Goal: Task Accomplishment & Management: Use online tool/utility

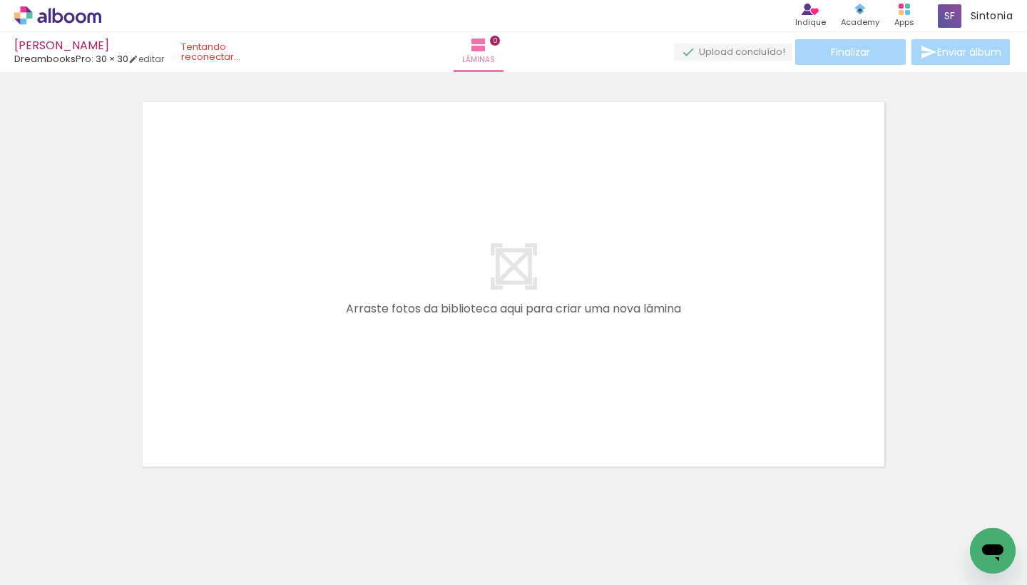
scroll to position [0, 2567]
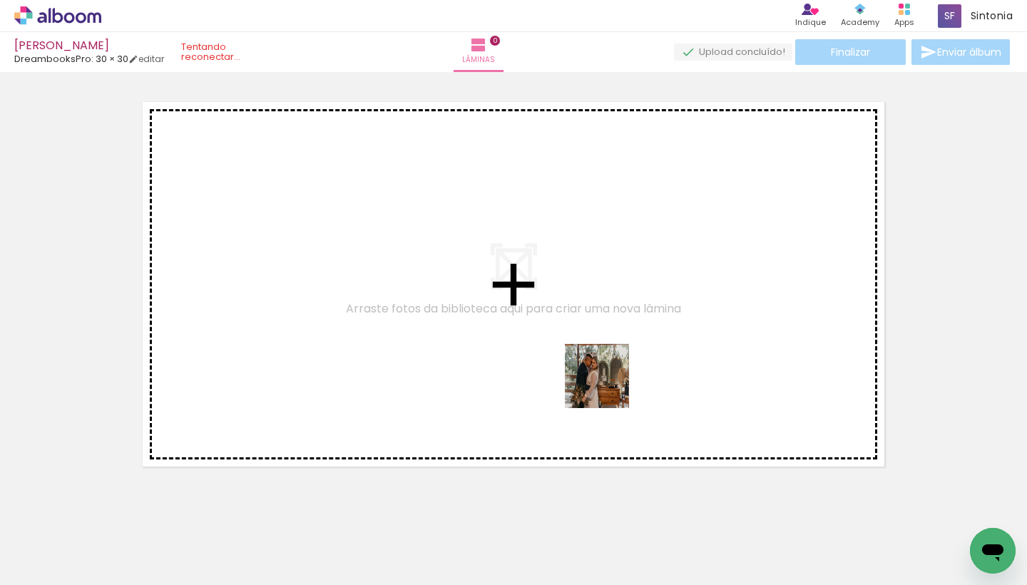
drag, startPoint x: 690, startPoint y: 543, endPoint x: 596, endPoint y: 347, distance: 217.3
click at [596, 347] on quentale-workspace at bounding box center [513, 292] width 1027 height 585
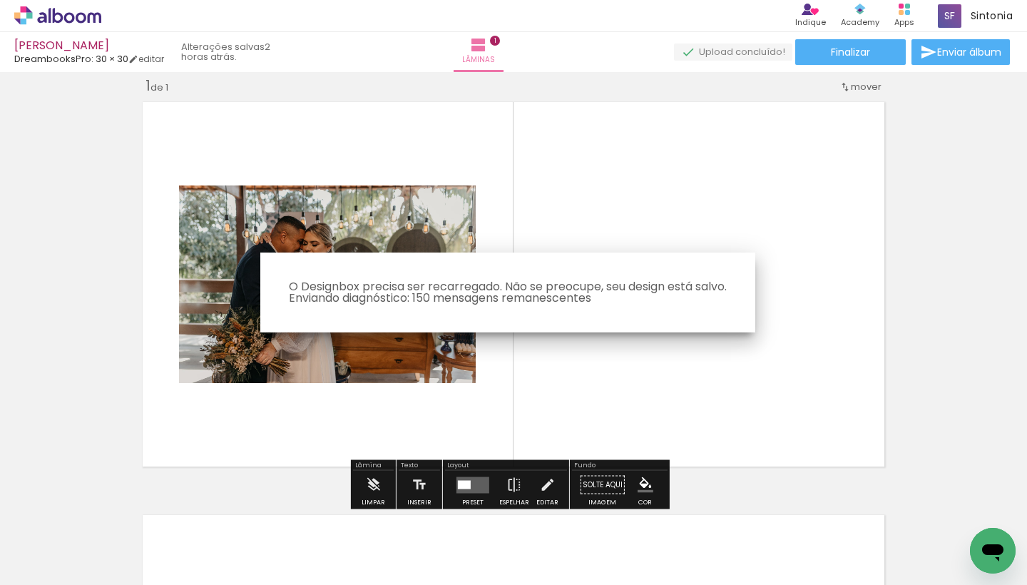
click at [470, 486] on iron-overlay-backdrop at bounding box center [513, 292] width 1027 height 585
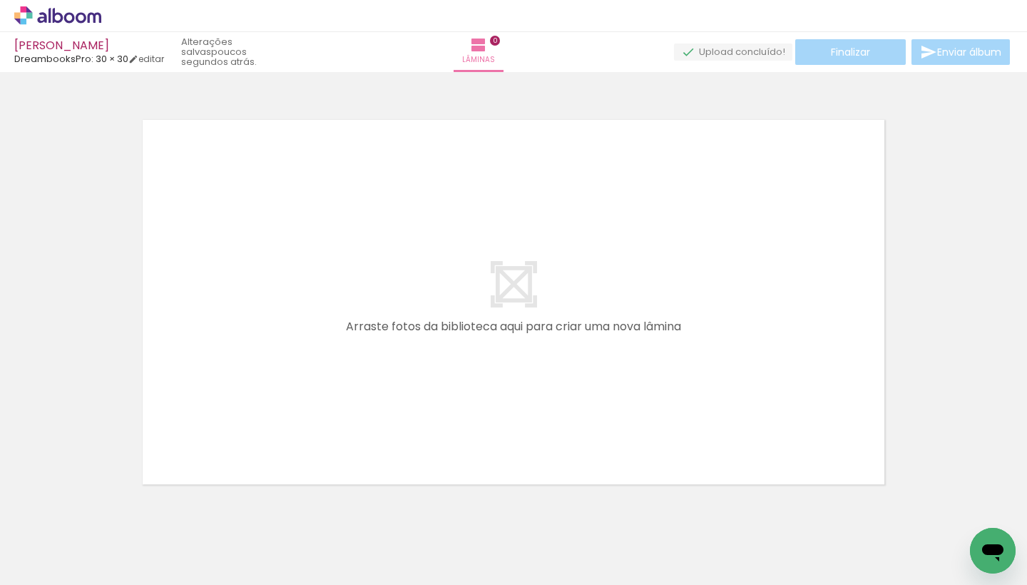
scroll to position [0, 2705]
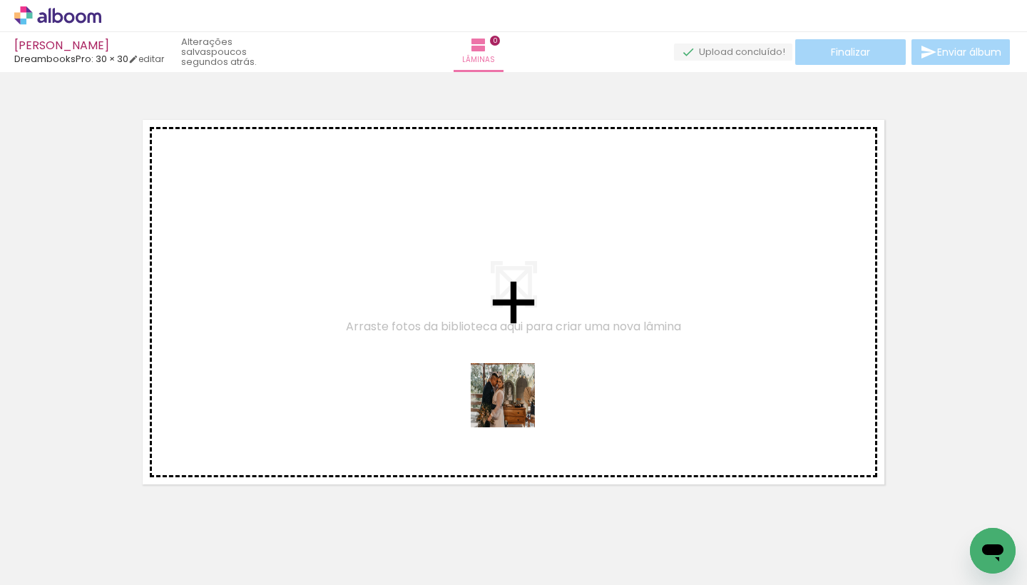
drag, startPoint x: 546, startPoint y: 540, endPoint x: 511, endPoint y: 342, distance: 200.8
click at [511, 342] on quentale-workspace at bounding box center [513, 292] width 1027 height 585
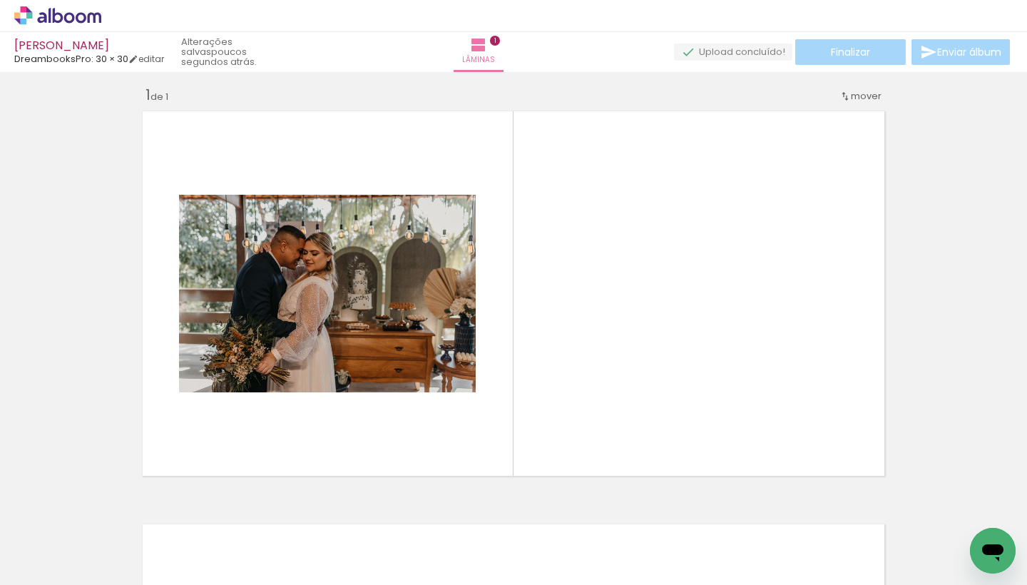
scroll to position [18, 0]
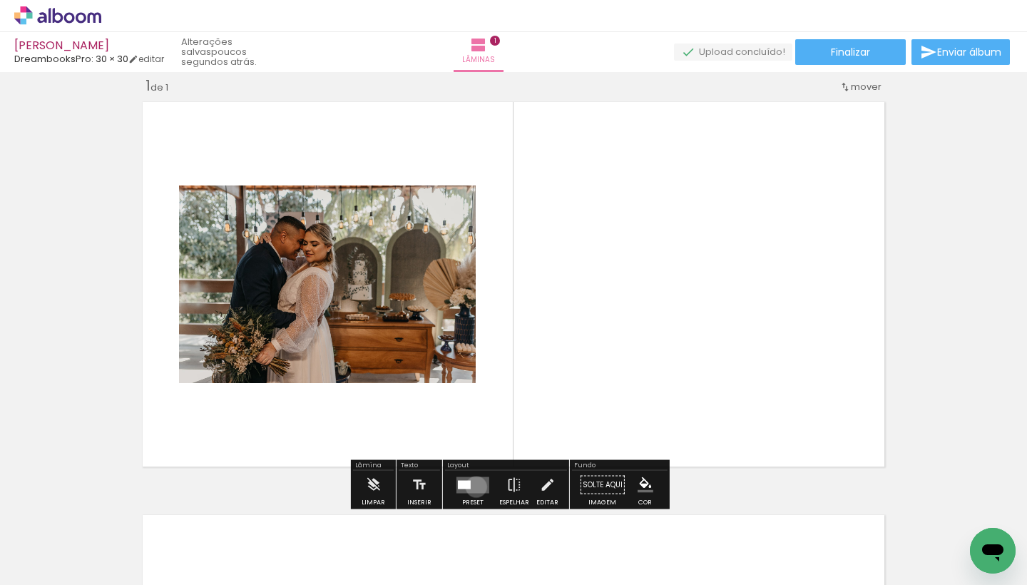
click at [473, 486] on quentale-layouter at bounding box center [472, 484] width 33 height 16
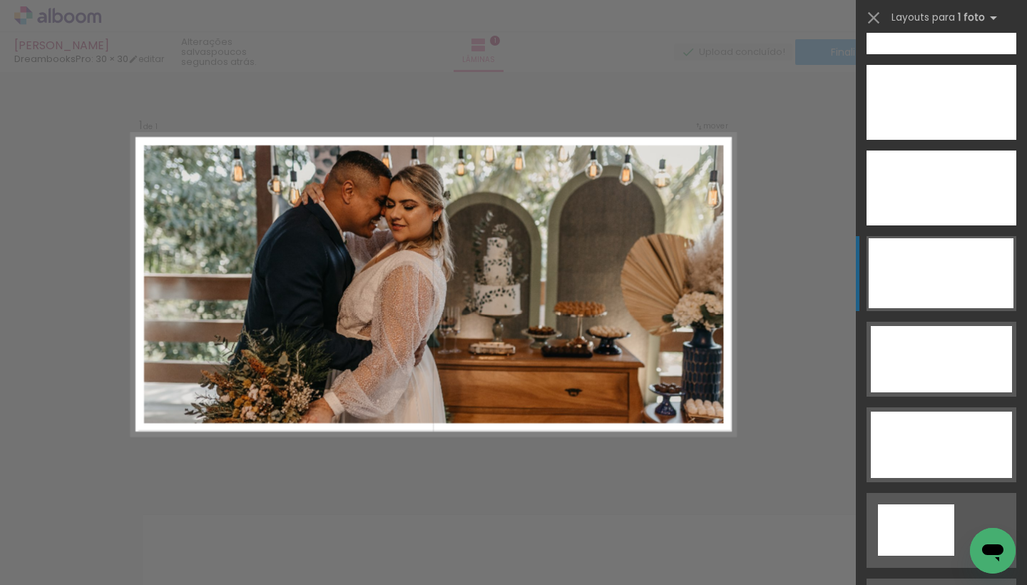
scroll to position [4256, 0]
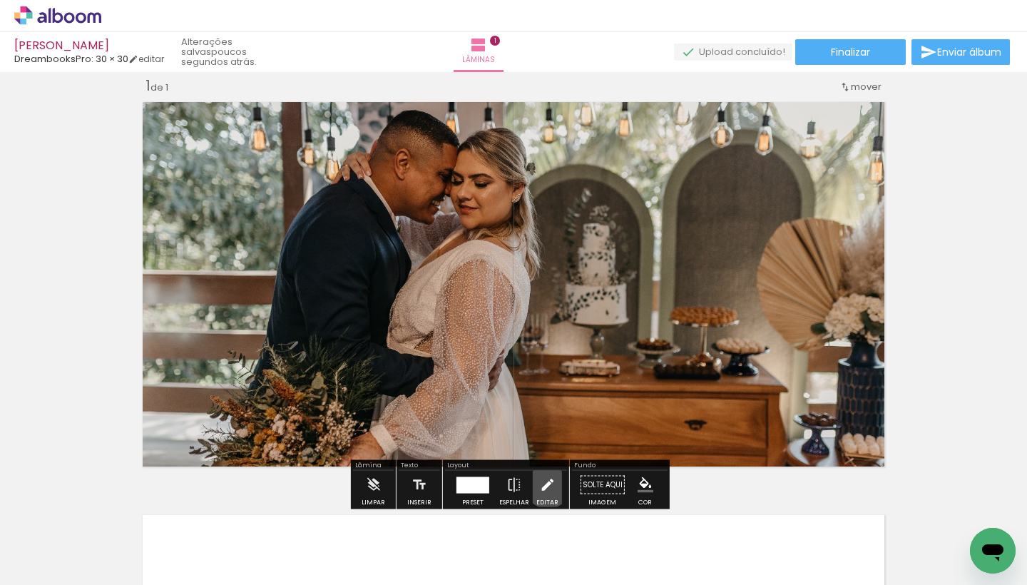
click at [544, 484] on iron-icon at bounding box center [547, 485] width 16 height 29
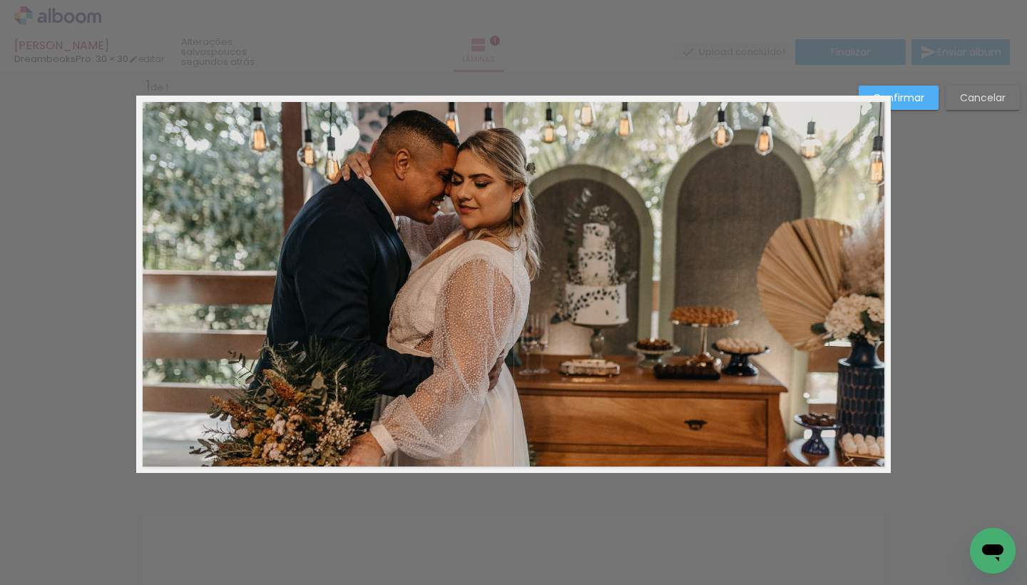
click at [466, 198] on quentale-photo at bounding box center [513, 284] width 755 height 377
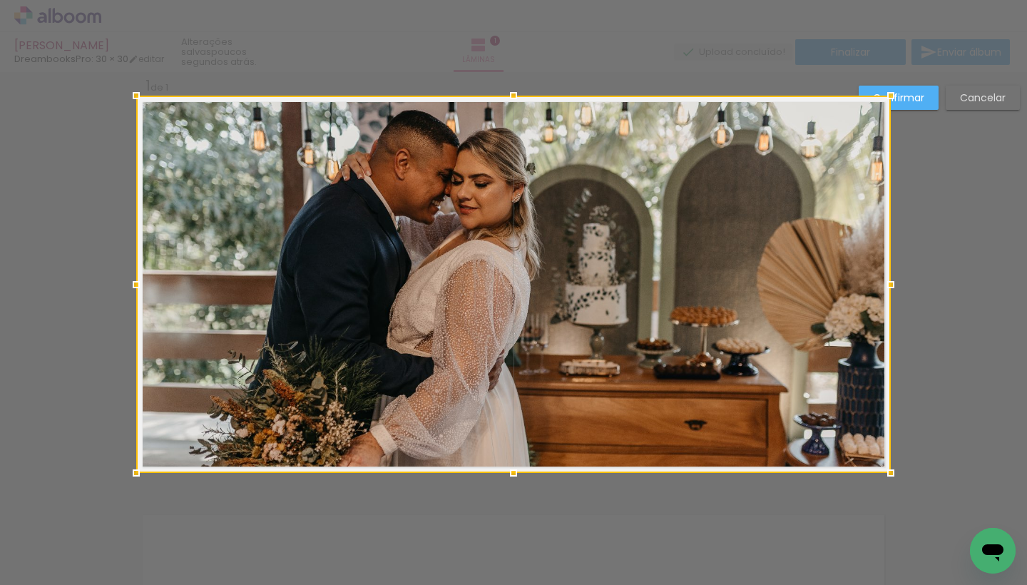
click at [910, 106] on paper-button "Confirmar" at bounding box center [899, 98] width 80 height 24
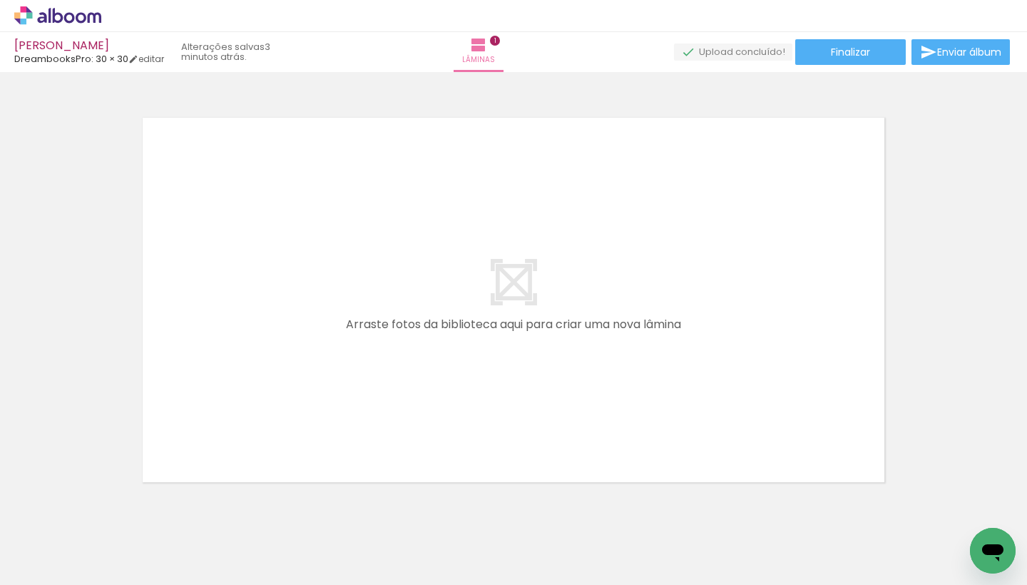
scroll to position [0, 0]
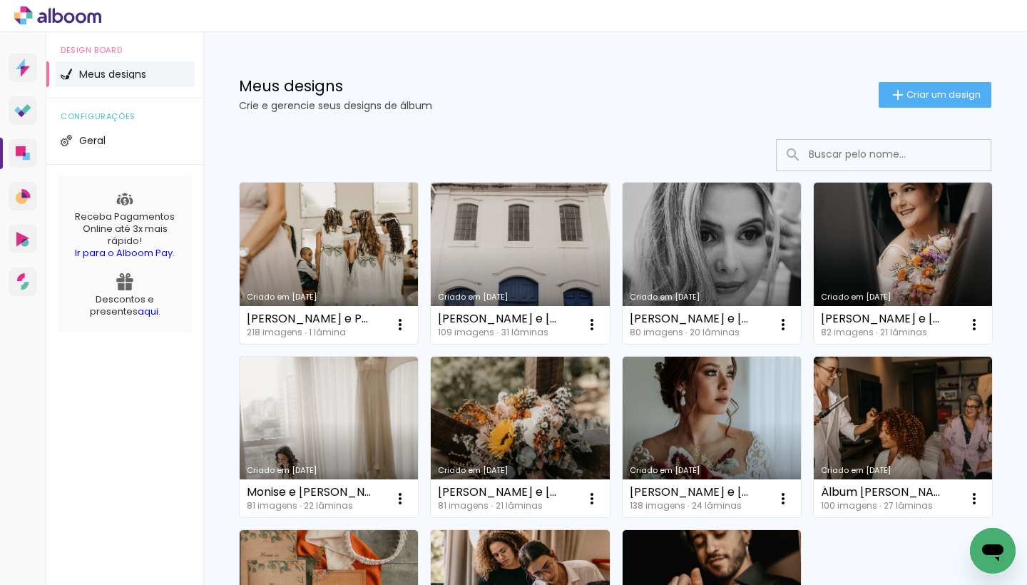
click at [304, 257] on link "Criado em [DATE]" at bounding box center [329, 263] width 178 height 161
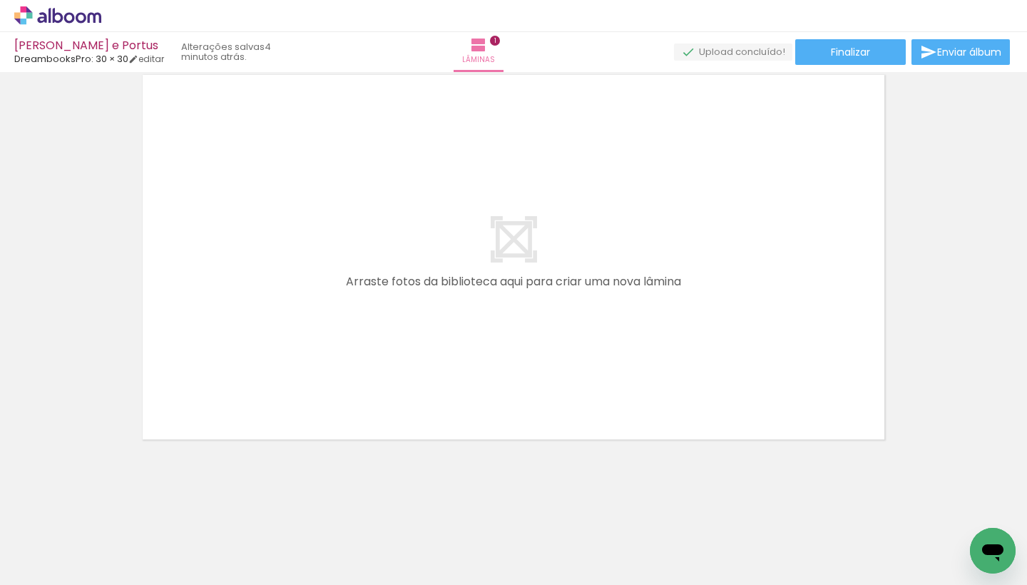
scroll to position [0, 5885]
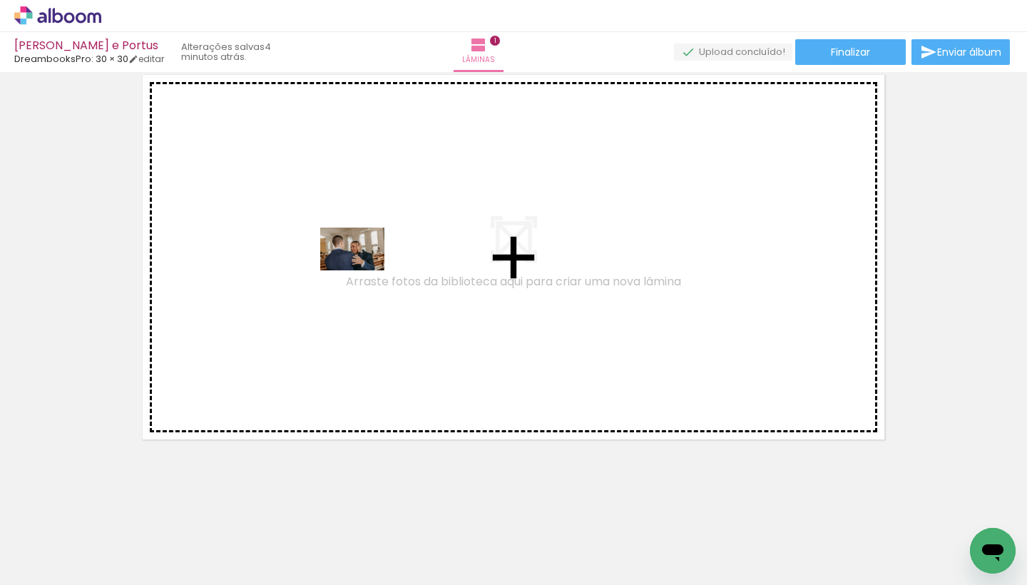
drag, startPoint x: 348, startPoint y: 548, endPoint x: 363, endPoint y: 270, distance: 278.6
click at [363, 270] on quentale-workspace at bounding box center [513, 292] width 1027 height 585
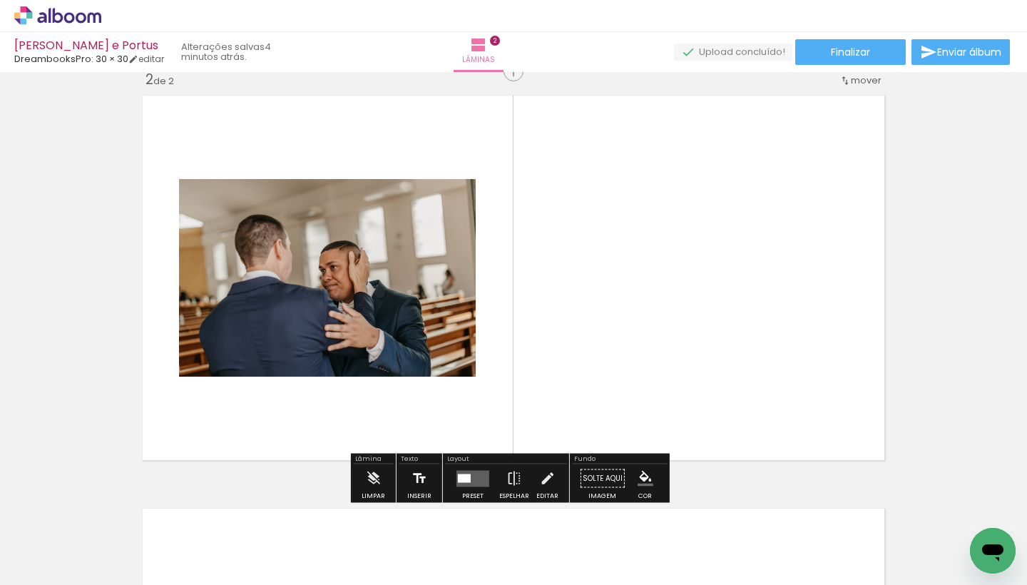
scroll to position [431, 0]
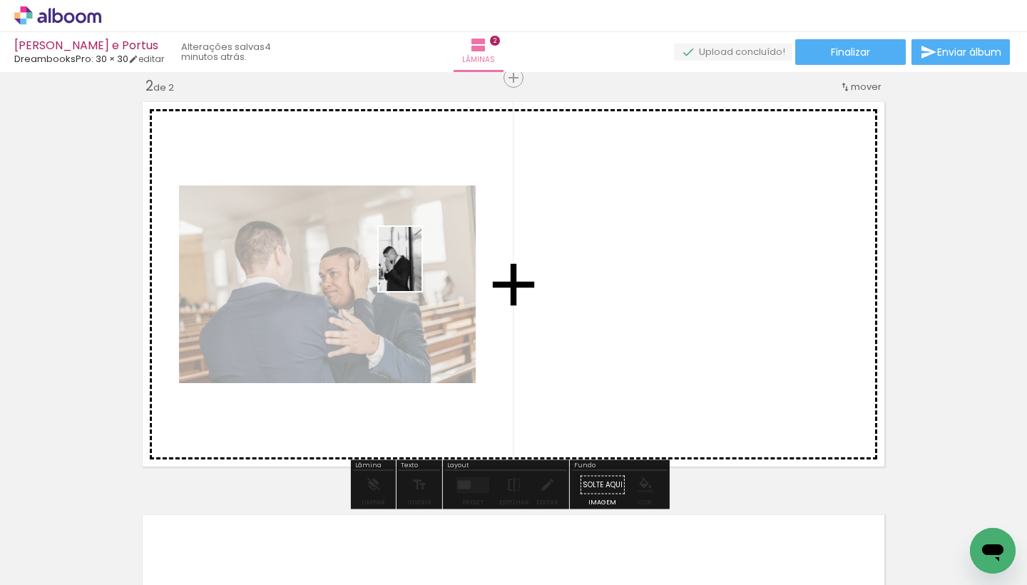
drag, startPoint x: 408, startPoint y: 546, endPoint x: 422, endPoint y: 270, distance: 276.4
click at [422, 270] on quentale-workspace at bounding box center [513, 292] width 1027 height 585
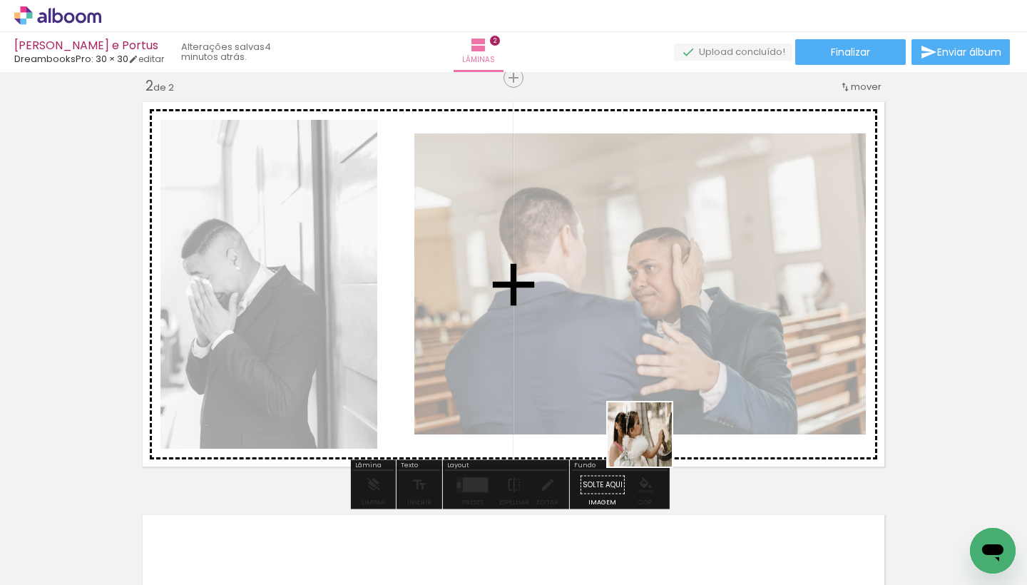
drag, startPoint x: 650, startPoint y: 545, endPoint x: 658, endPoint y: 360, distance: 184.9
click at [658, 360] on quentale-workspace at bounding box center [513, 292] width 1027 height 585
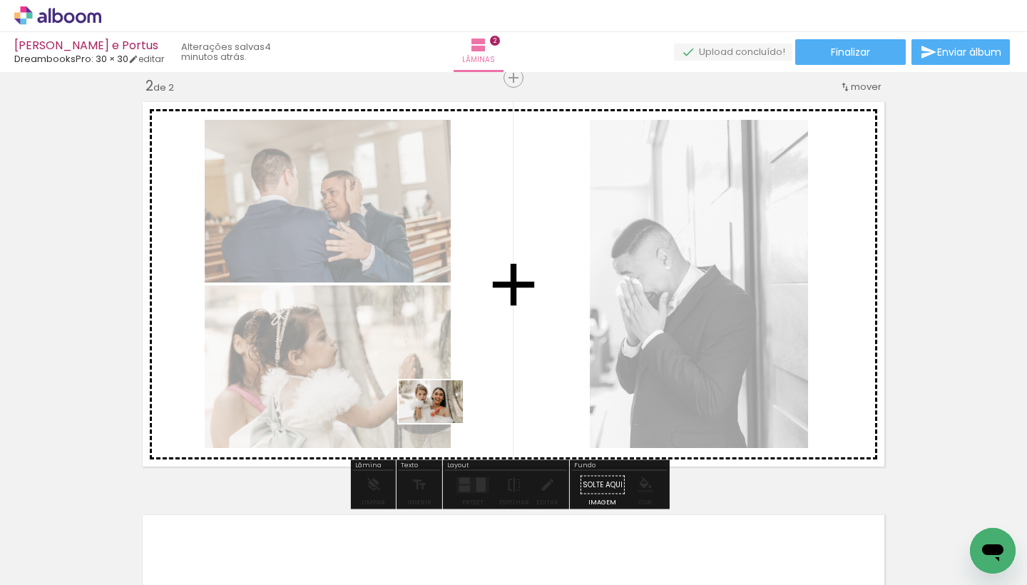
drag, startPoint x: 574, startPoint y: 551, endPoint x: 440, endPoint y: 420, distance: 187.1
click at [440, 420] on quentale-workspace at bounding box center [513, 292] width 1027 height 585
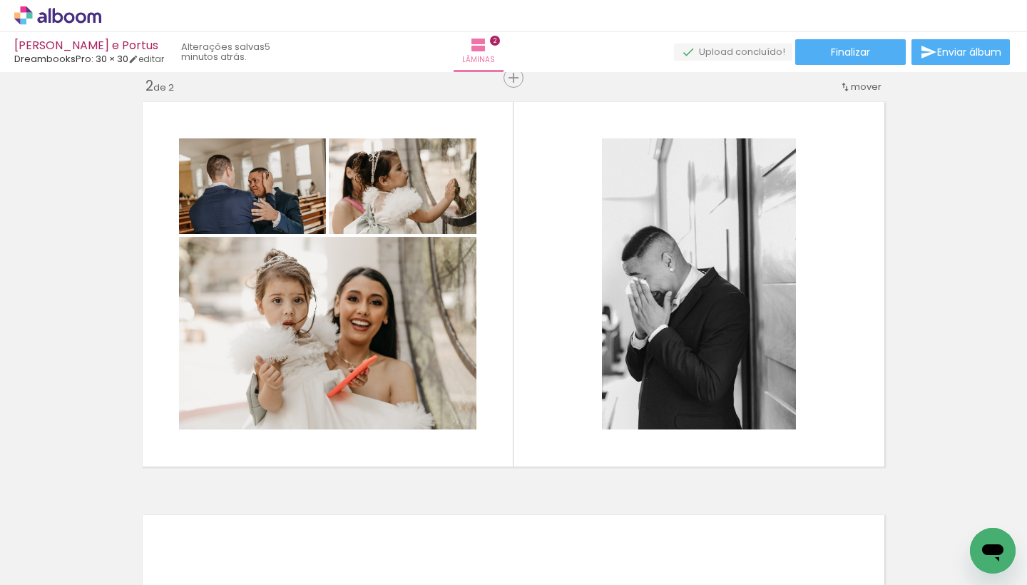
scroll to position [0, 5737]
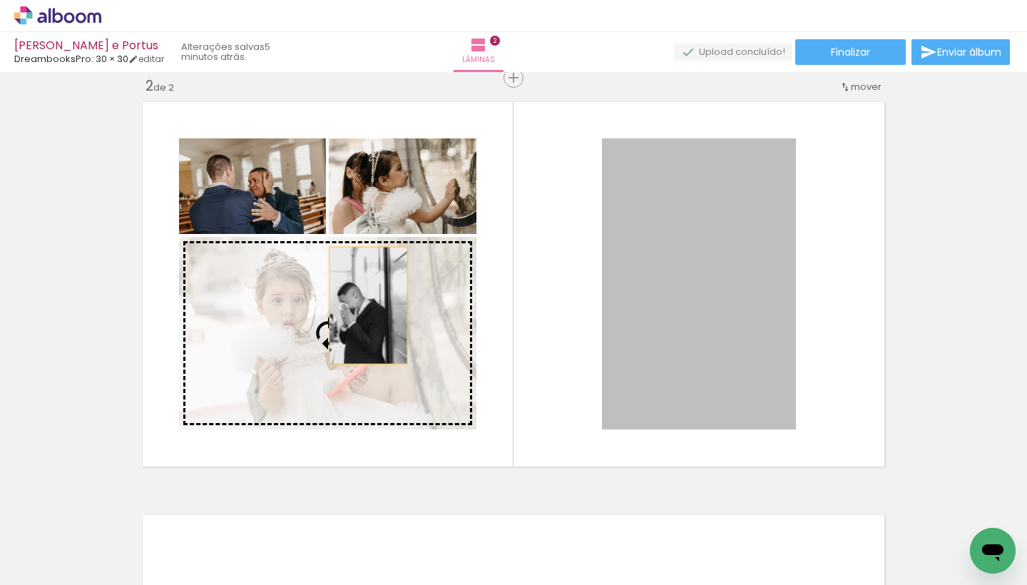
drag, startPoint x: 606, startPoint y: 293, endPoint x: 302, endPoint y: 310, distance: 304.3
click at [0, 0] on slot at bounding box center [0, 0] width 0 height 0
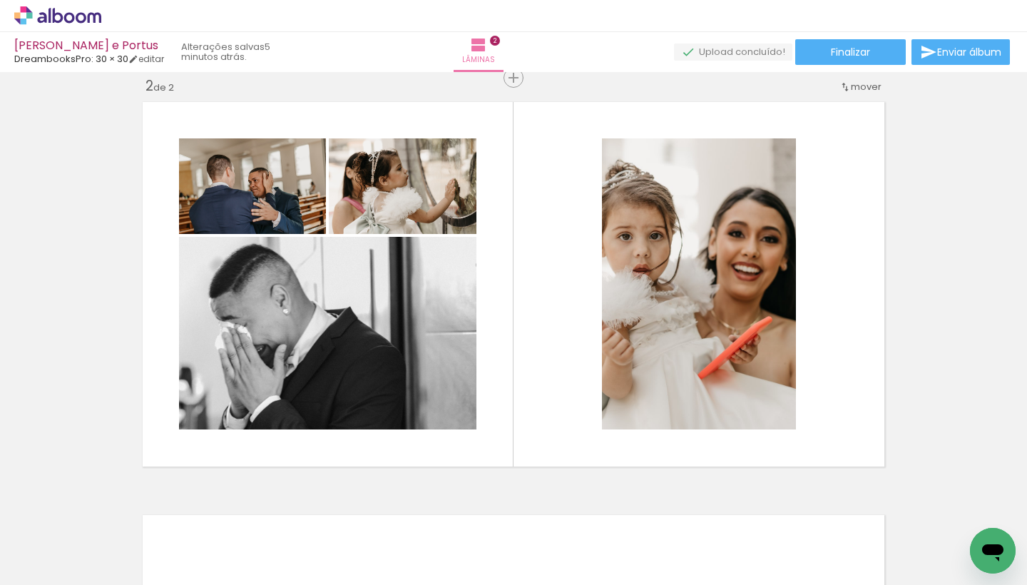
scroll to position [0, 11339]
click at [442, 367] on quentale-workspace at bounding box center [513, 292] width 1027 height 585
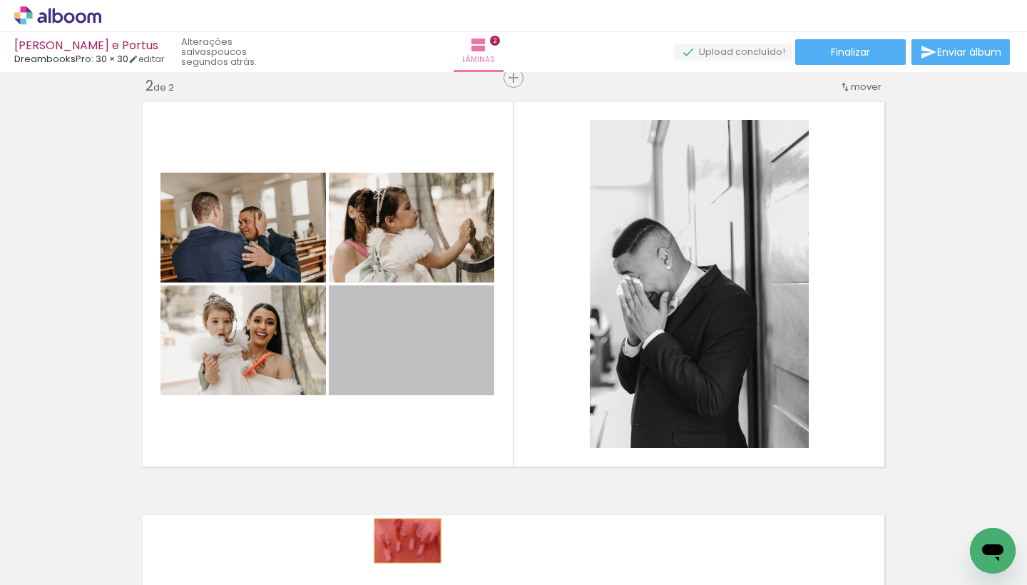
drag, startPoint x: 430, startPoint y: 355, endPoint x: 402, endPoint y: 541, distance: 187.5
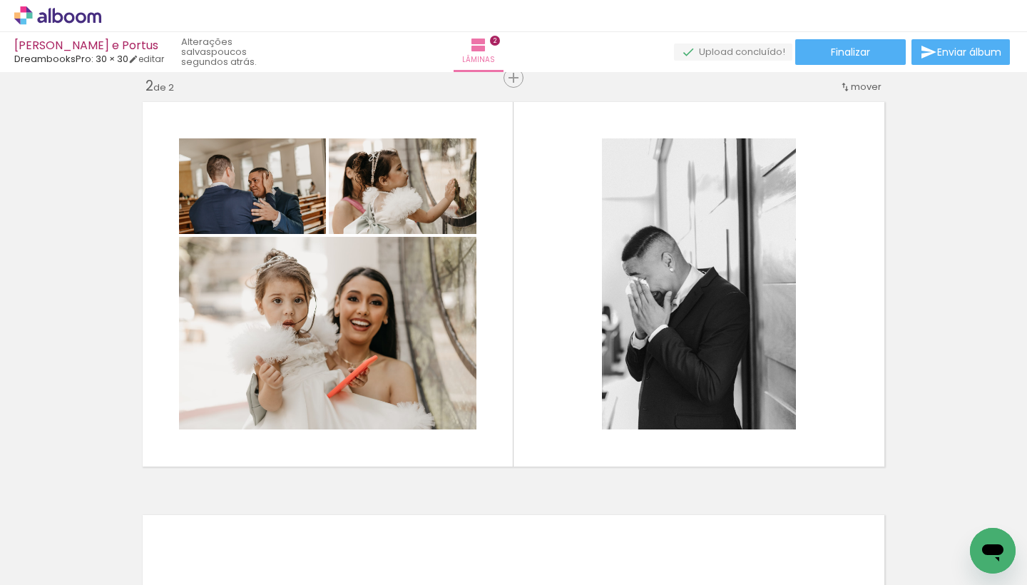
scroll to position [0, 15383]
drag, startPoint x: 422, startPoint y: 547, endPoint x: 429, endPoint y: 423, distance: 124.4
click at [429, 423] on quentale-workspace at bounding box center [513, 292] width 1027 height 585
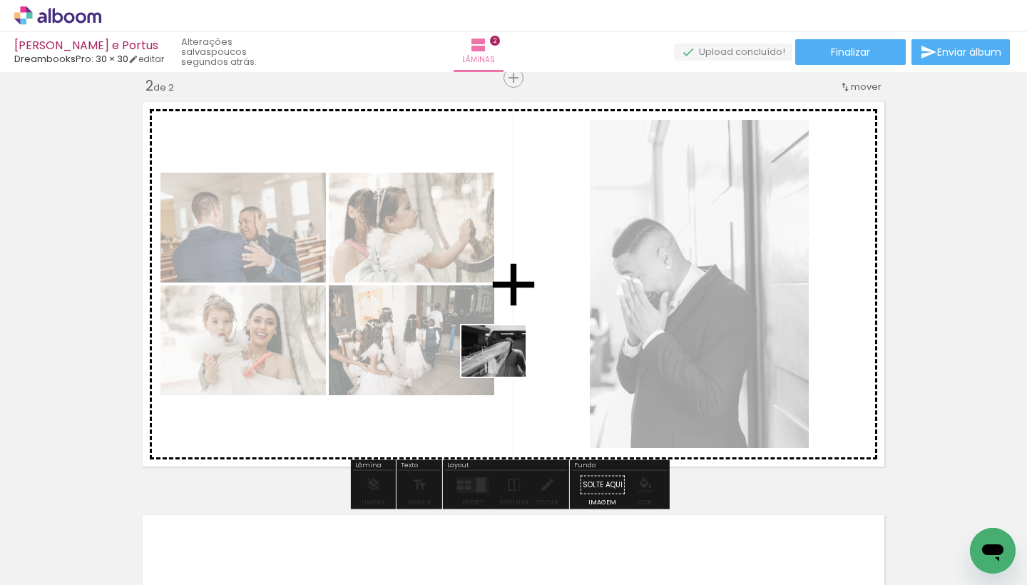
drag, startPoint x: 506, startPoint y: 537, endPoint x: 504, endPoint y: 368, distance: 169.0
click at [504, 368] on quentale-workspace at bounding box center [513, 292] width 1027 height 585
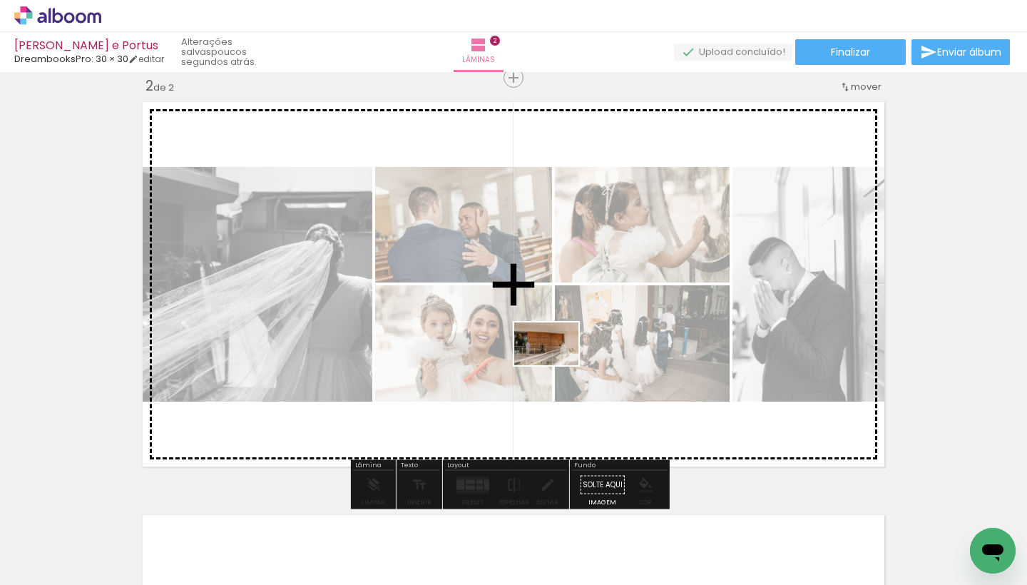
drag, startPoint x: 571, startPoint y: 542, endPoint x: 557, endPoint y: 363, distance: 179.6
click at [557, 363] on quentale-workspace at bounding box center [513, 292] width 1027 height 585
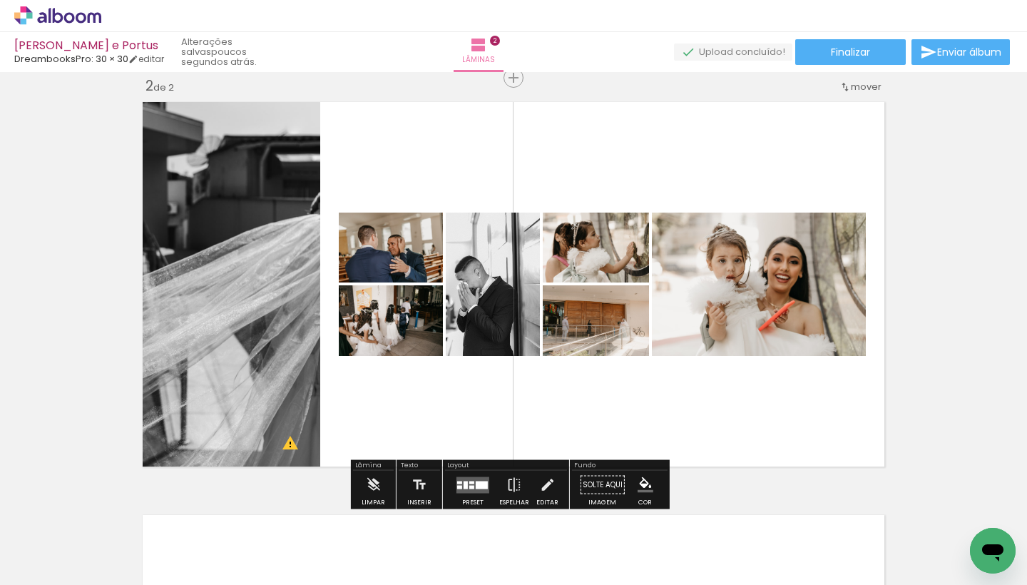
scroll to position [464, 0]
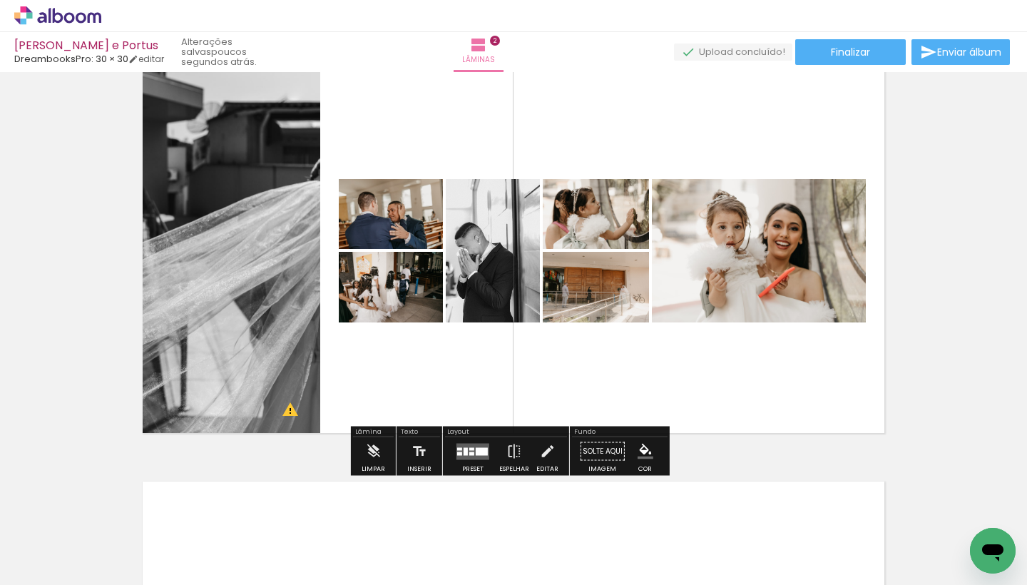
click at [474, 445] on quentale-layouter at bounding box center [472, 451] width 33 height 16
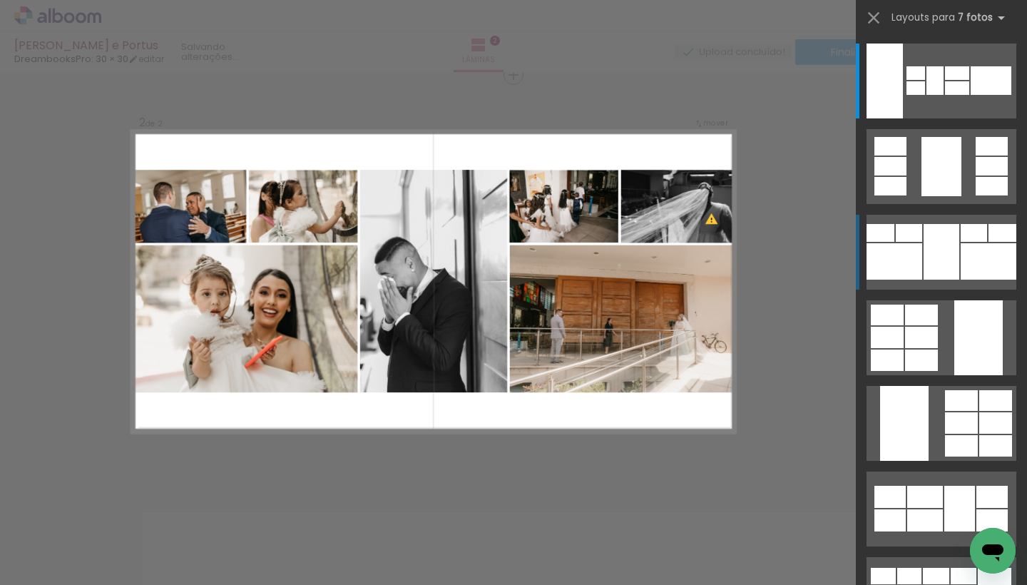
scroll to position [431, 0]
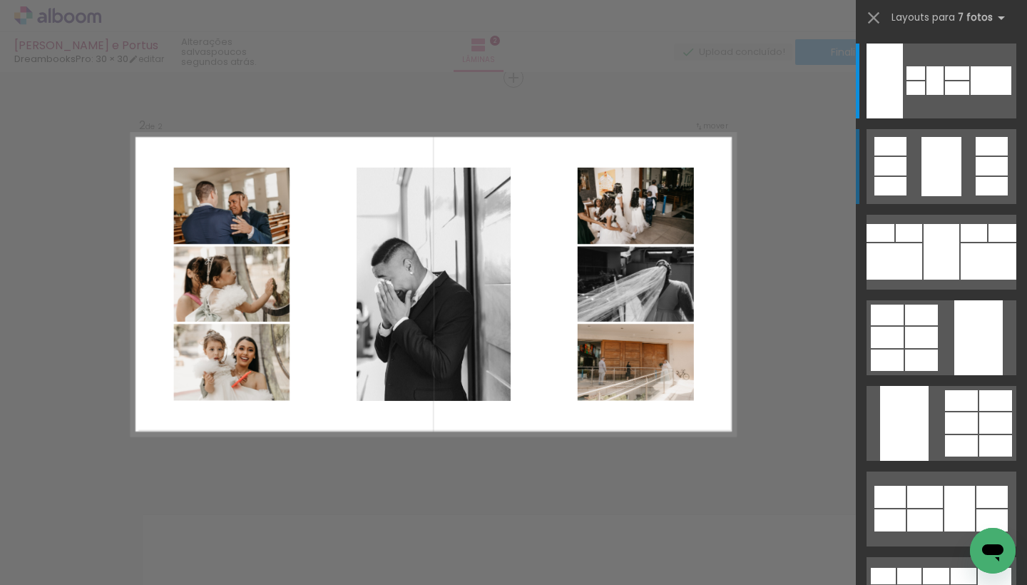
click at [934, 168] on div at bounding box center [942, 166] width 40 height 59
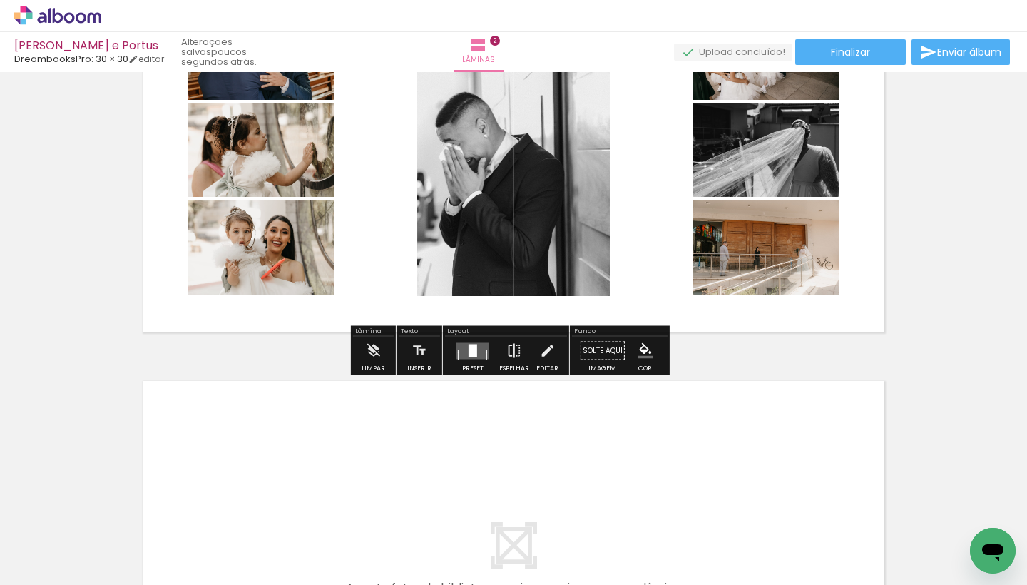
scroll to position [571, 0]
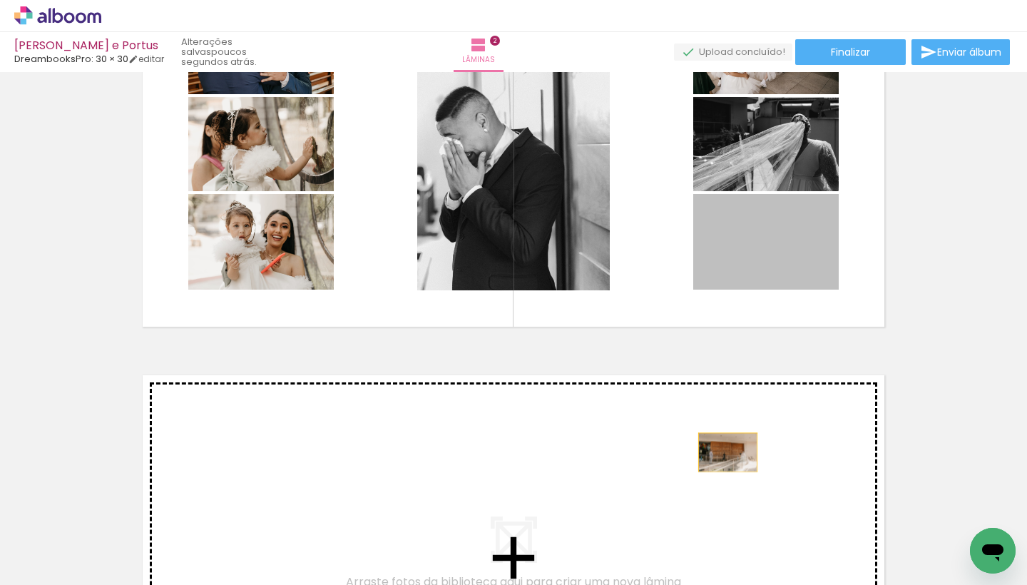
drag, startPoint x: 777, startPoint y: 252, endPoint x: 723, endPoint y: 451, distance: 207.1
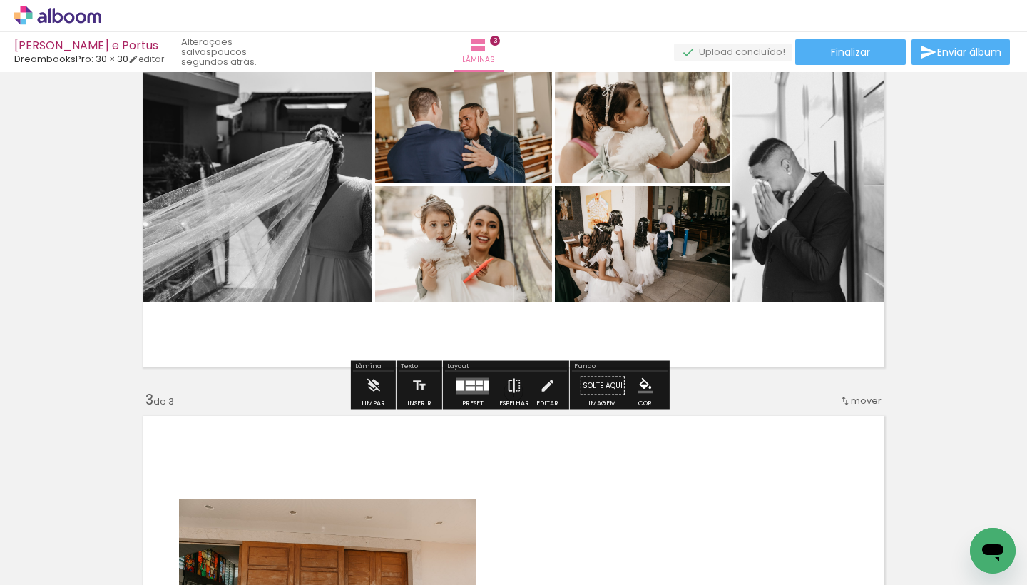
scroll to position [534, 0]
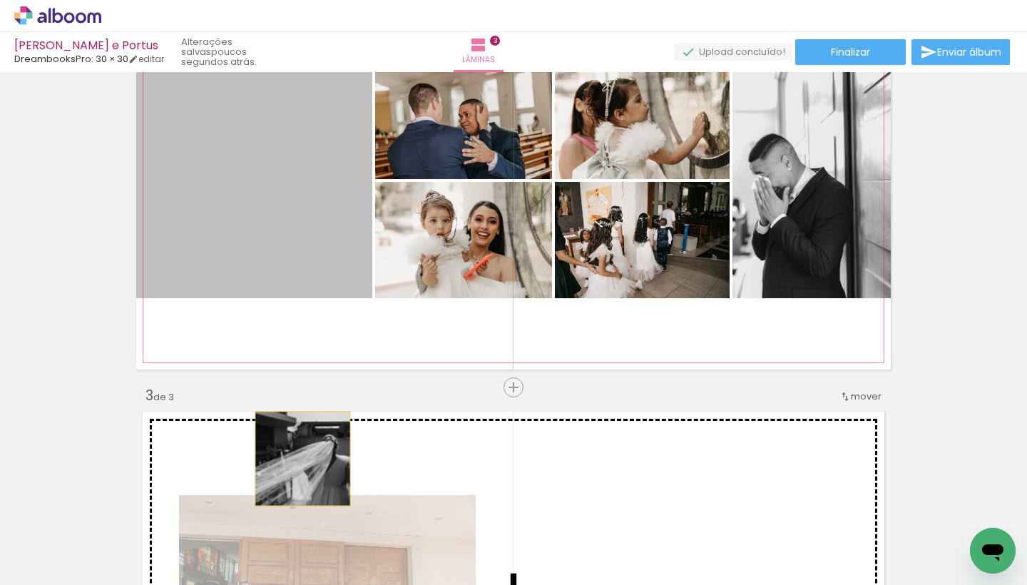
drag, startPoint x: 284, startPoint y: 219, endPoint x: 297, endPoint y: 459, distance: 240.0
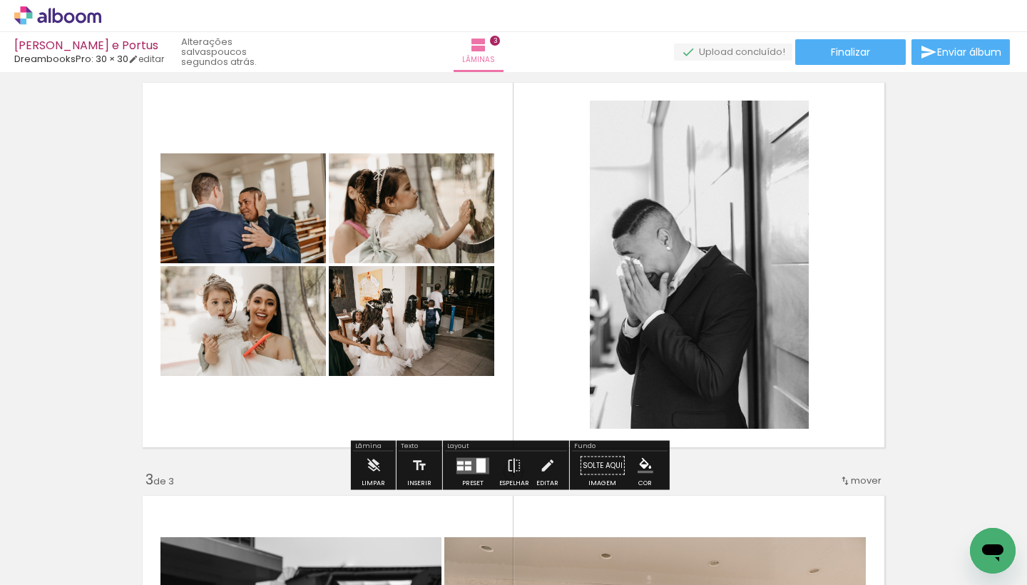
scroll to position [449, 0]
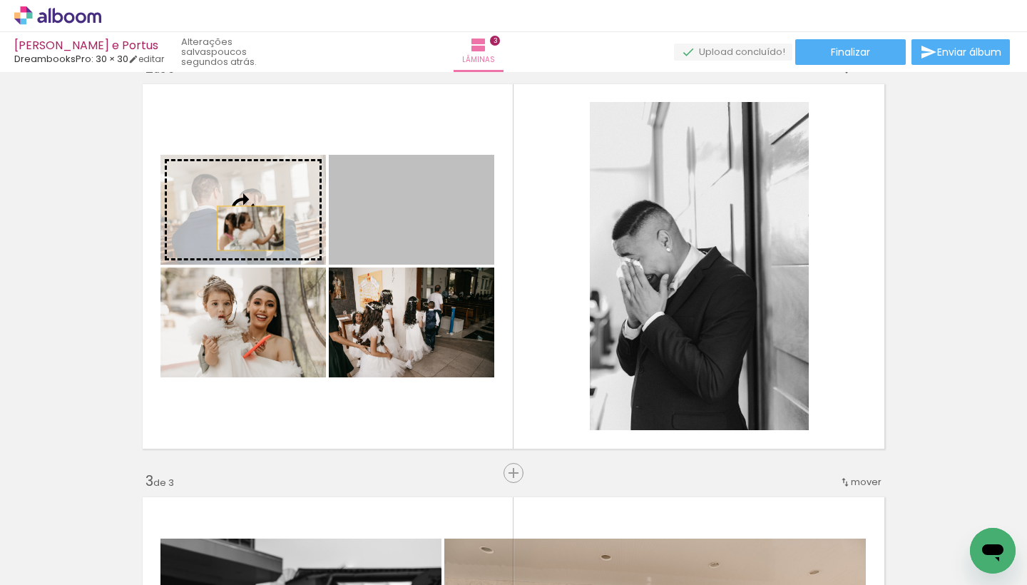
drag, startPoint x: 387, startPoint y: 229, endPoint x: 226, endPoint y: 222, distance: 161.4
click at [0, 0] on slot at bounding box center [0, 0] width 0 height 0
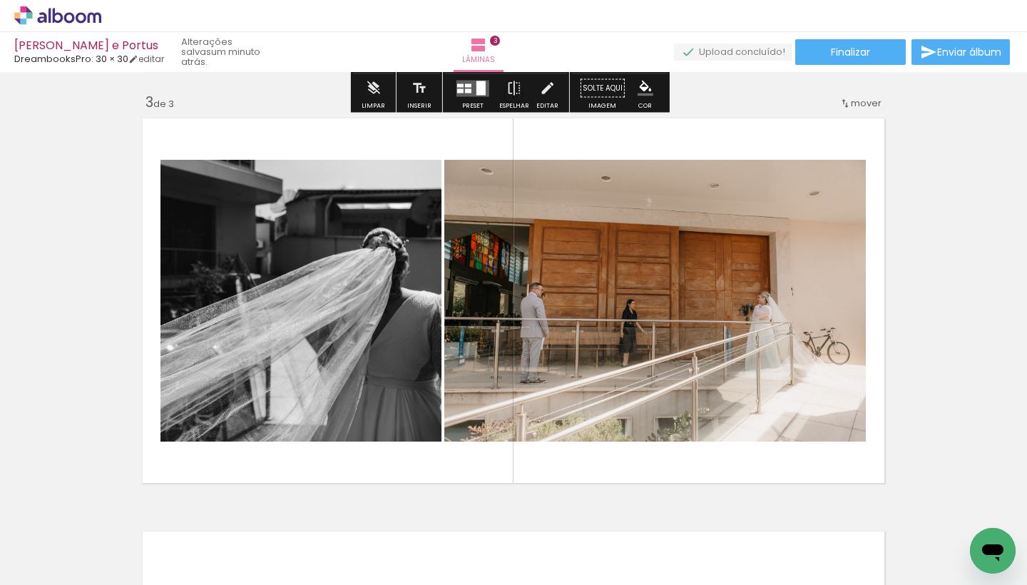
scroll to position [839, 0]
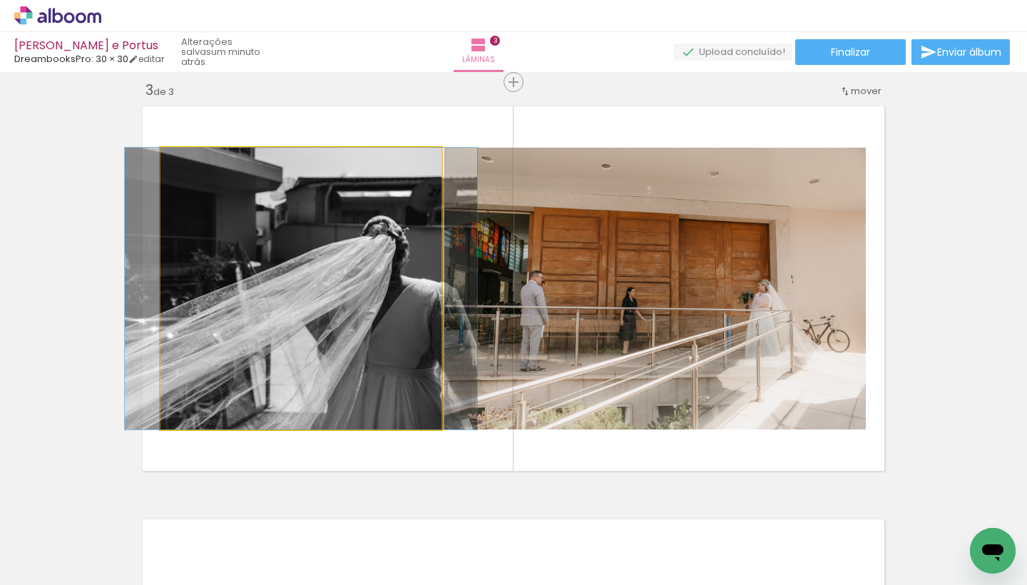
click at [374, 287] on quentale-photo at bounding box center [300, 289] width 281 height 282
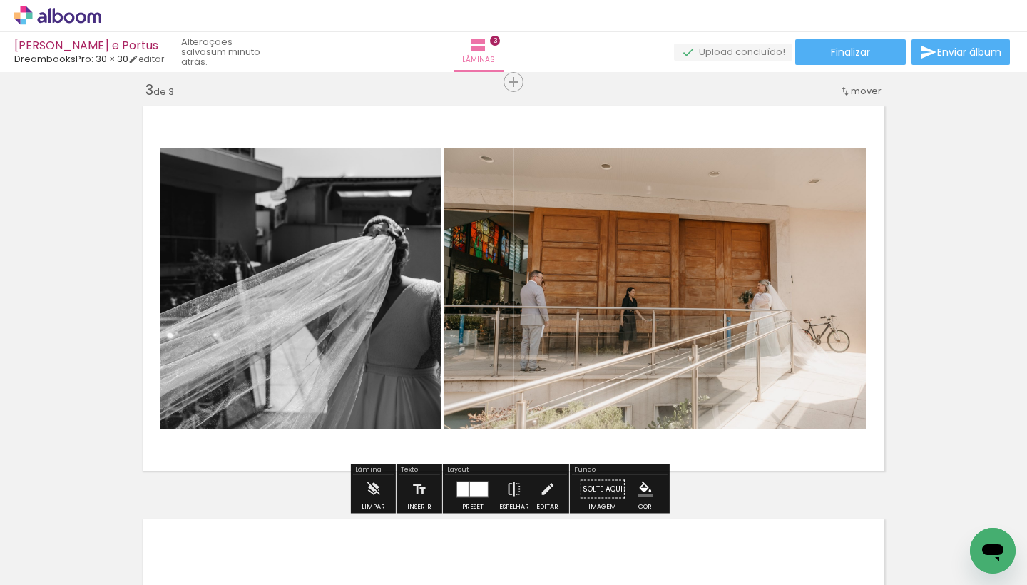
click at [471, 488] on div at bounding box center [479, 488] width 18 height 14
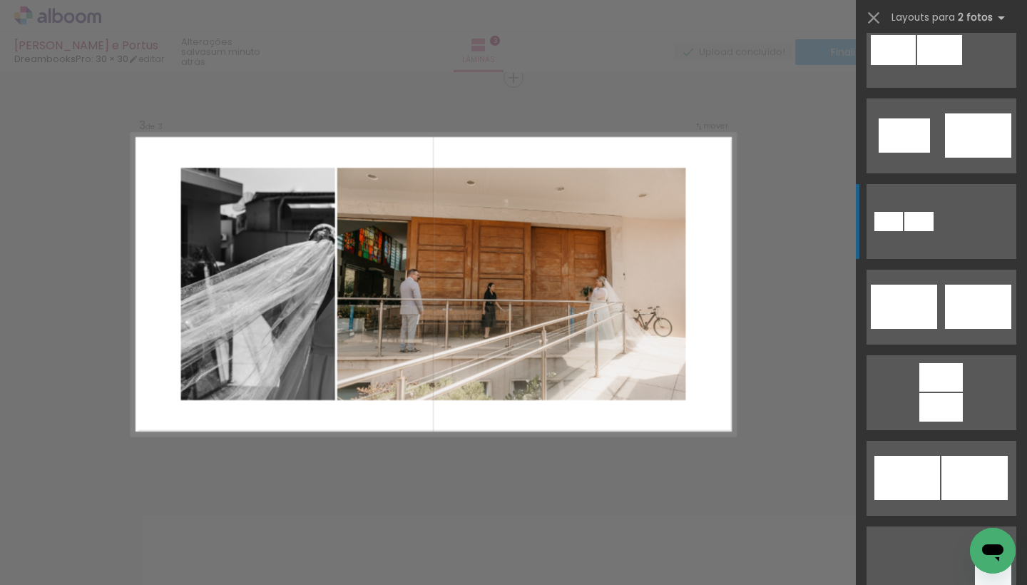
scroll to position [456, 0]
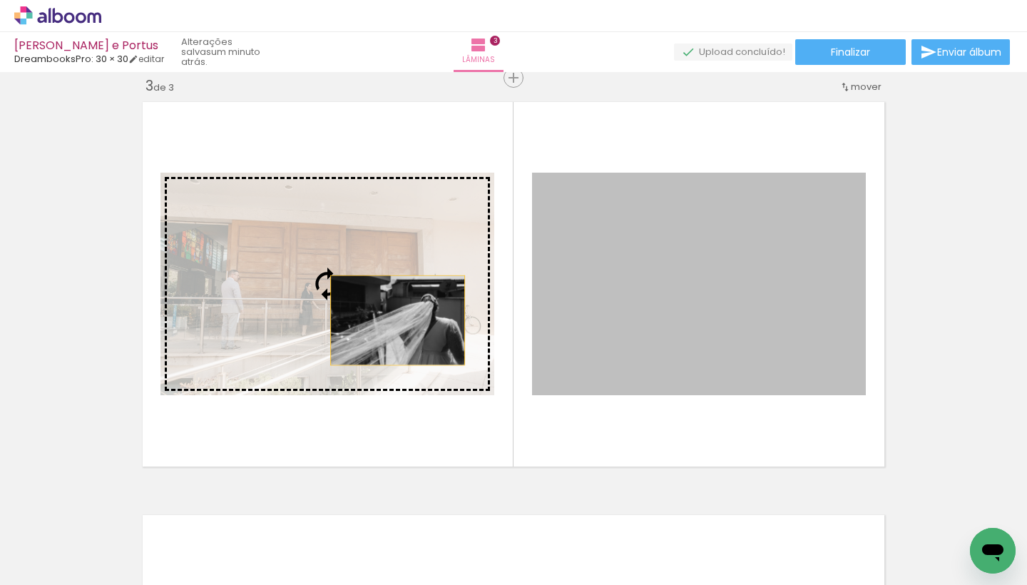
drag, startPoint x: 685, startPoint y: 309, endPoint x: 392, endPoint y: 320, distance: 293.4
click at [0, 0] on slot at bounding box center [0, 0] width 0 height 0
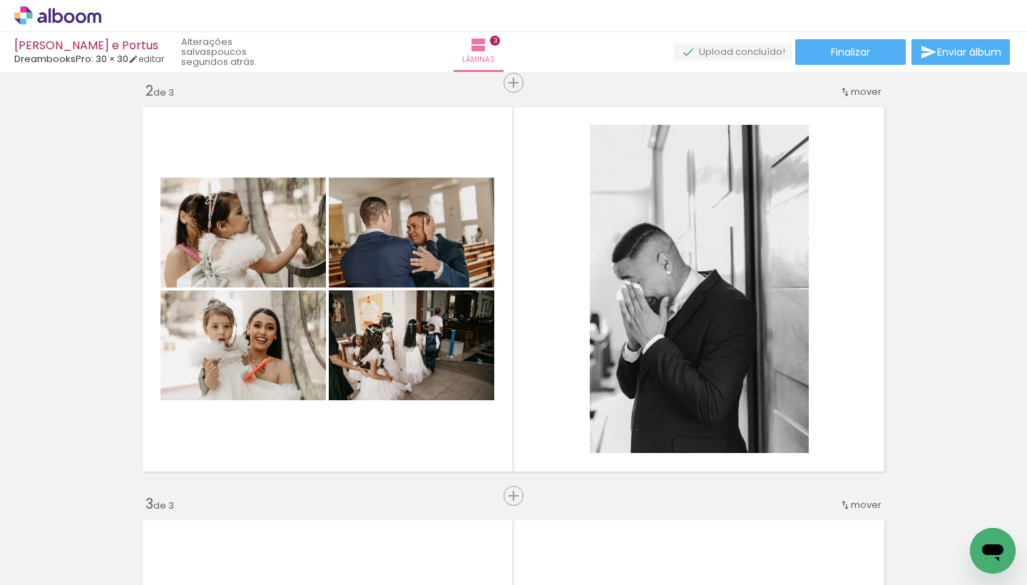
scroll to position [414, 0]
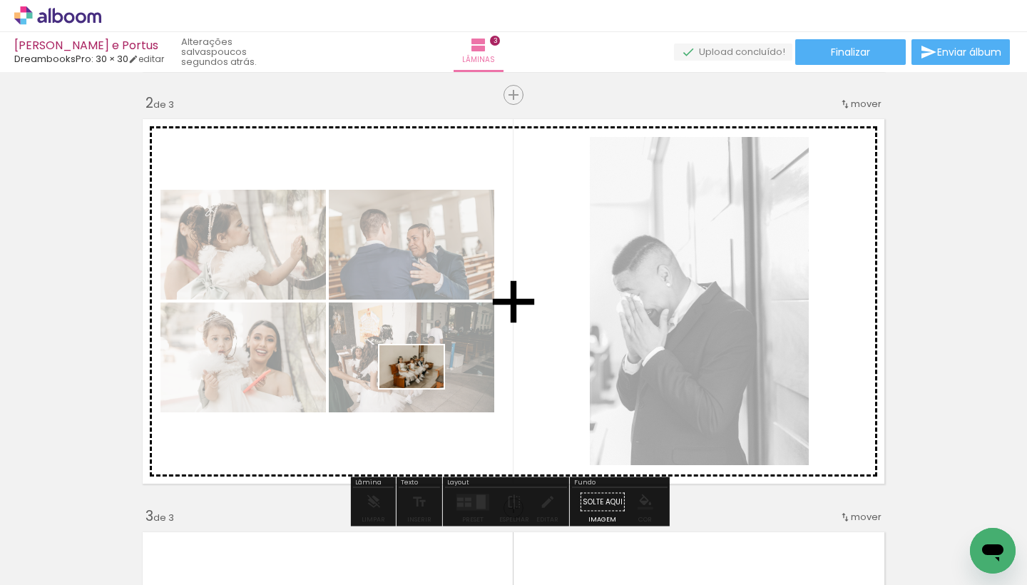
drag, startPoint x: 620, startPoint y: 539, endPoint x: 422, endPoint y: 388, distance: 248.4
click at [422, 388] on quentale-workspace at bounding box center [513, 292] width 1027 height 585
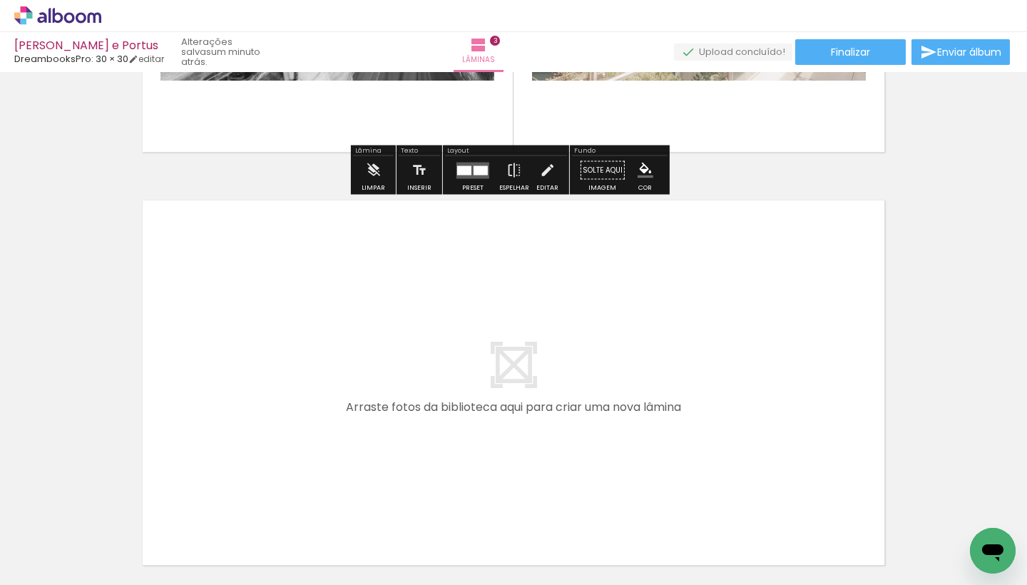
scroll to position [1161, 0]
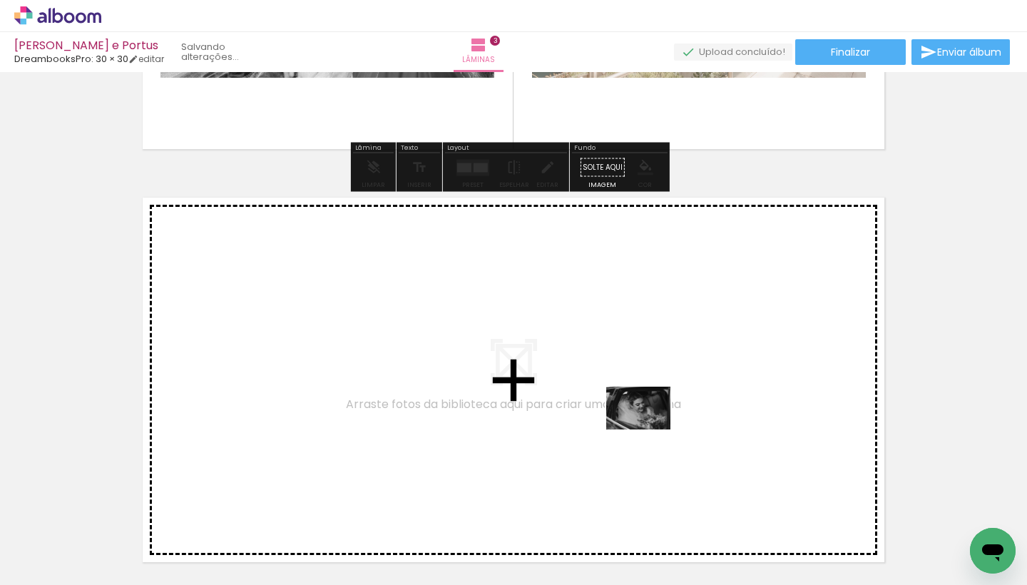
click at [645, 427] on quentale-workspace at bounding box center [513, 292] width 1027 height 585
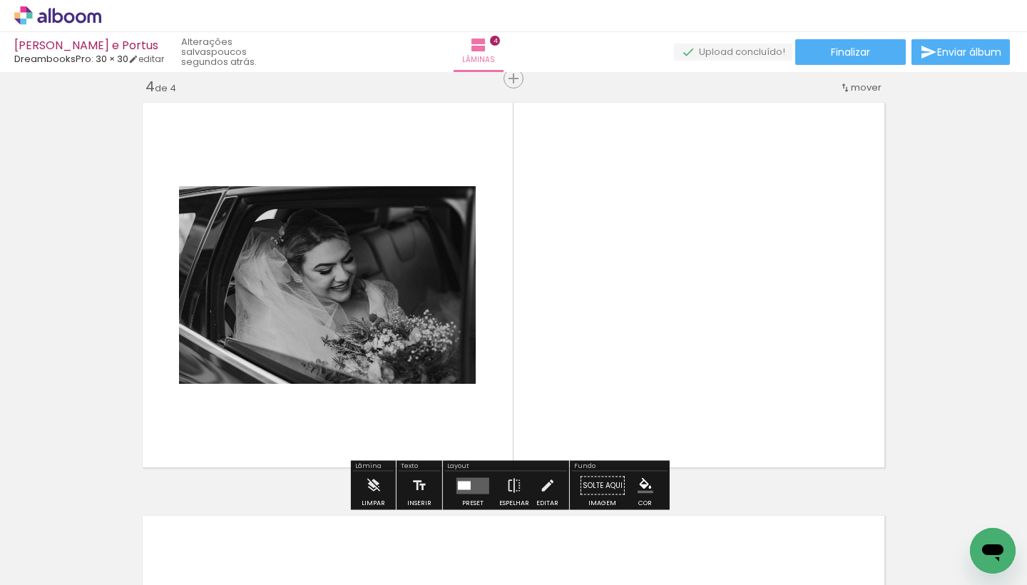
scroll to position [1257, 0]
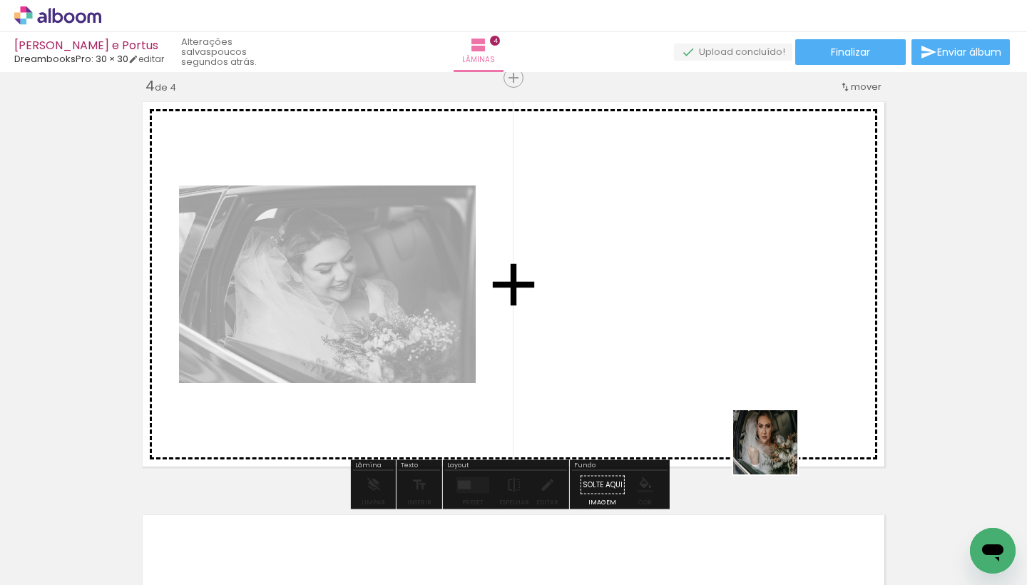
click at [683, 369] on quentale-workspace at bounding box center [513, 292] width 1027 height 585
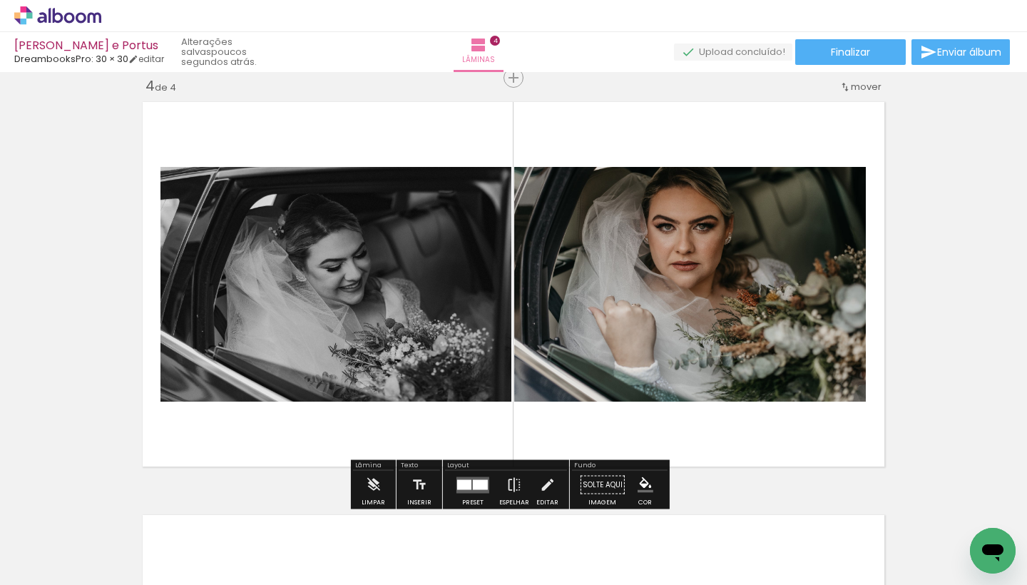
scroll to position [0, 5903]
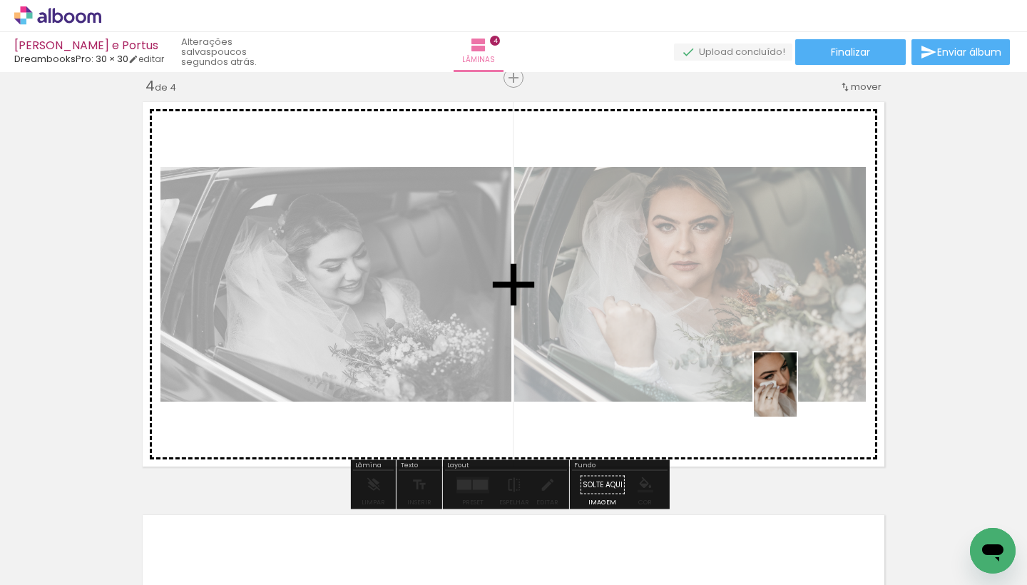
click at [769, 361] on quentale-workspace at bounding box center [513, 292] width 1027 height 585
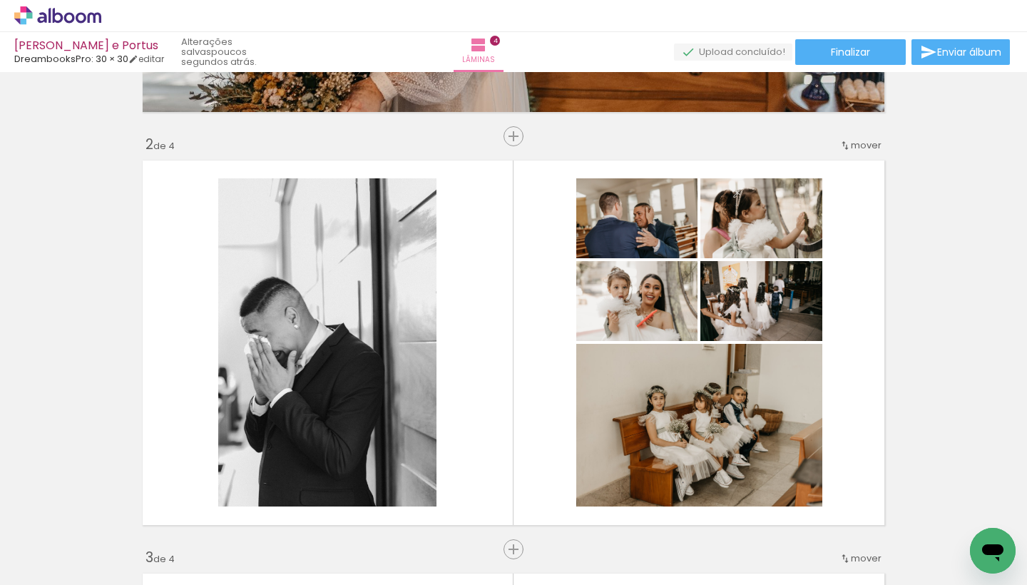
scroll to position [365, 0]
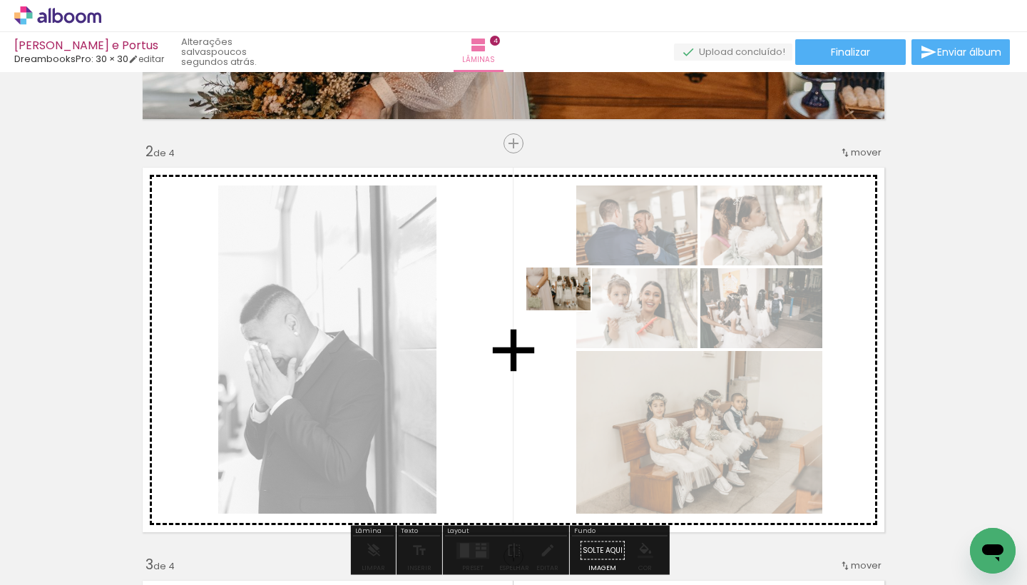
drag, startPoint x: 148, startPoint y: 538, endPoint x: 570, endPoint y: 310, distance: 479.0
click at [570, 310] on quentale-workspace at bounding box center [513, 292] width 1027 height 585
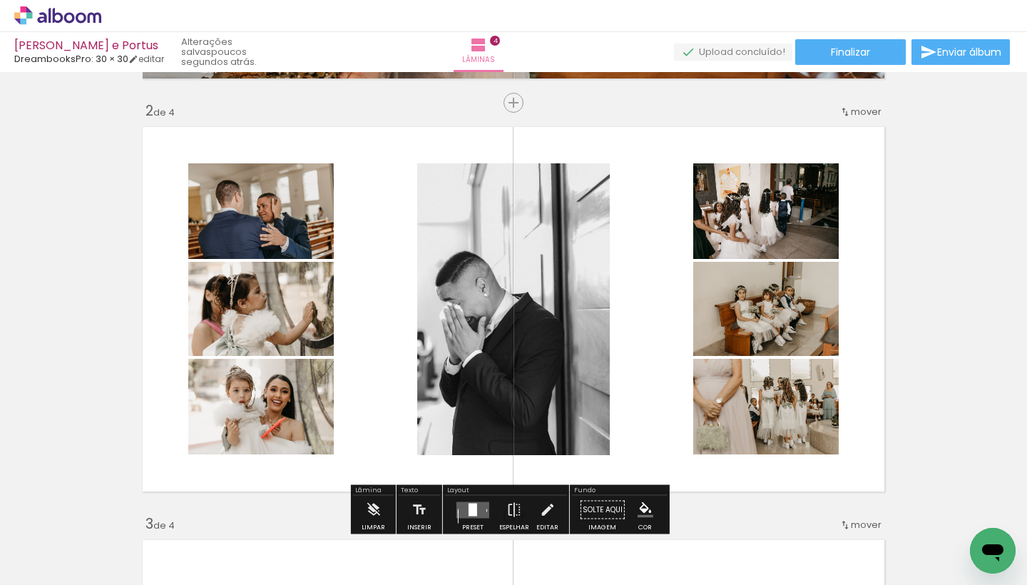
scroll to position [411, 0]
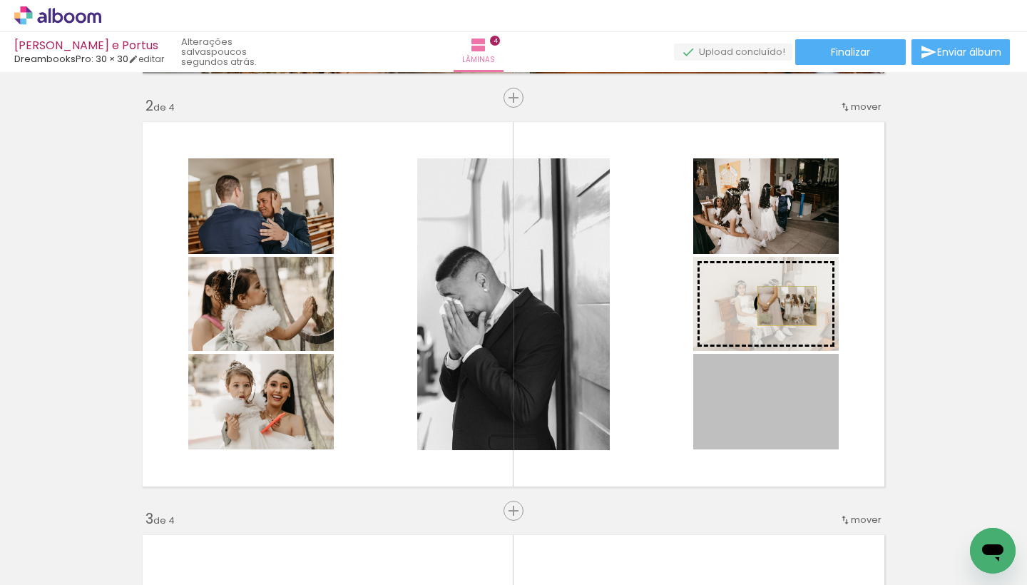
drag, startPoint x: 781, startPoint y: 407, endPoint x: 782, endPoint y: 306, distance: 101.3
click at [0, 0] on slot at bounding box center [0, 0] width 0 height 0
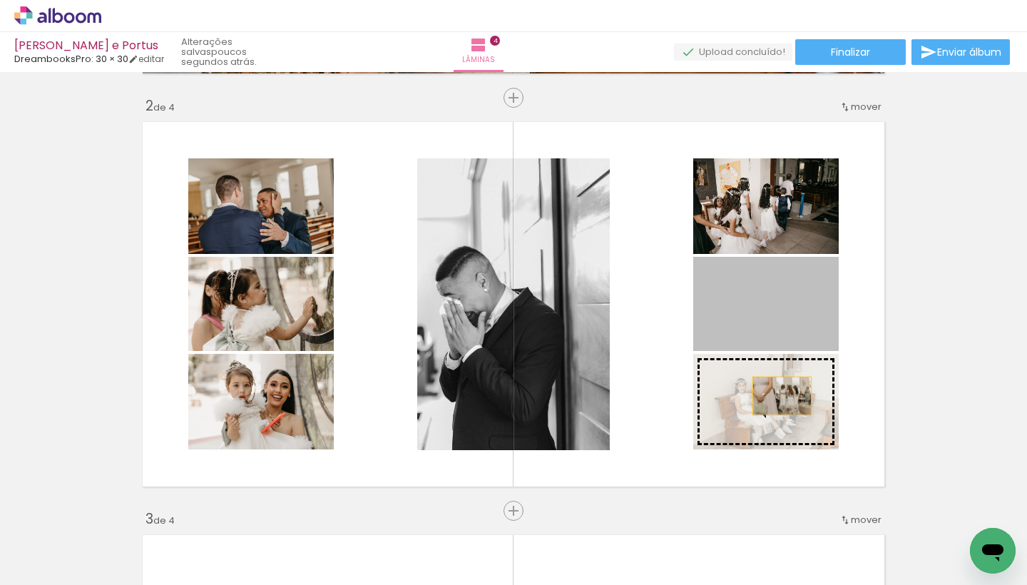
drag, startPoint x: 782, startPoint y: 306, endPoint x: 777, endPoint y: 394, distance: 87.9
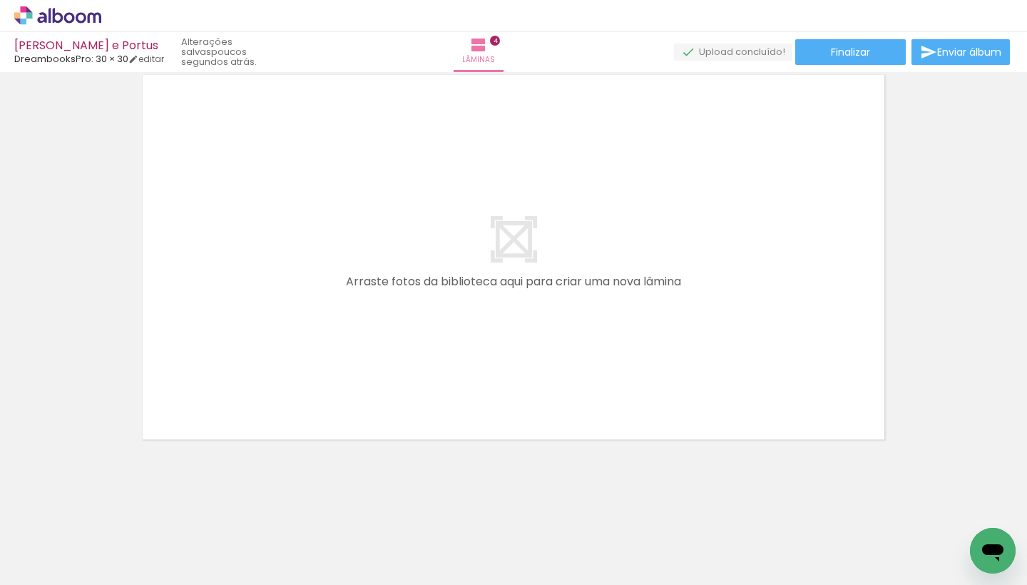
scroll to position [1697, 0]
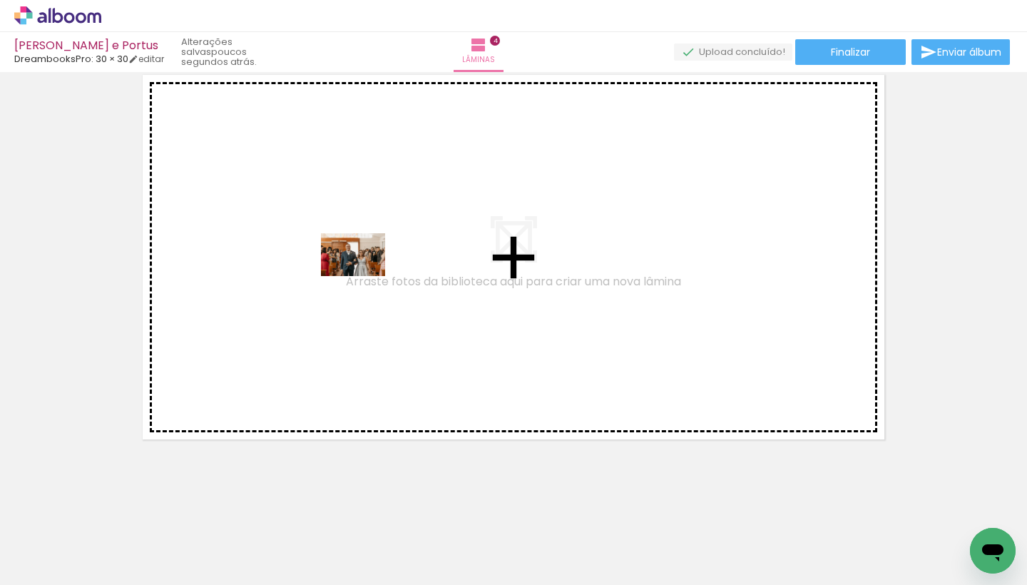
drag, startPoint x: 319, startPoint y: 537, endPoint x: 364, endPoint y: 276, distance: 265.0
click at [364, 276] on quentale-workspace at bounding box center [513, 292] width 1027 height 585
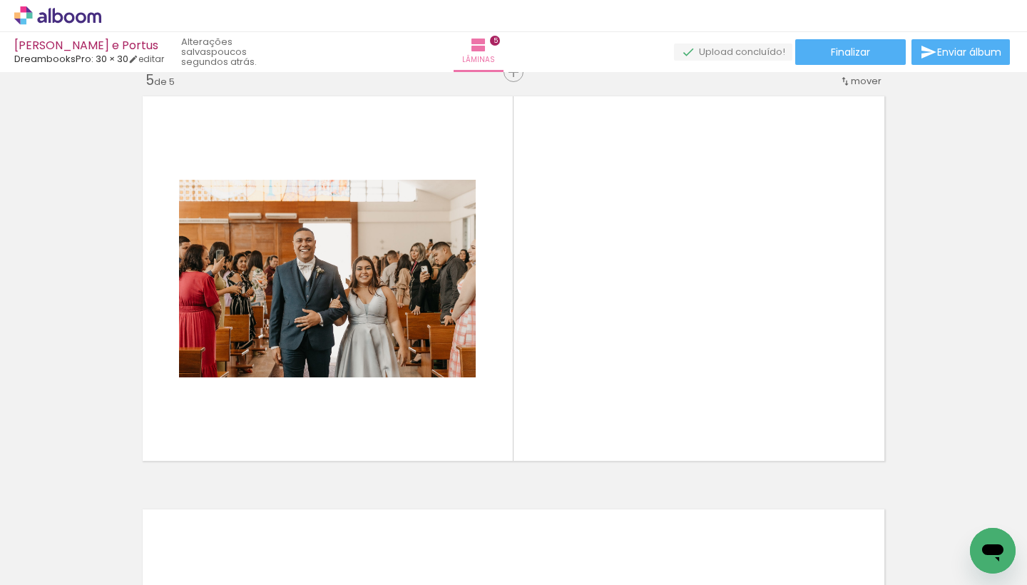
scroll to position [1670, 0]
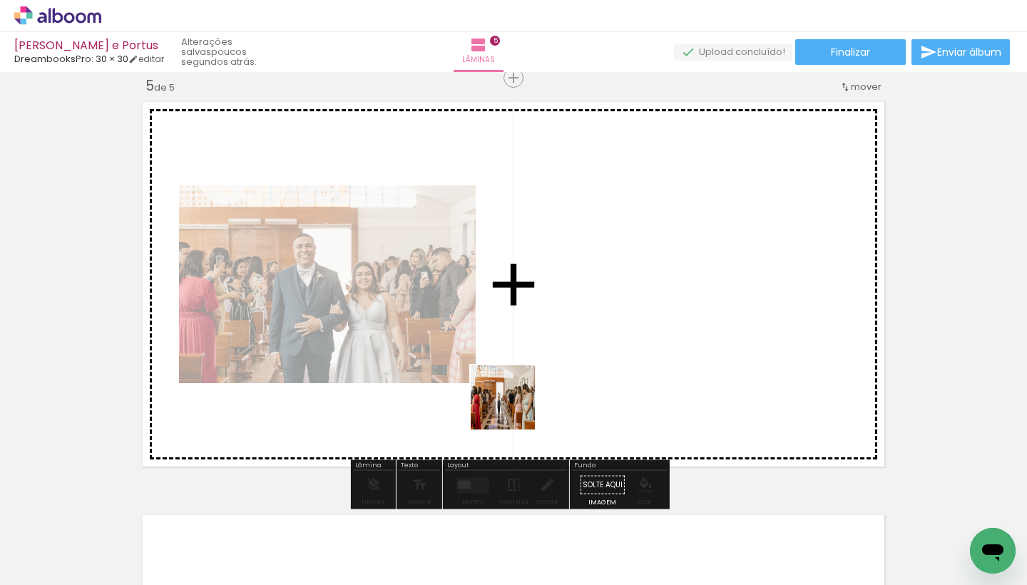
drag, startPoint x: 412, startPoint y: 541, endPoint x: 590, endPoint y: 346, distance: 264.1
click at [590, 346] on quentale-workspace at bounding box center [513, 292] width 1027 height 585
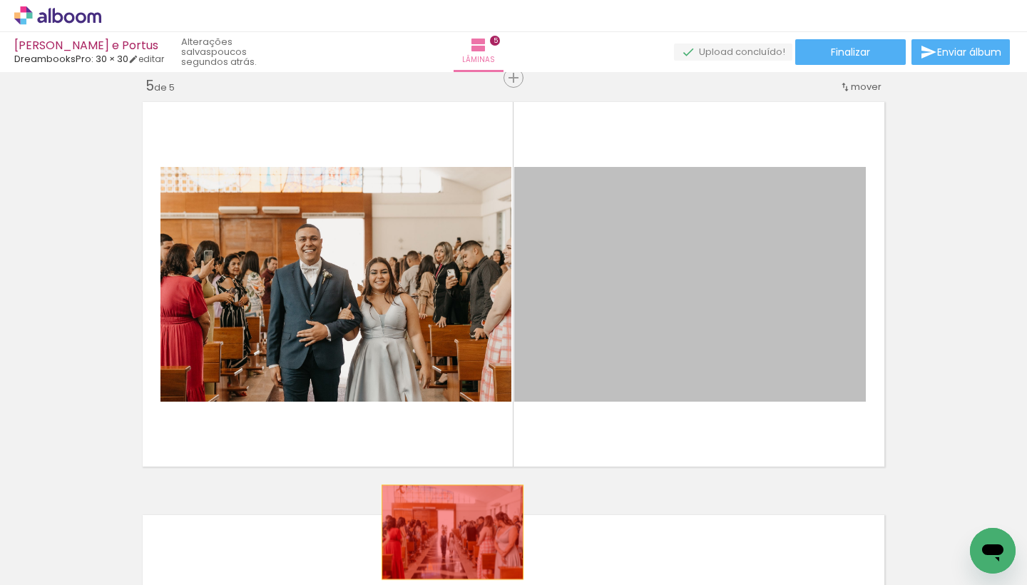
drag, startPoint x: 683, startPoint y: 310, endPoint x: 447, endPoint y: 532, distance: 323.9
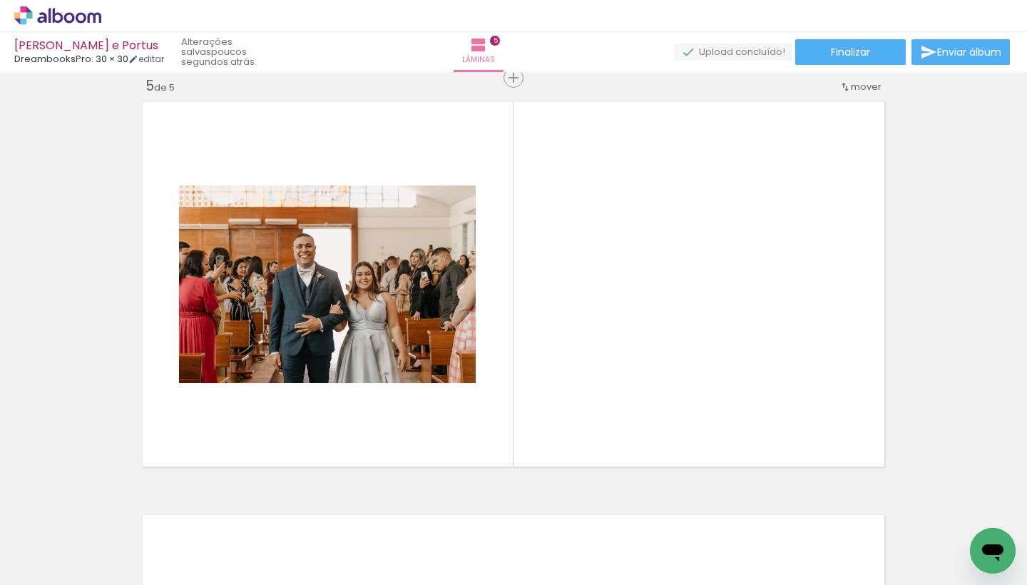
scroll to position [0, 12973]
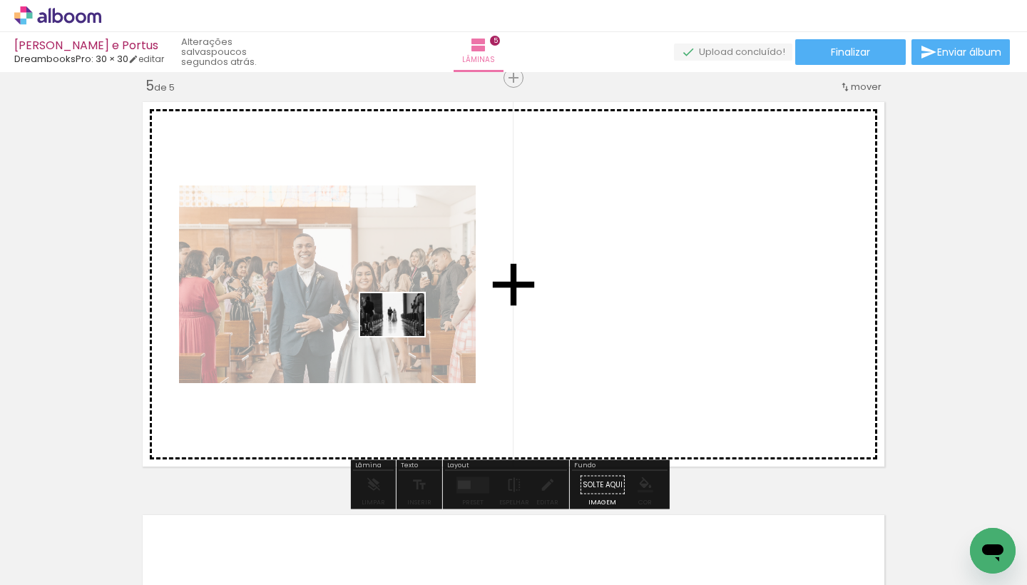
drag, startPoint x: 195, startPoint y: 545, endPoint x: 432, endPoint y: 314, distance: 330.4
click at [432, 314] on quentale-workspace at bounding box center [513, 292] width 1027 height 585
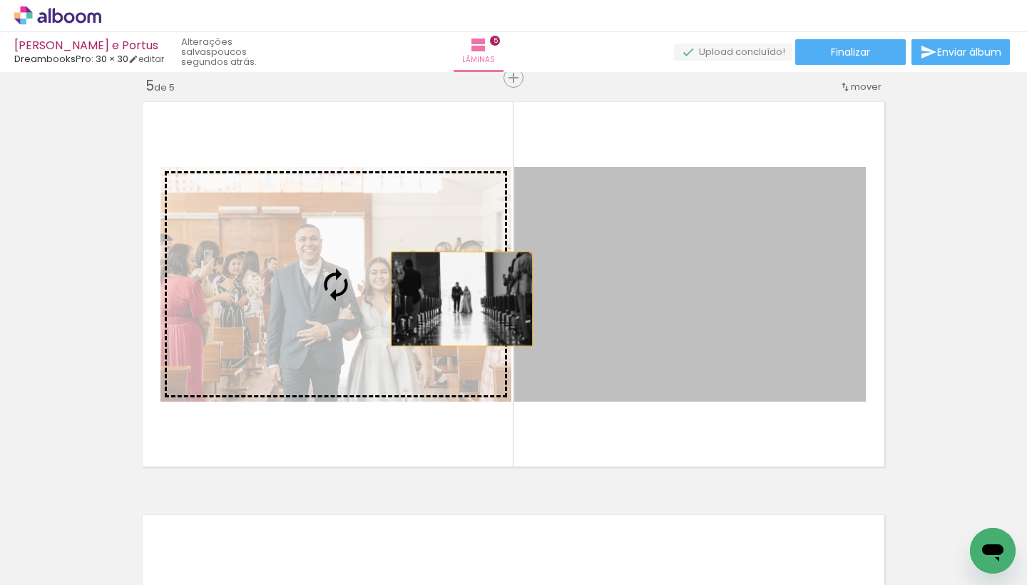
drag, startPoint x: 629, startPoint y: 299, endPoint x: 420, endPoint y: 302, distance: 209.0
click at [0, 0] on slot at bounding box center [0, 0] width 0 height 0
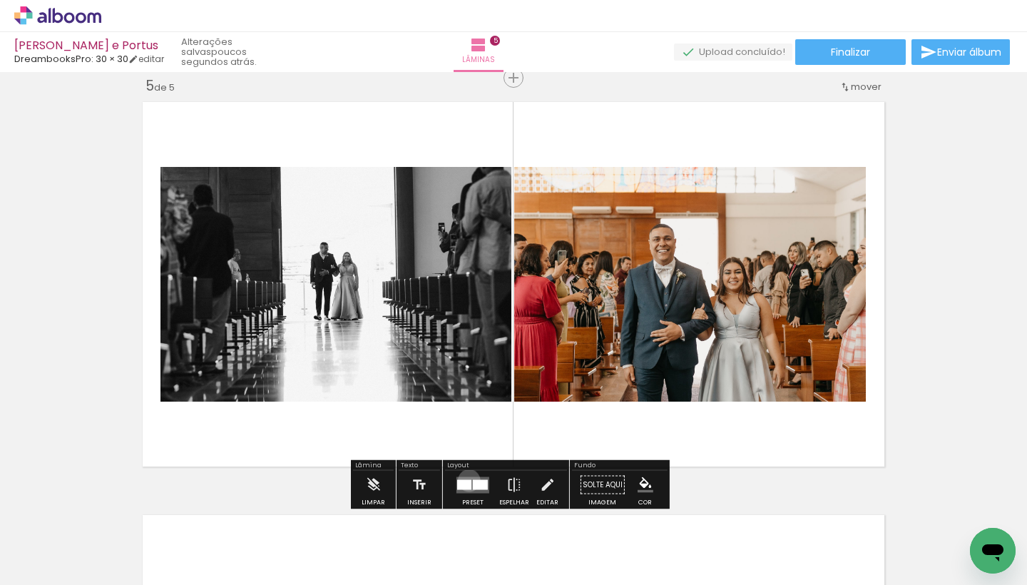
click at [466, 480] on div at bounding box center [464, 484] width 14 height 10
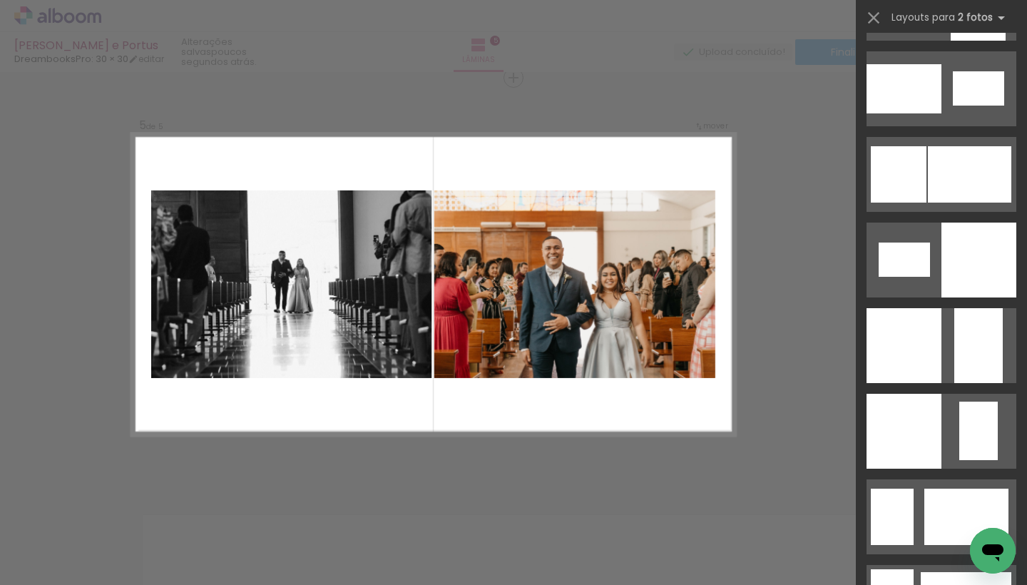
scroll to position [1791, 0]
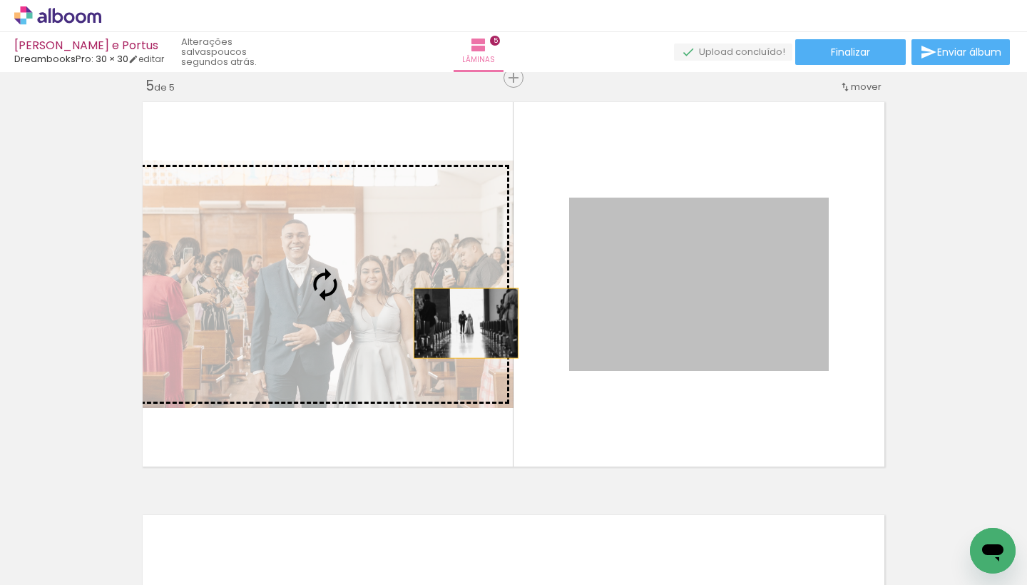
drag, startPoint x: 714, startPoint y: 319, endPoint x: 461, endPoint y: 324, distance: 253.3
click at [0, 0] on slot at bounding box center [0, 0] width 0 height 0
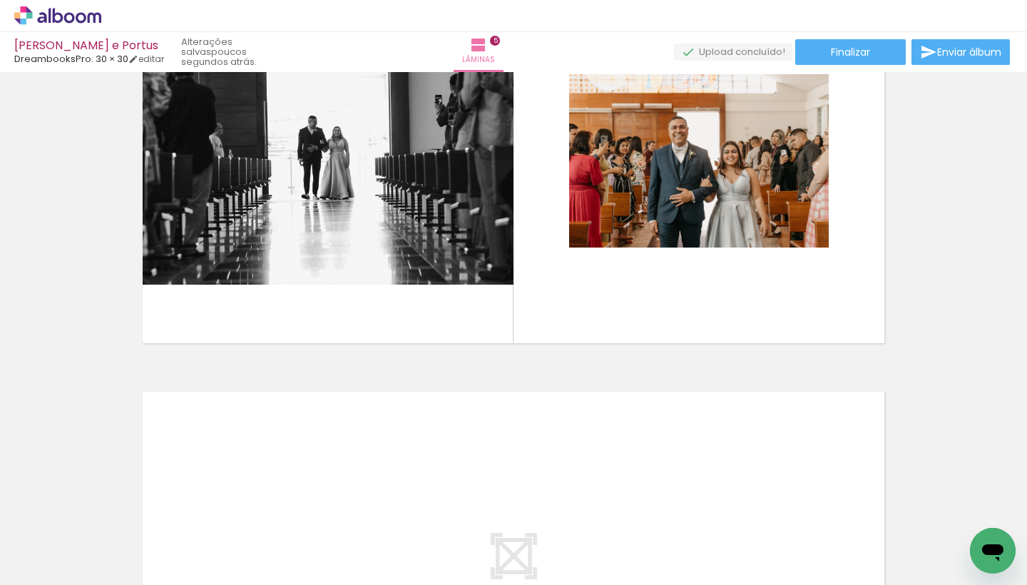
scroll to position [0, 5800]
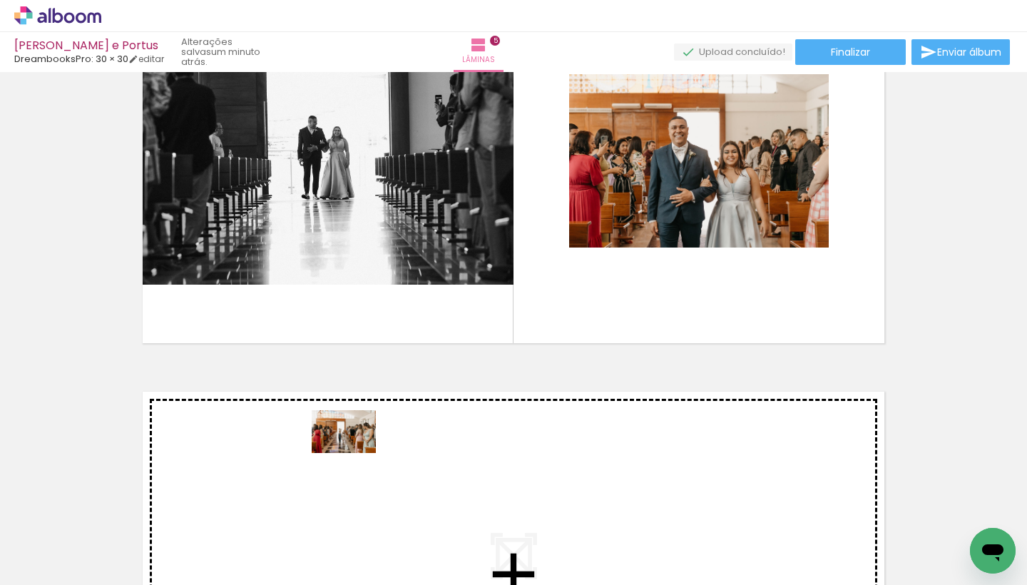
drag, startPoint x: 349, startPoint y: 536, endPoint x: 354, endPoint y: 453, distance: 82.9
click at [354, 453] on quentale-workspace at bounding box center [513, 292] width 1027 height 585
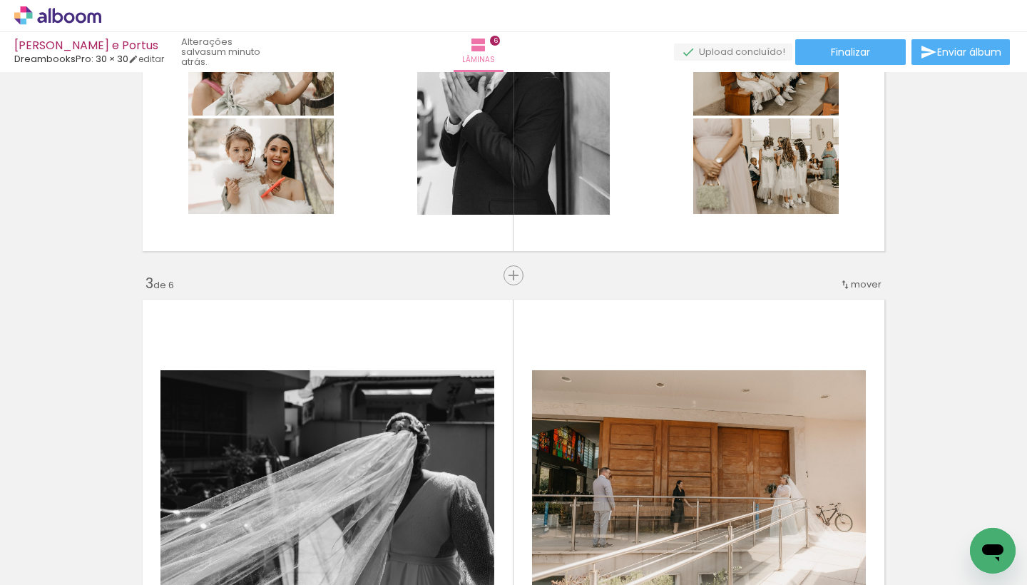
scroll to position [555, 0]
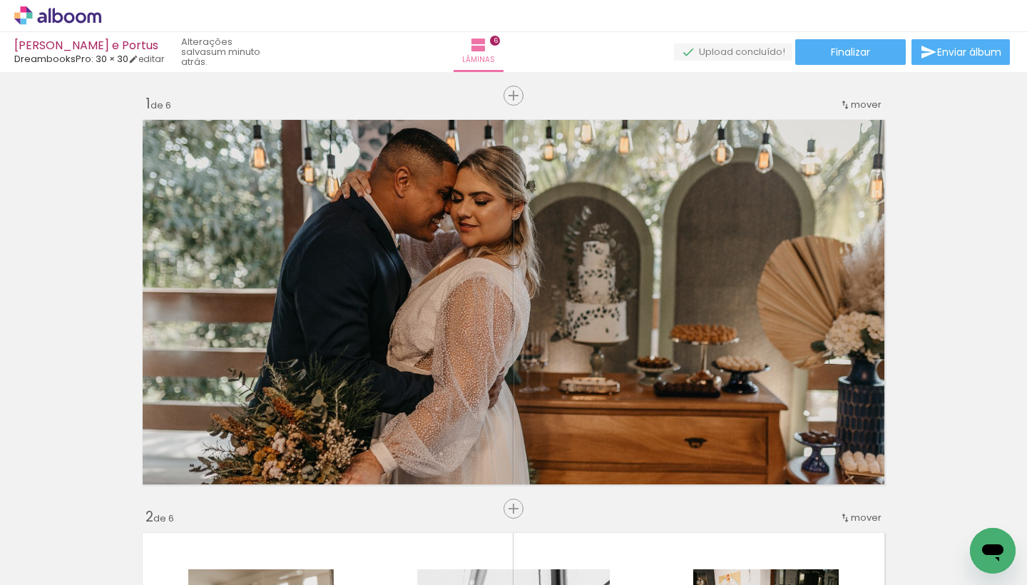
scroll to position [0, 5800]
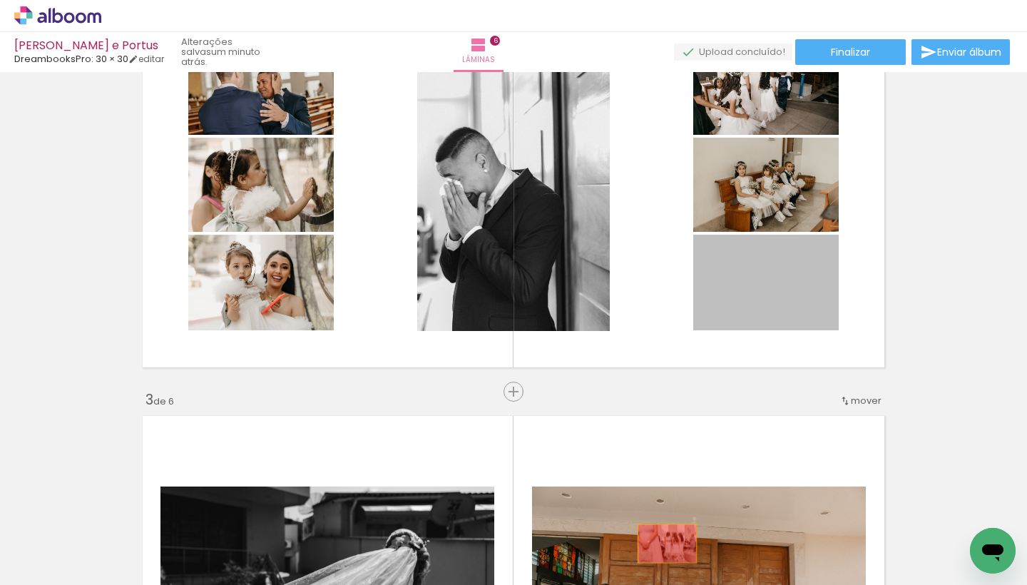
drag, startPoint x: 769, startPoint y: 275, endPoint x: 661, endPoint y: 543, distance: 288.3
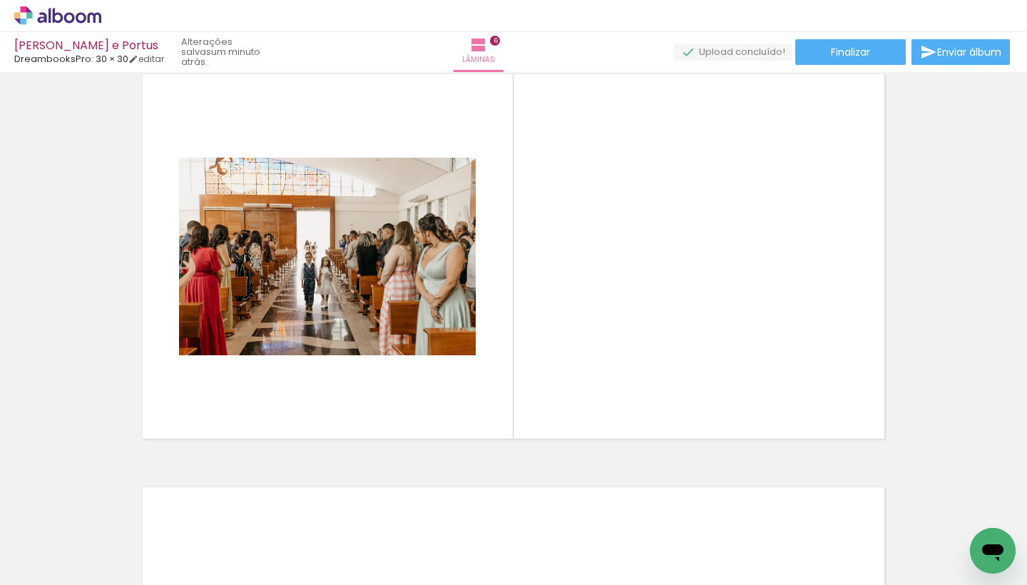
scroll to position [0, 0]
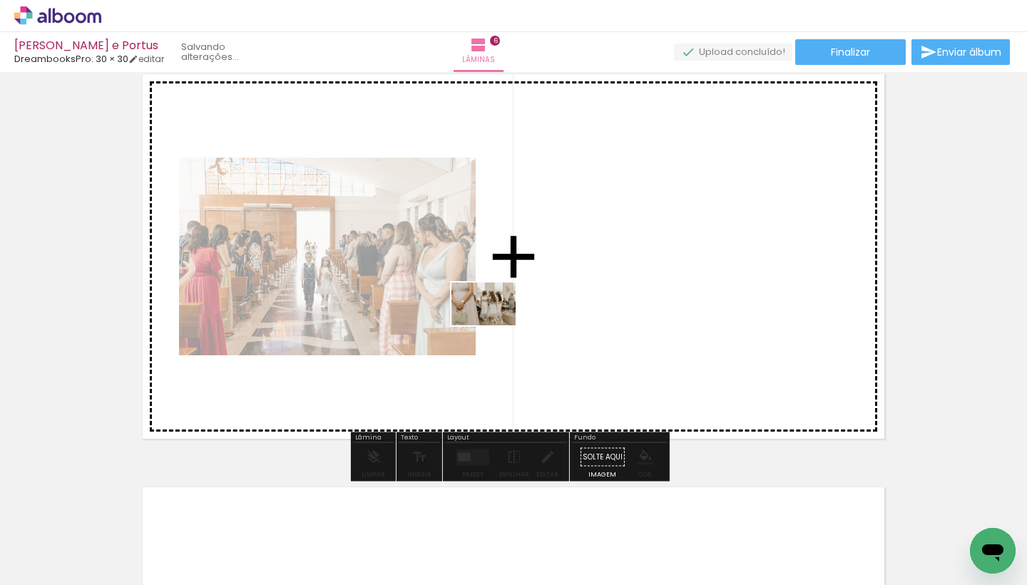
drag, startPoint x: 129, startPoint y: 533, endPoint x: 498, endPoint y: 322, distance: 424.6
click at [498, 322] on quentale-workspace at bounding box center [513, 292] width 1027 height 585
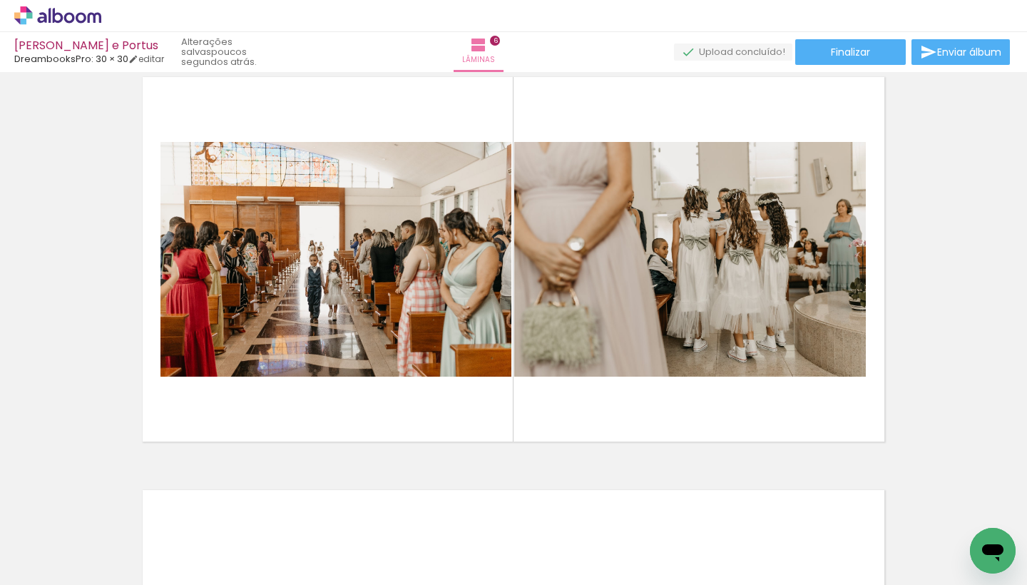
scroll to position [2135, 0]
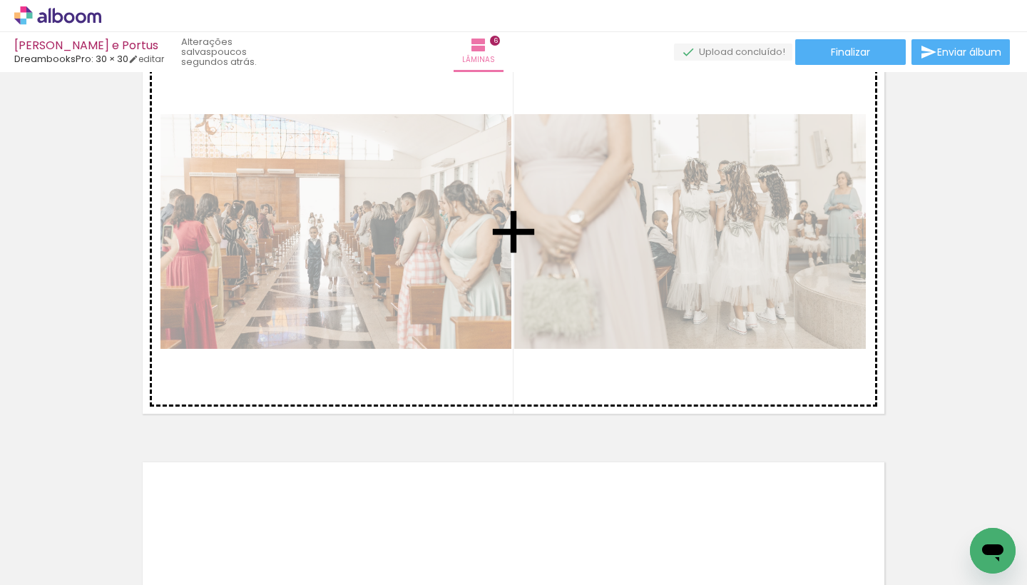
drag, startPoint x: 691, startPoint y: 372, endPoint x: 496, endPoint y: 322, distance: 201.7
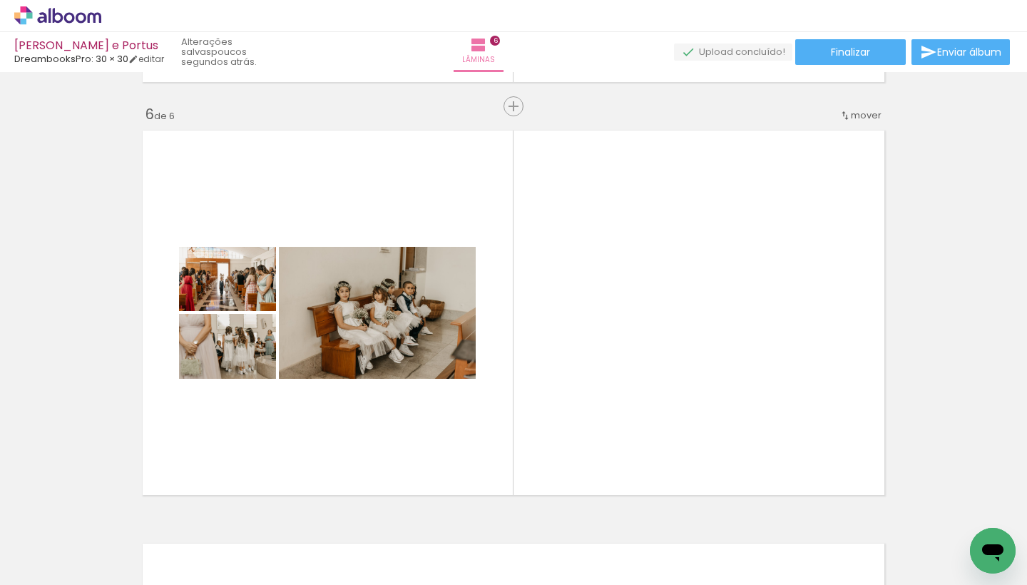
scroll to position [2078, 0]
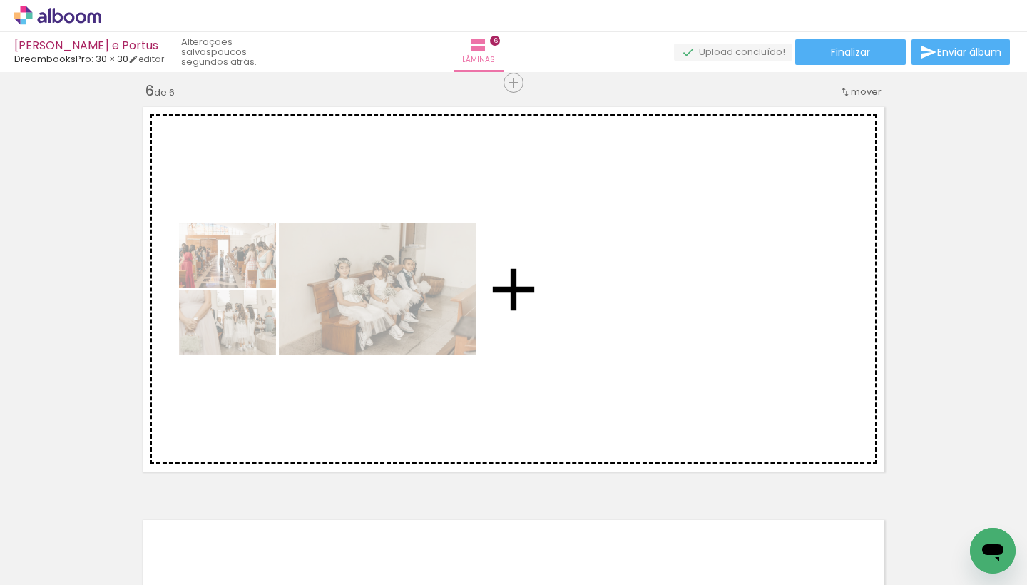
drag, startPoint x: 417, startPoint y: 269, endPoint x: 524, endPoint y: 292, distance: 108.7
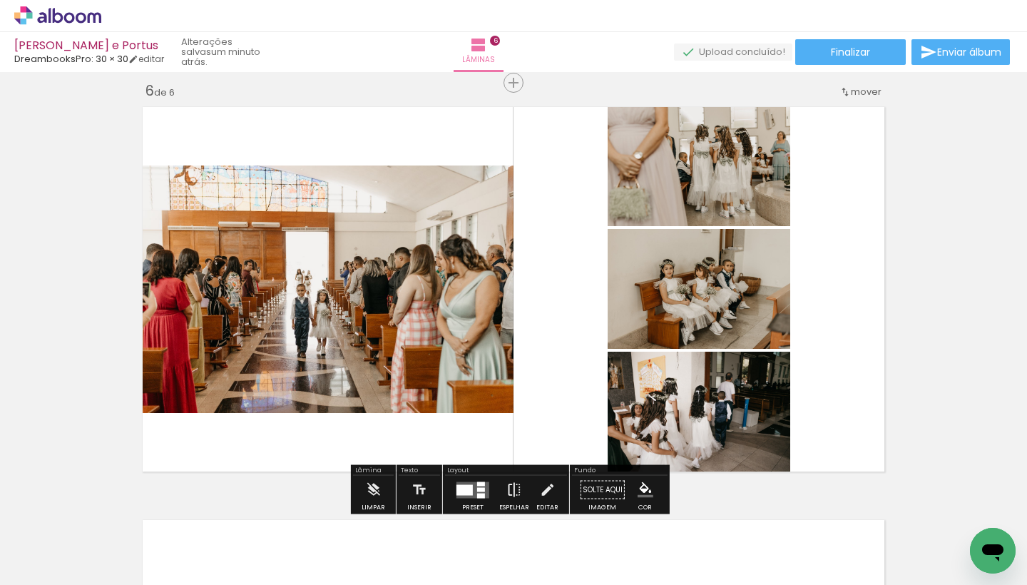
click at [515, 489] on iron-icon at bounding box center [514, 490] width 16 height 29
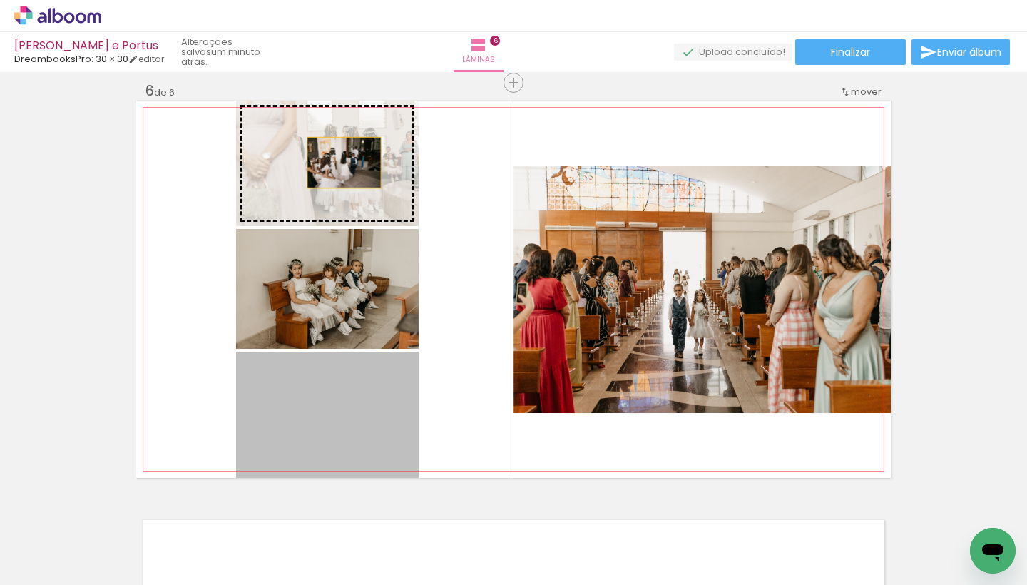
drag, startPoint x: 345, startPoint y: 424, endPoint x: 339, endPoint y: 163, distance: 261.1
click at [0, 0] on slot at bounding box center [0, 0] width 0 height 0
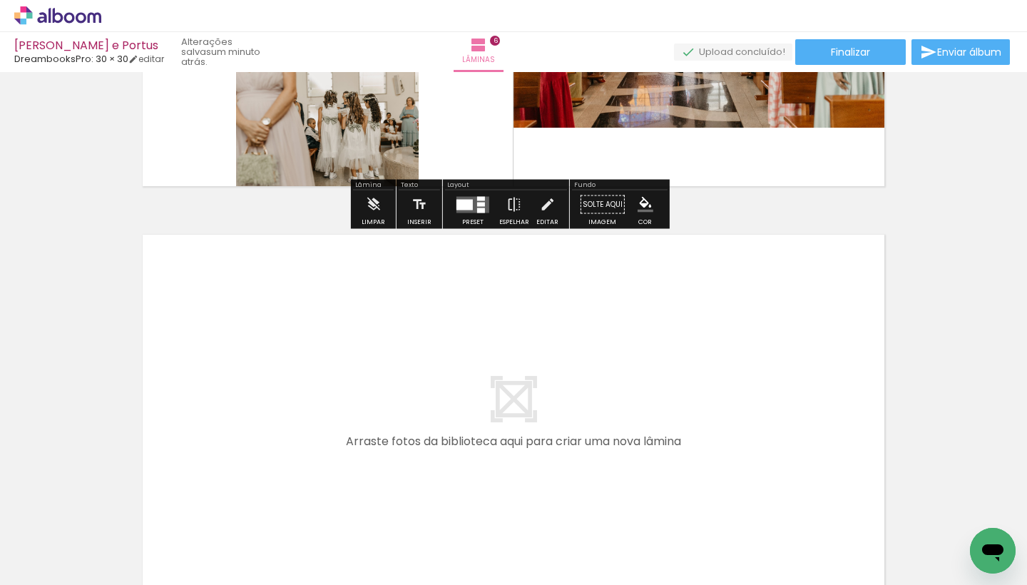
scroll to position [2512, 0]
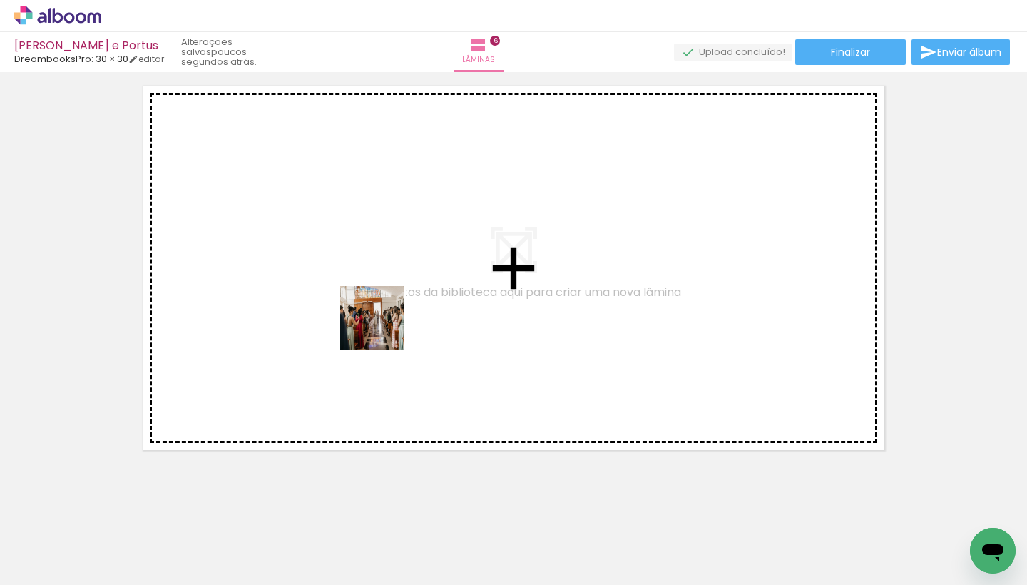
click at [384, 282] on quentale-workspace at bounding box center [513, 292] width 1027 height 585
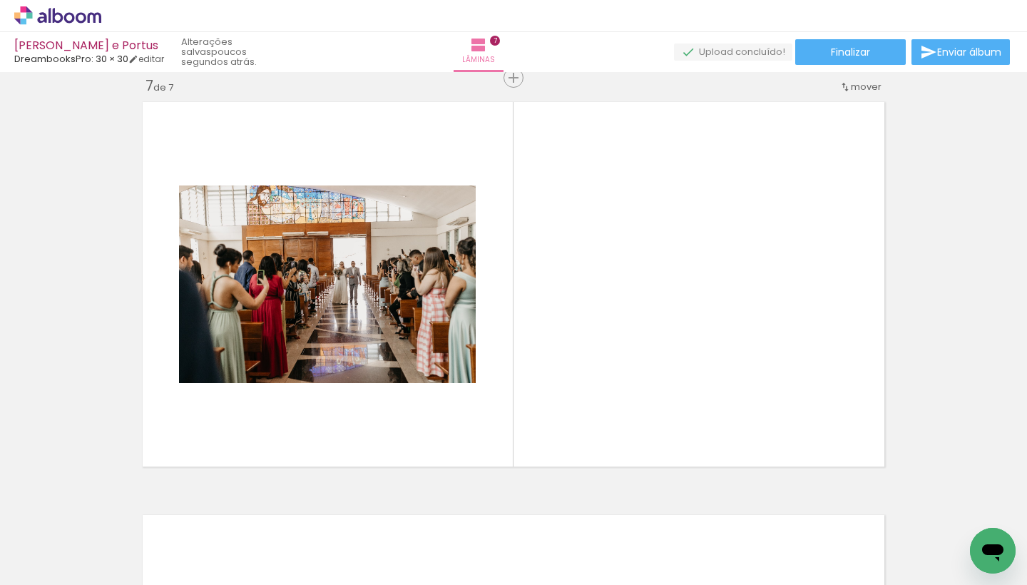
scroll to position [0, 6339]
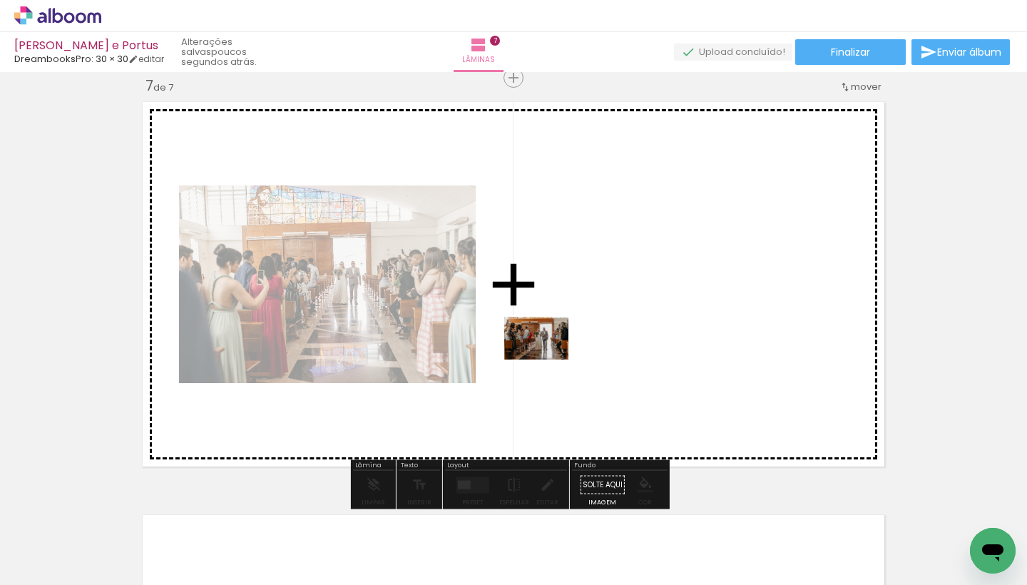
click at [547, 359] on quentale-workspace at bounding box center [513, 292] width 1027 height 585
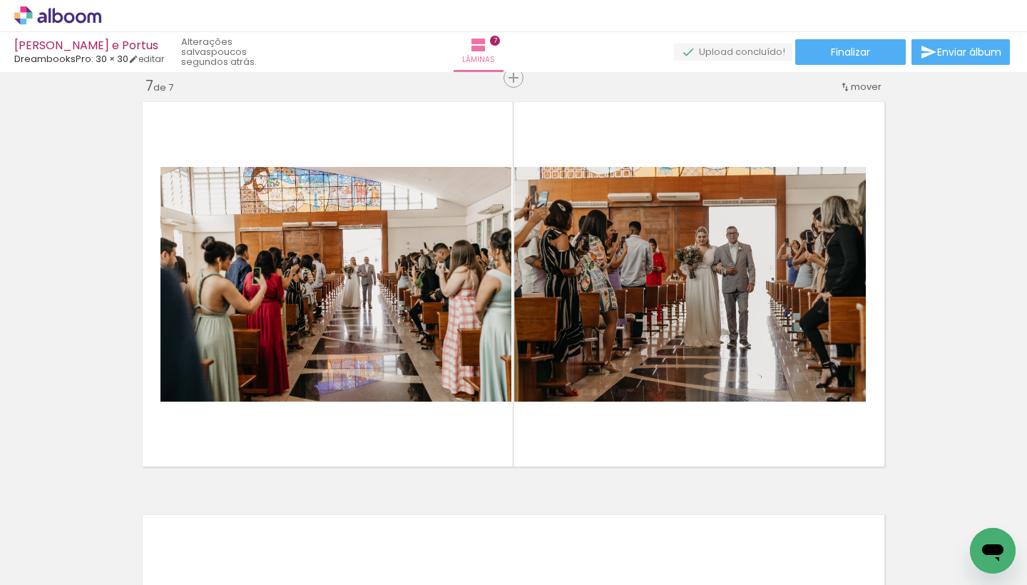
scroll to position [0, 12794]
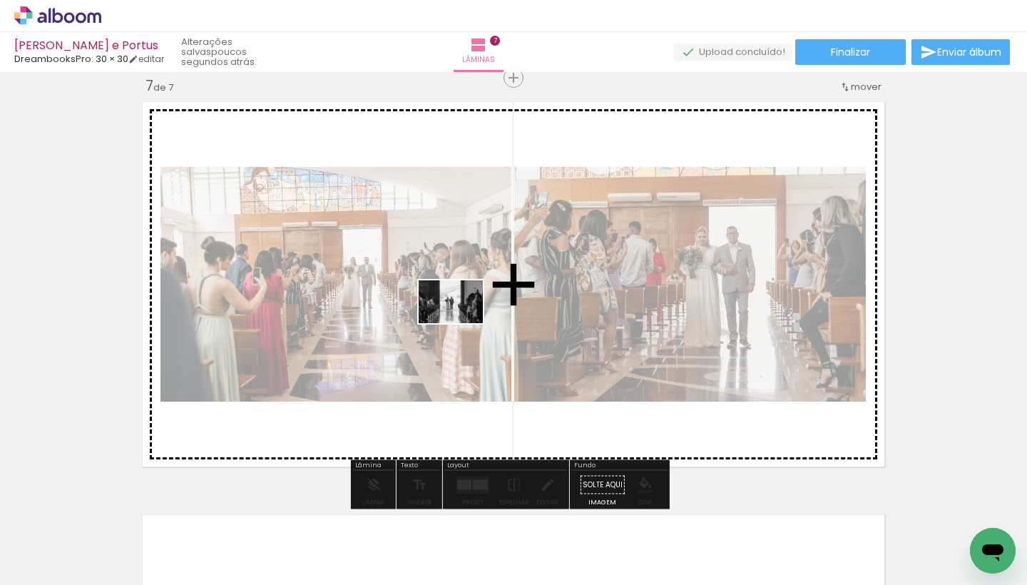
drag, startPoint x: 461, startPoint y: 546, endPoint x: 461, endPoint y: 323, distance: 223.2
click at [461, 323] on quentale-workspace at bounding box center [513, 292] width 1027 height 585
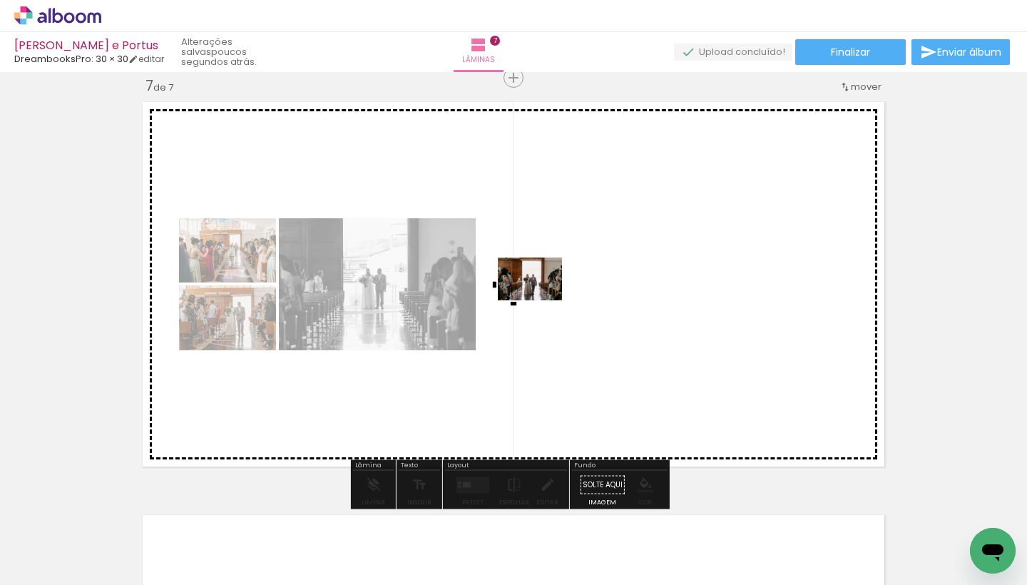
drag, startPoint x: 525, startPoint y: 548, endPoint x: 541, endPoint y: 299, distance: 250.2
click at [541, 299] on quentale-workspace at bounding box center [513, 292] width 1027 height 585
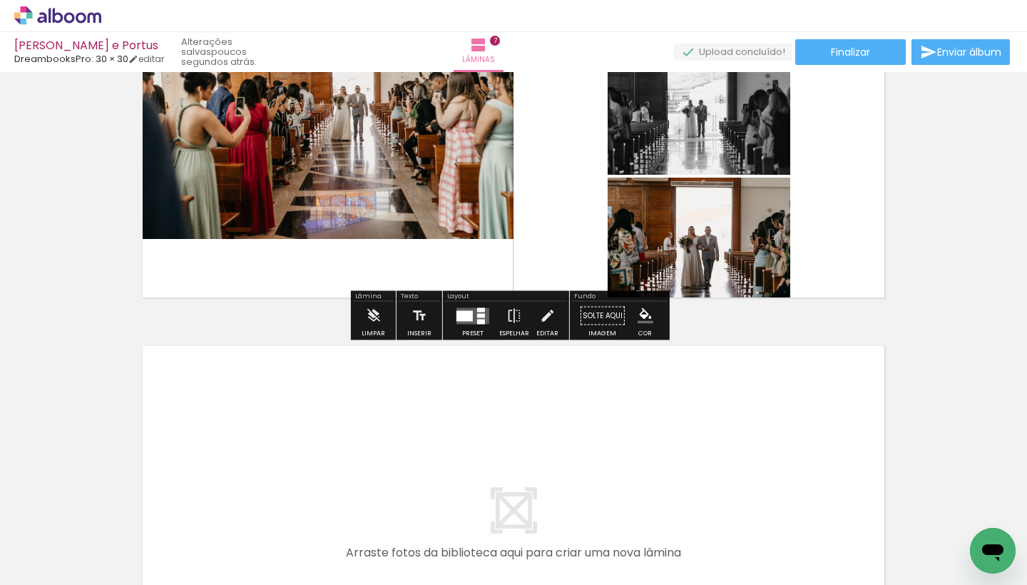
scroll to position [2673, 0]
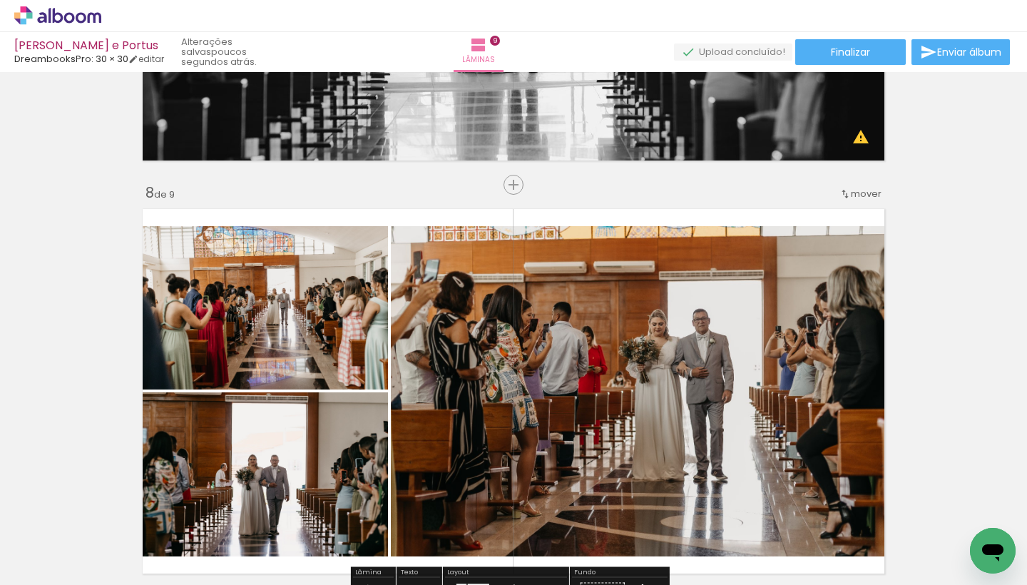
scroll to position [2798, 0]
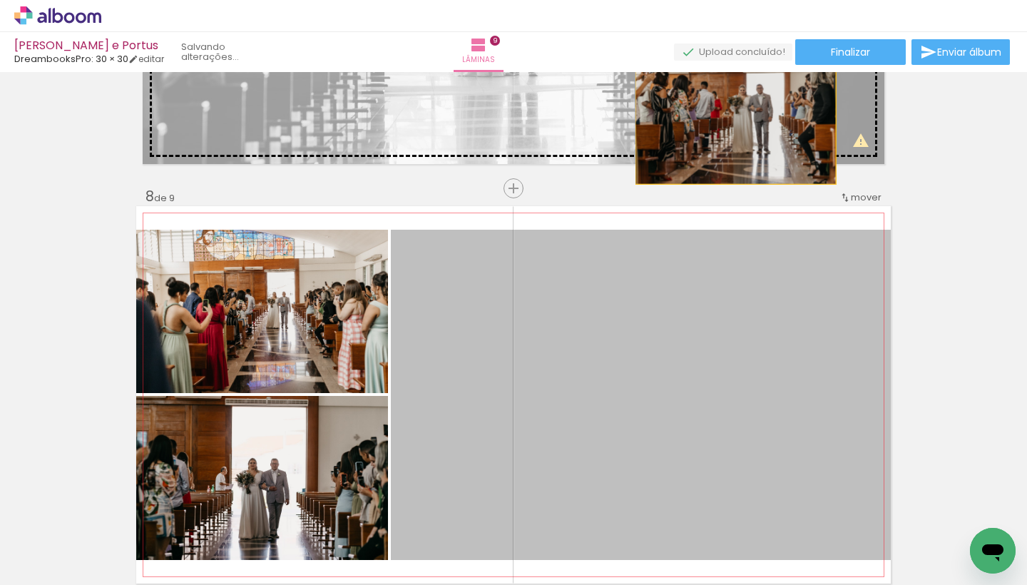
drag, startPoint x: 737, startPoint y: 349, endPoint x: 730, endPoint y: 118, distance: 231.9
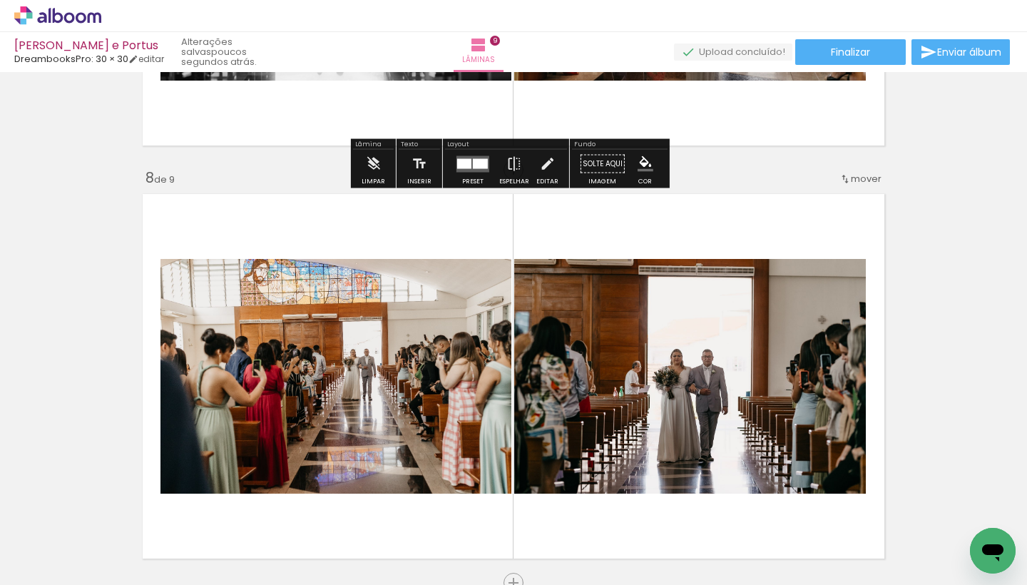
scroll to position [2904, 0]
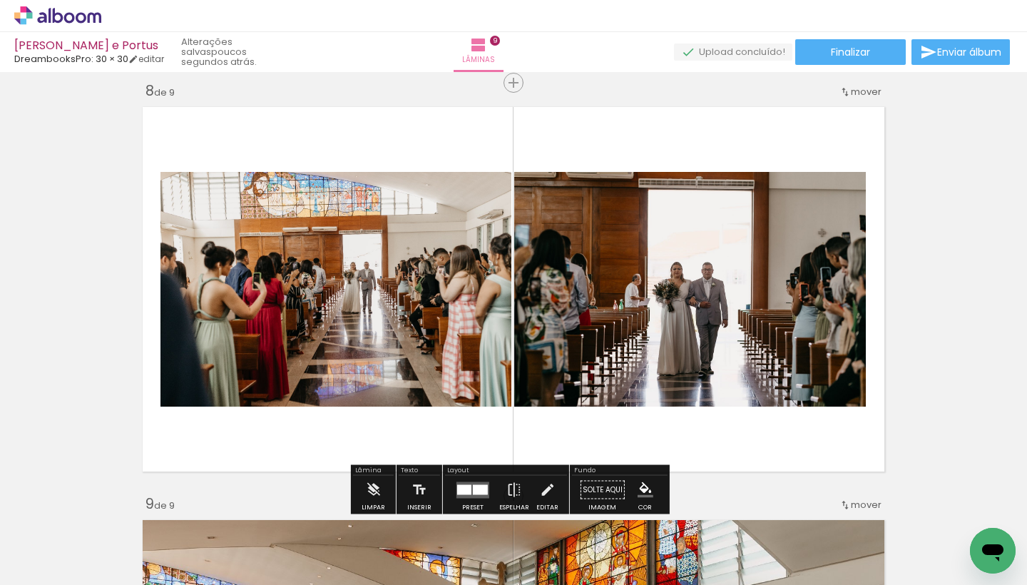
click at [626, 269] on quentale-photo at bounding box center [690, 289] width 352 height 235
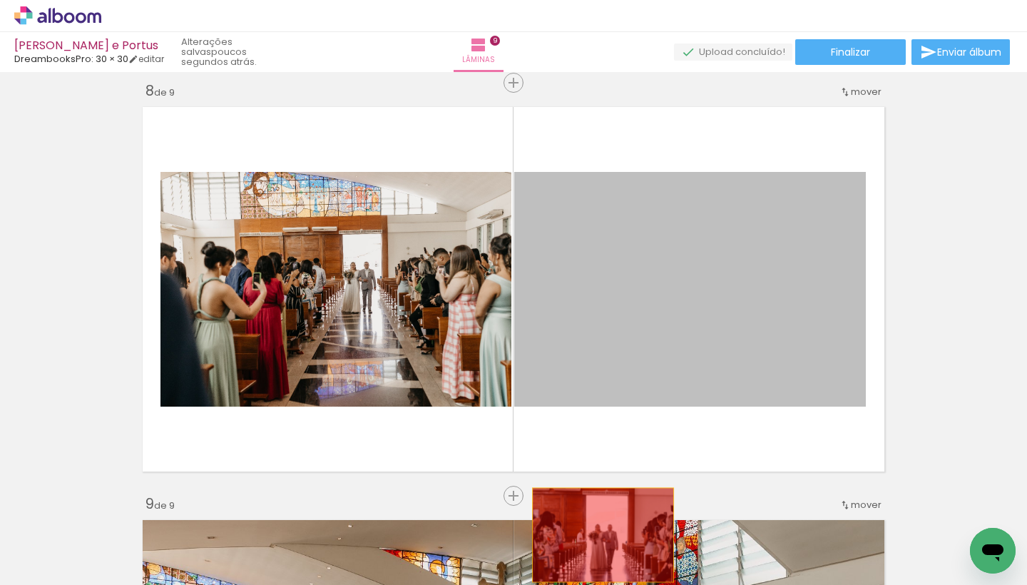
drag, startPoint x: 626, startPoint y: 269, endPoint x: 598, endPoint y: 535, distance: 267.6
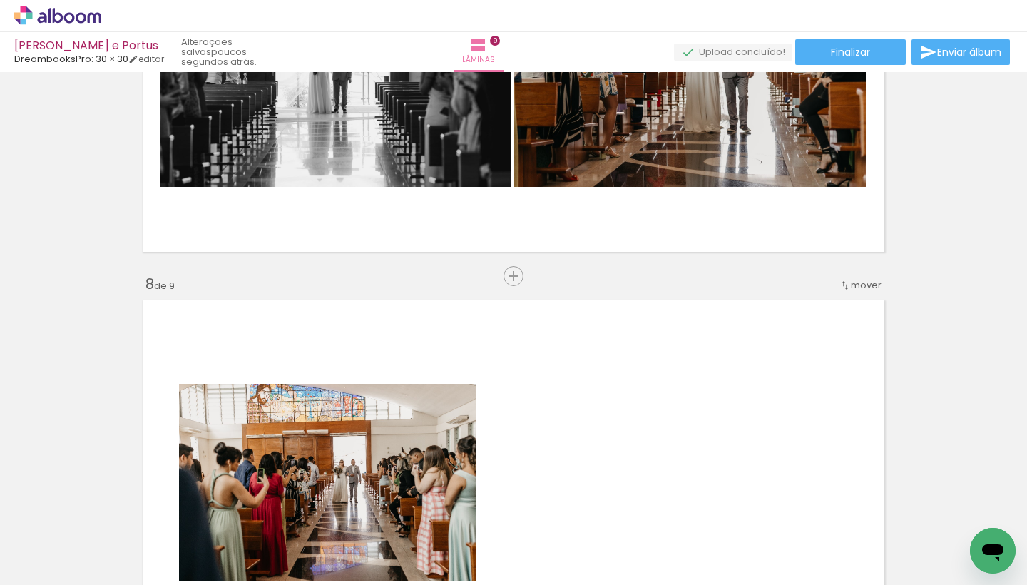
scroll to position [2712, 0]
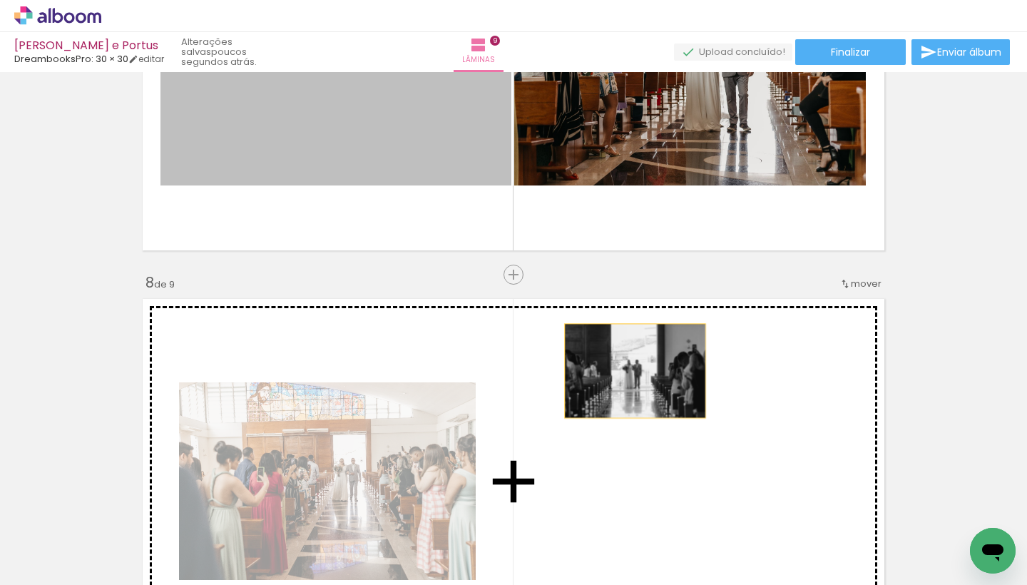
drag, startPoint x: 400, startPoint y: 132, endPoint x: 631, endPoint y: 372, distance: 333.4
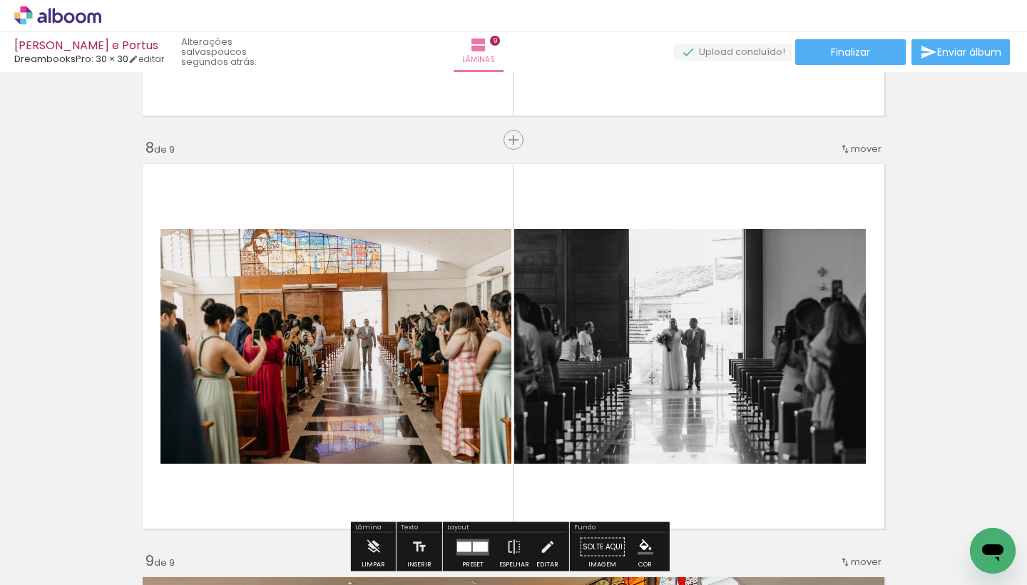
scroll to position [2857, 0]
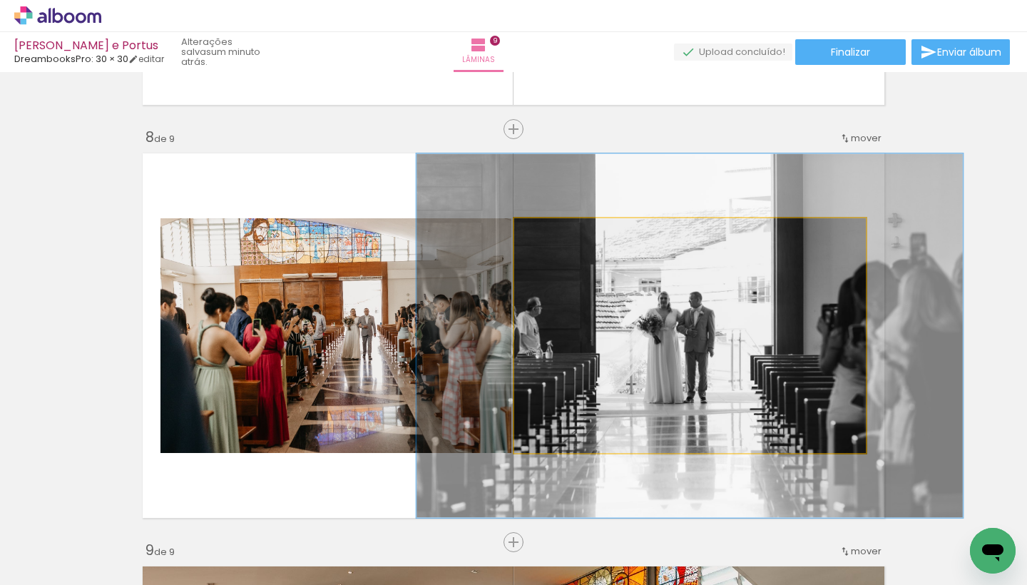
drag, startPoint x: 543, startPoint y: 233, endPoint x: 570, endPoint y: 233, distance: 27.1
click at [570, 233] on div at bounding box center [574, 233] width 13 height 13
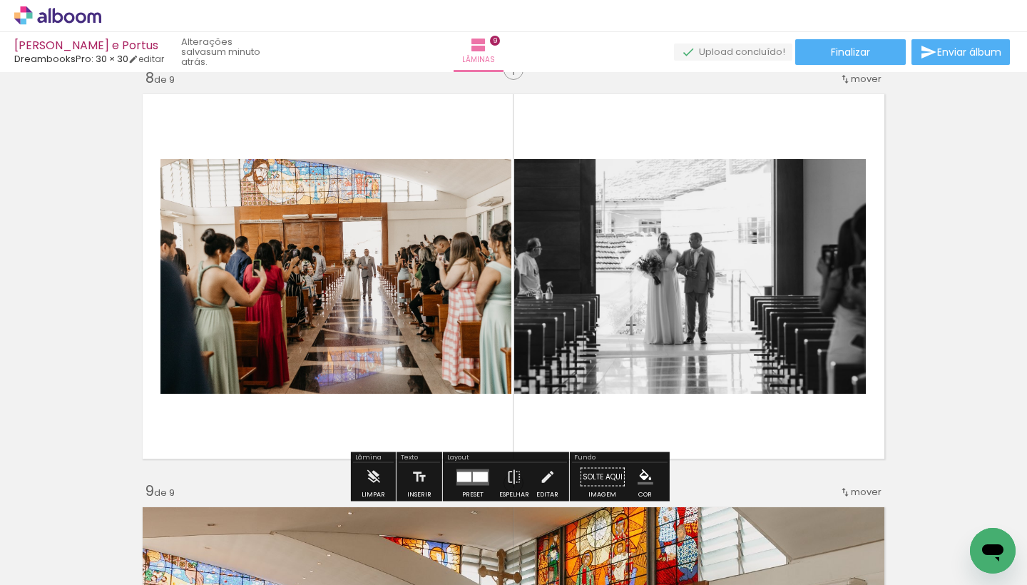
scroll to position [2918, 0]
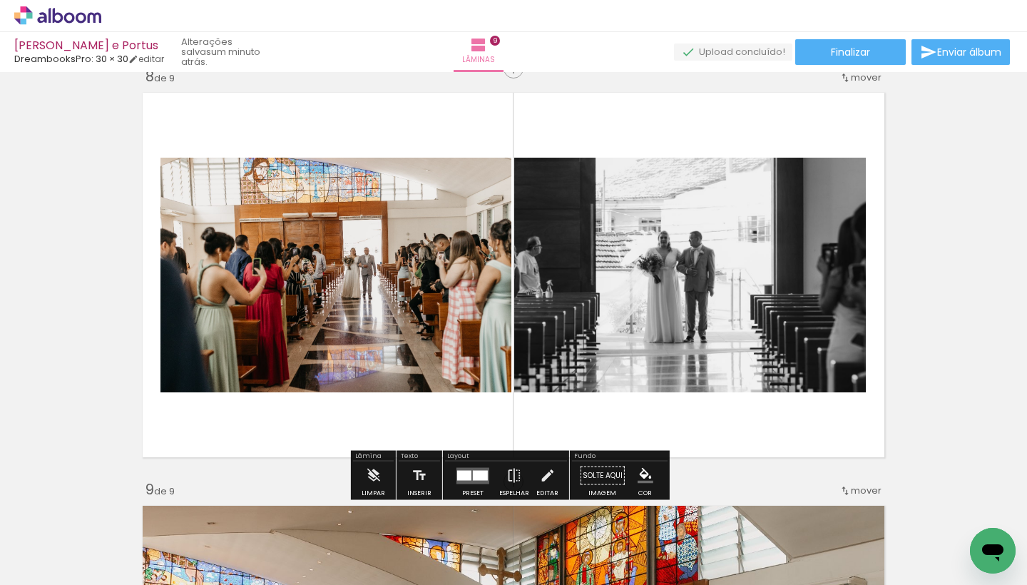
click at [480, 476] on div at bounding box center [480, 475] width 15 height 10
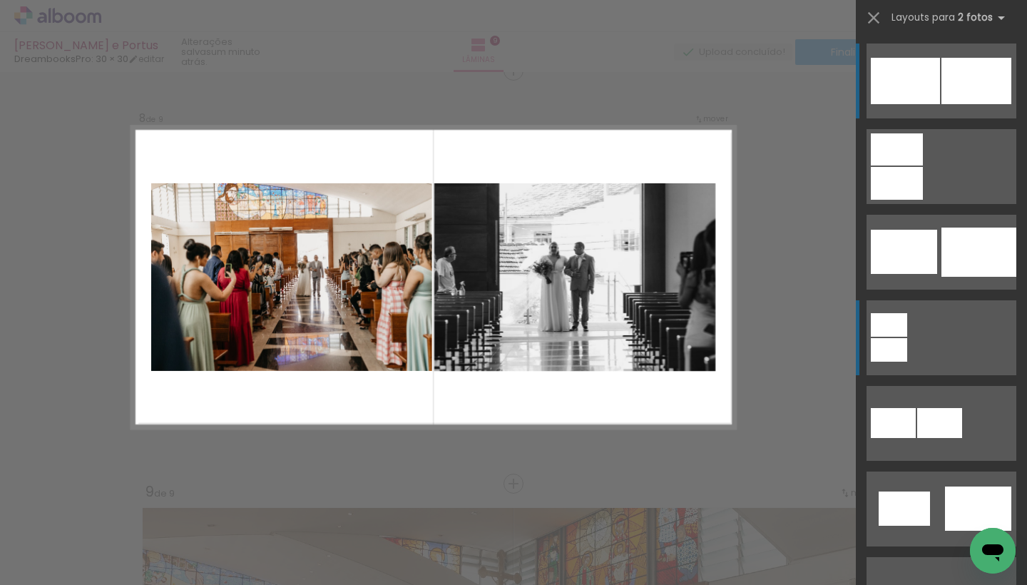
scroll to position [2909, 0]
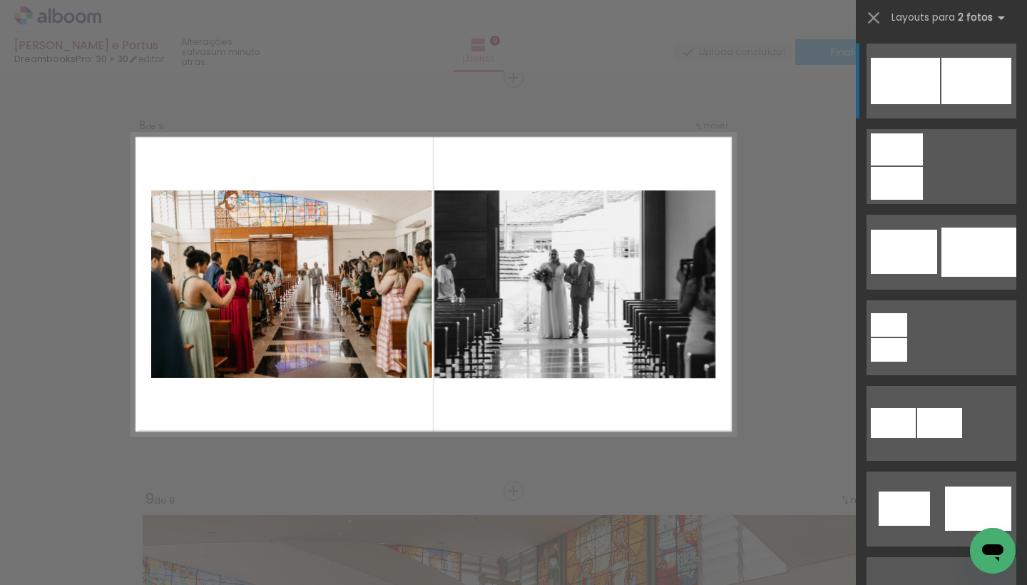
click at [524, 255] on quentale-photo at bounding box center [574, 284] width 281 height 188
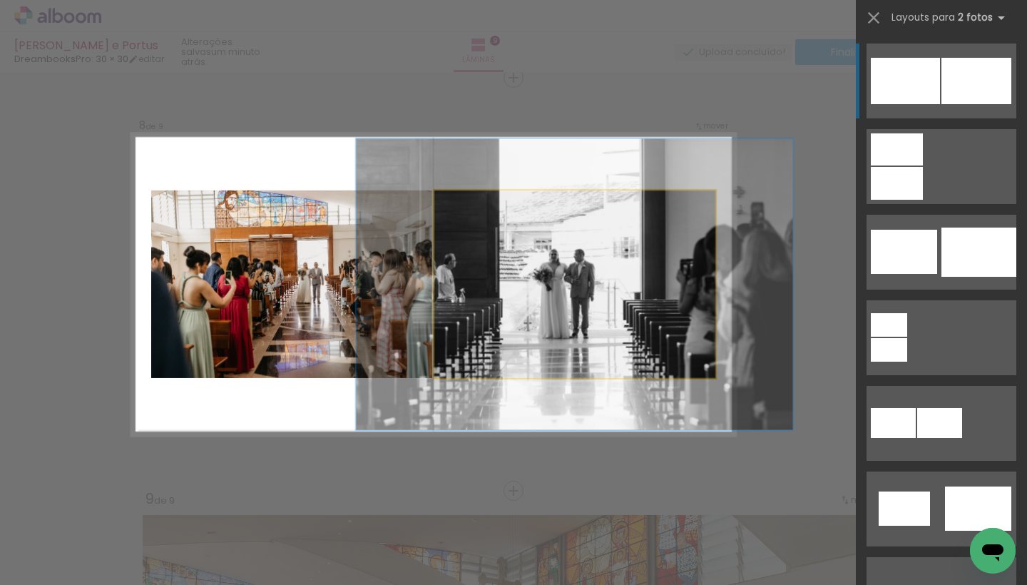
click at [524, 255] on quentale-photo at bounding box center [574, 284] width 281 height 188
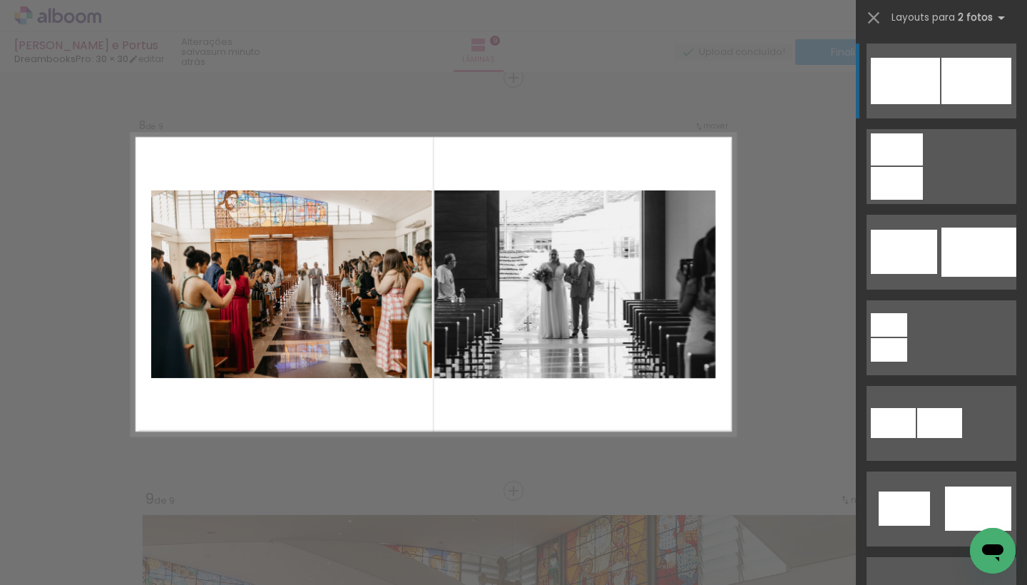
click at [524, 254] on quentale-photo at bounding box center [574, 284] width 281 height 188
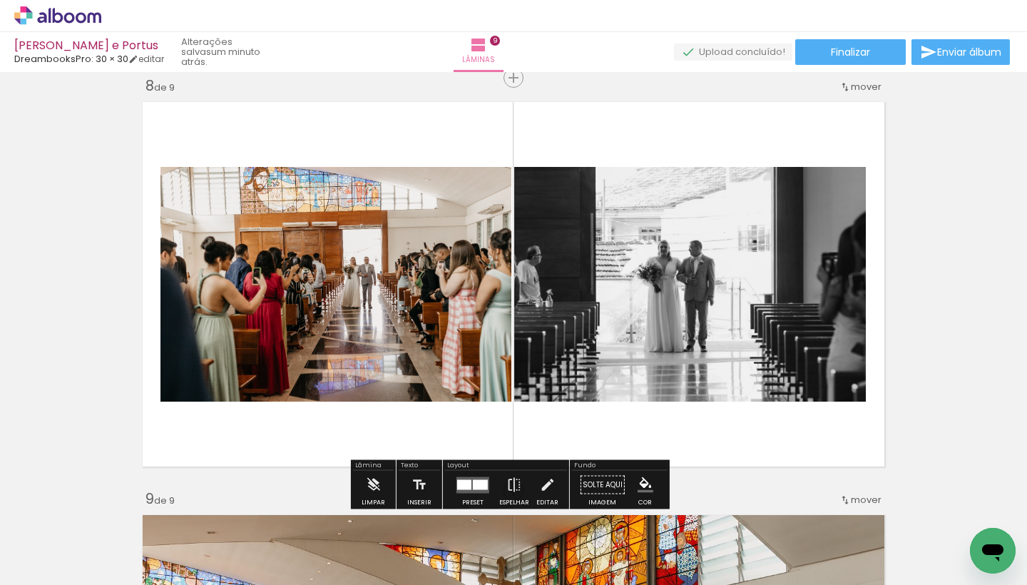
click at [670, 220] on quentale-photo at bounding box center [690, 284] width 352 height 235
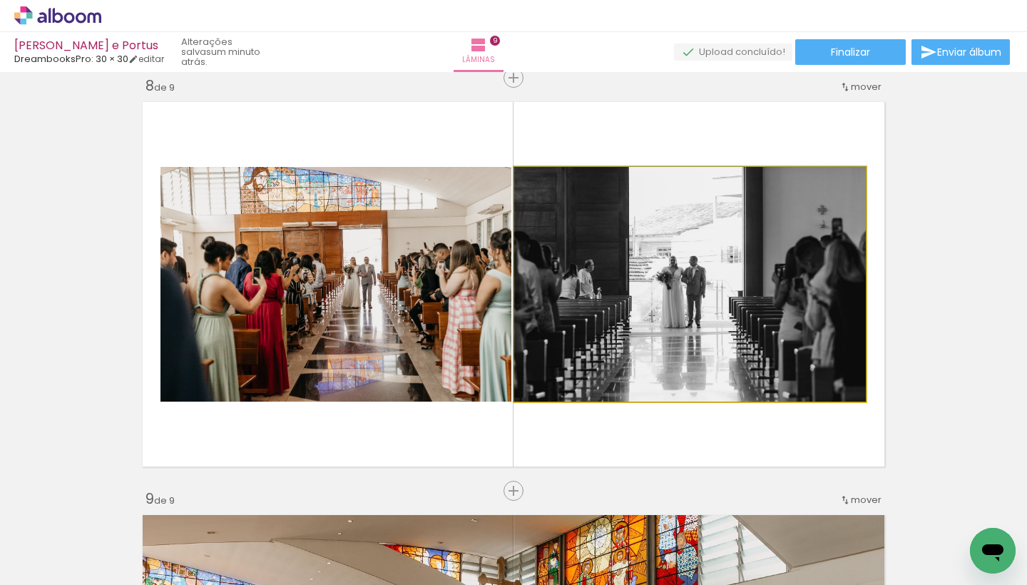
drag, startPoint x: 574, startPoint y: 186, endPoint x: 511, endPoint y: 209, distance: 67.5
click at [514, 209] on quentale-photo at bounding box center [690, 284] width 352 height 235
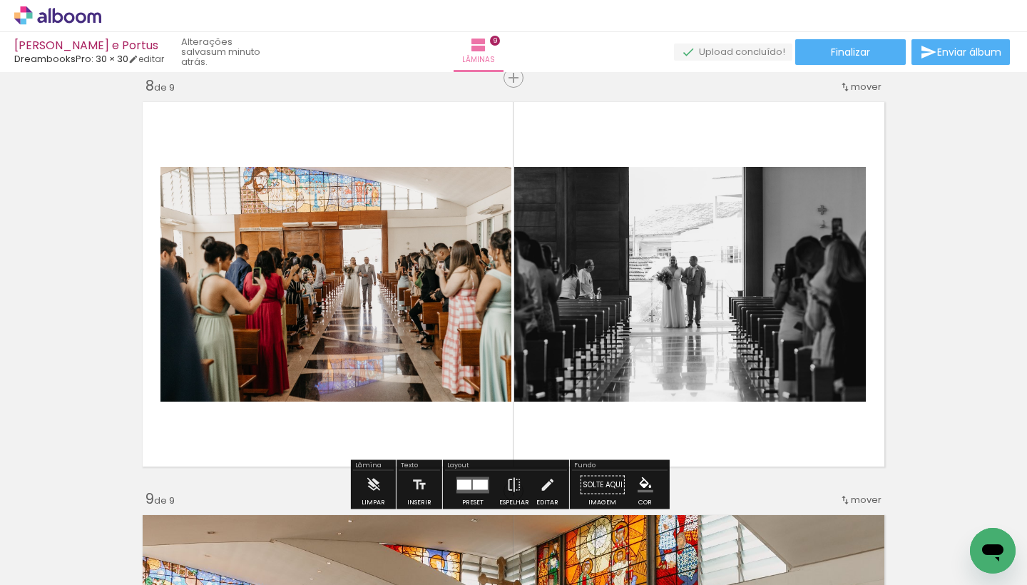
click at [464, 484] on div at bounding box center [464, 484] width 14 height 10
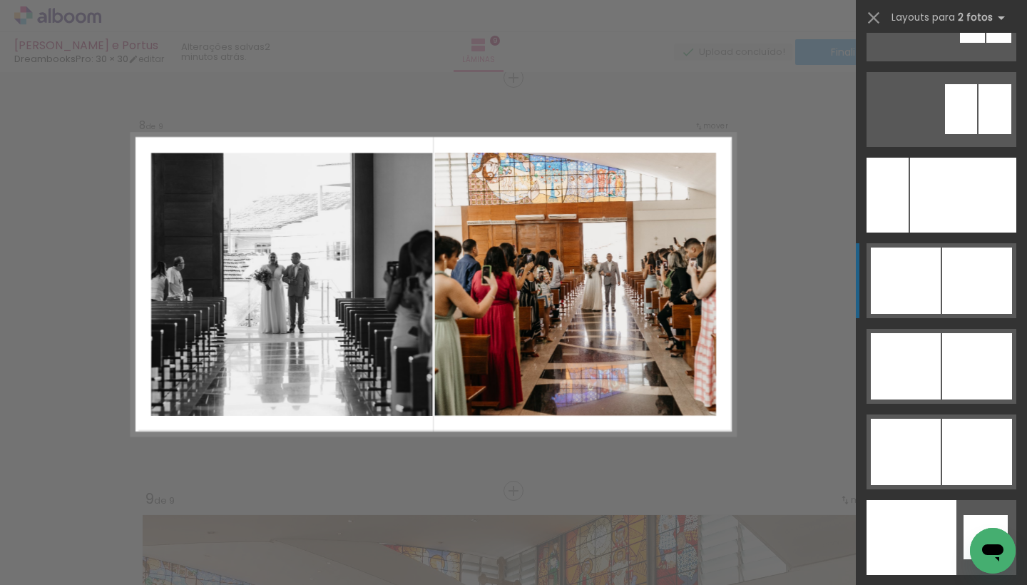
scroll to position [6970, 0]
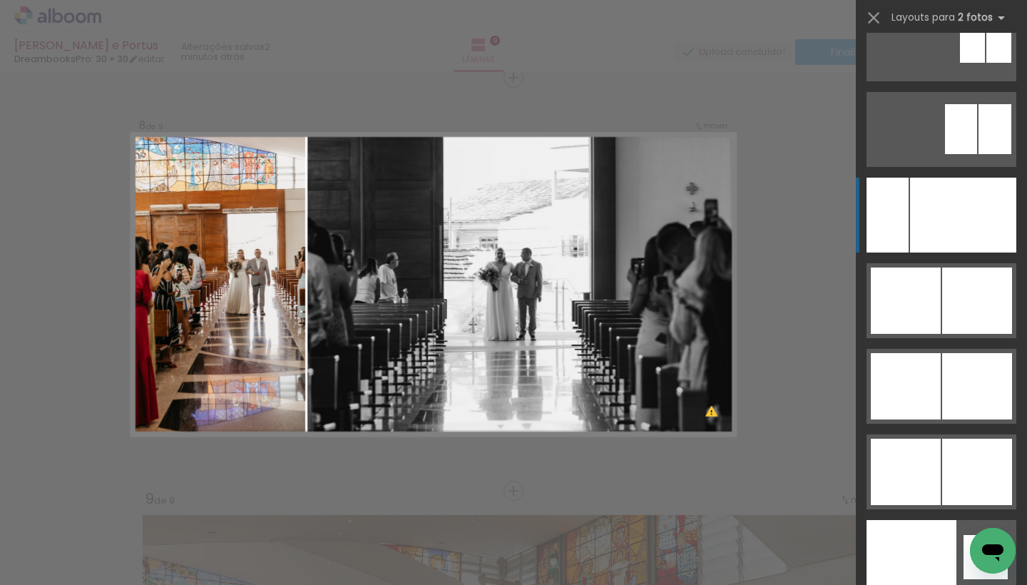
click at [948, 233] on div at bounding box center [963, 215] width 106 height 75
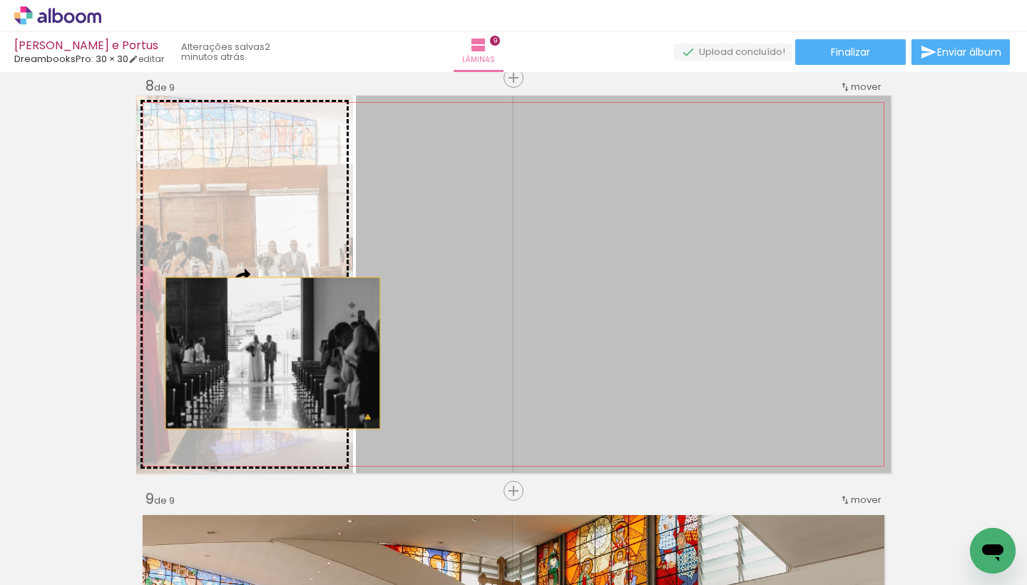
drag, startPoint x: 550, startPoint y: 310, endPoint x: 267, endPoint y: 352, distance: 285.6
click at [0, 0] on slot at bounding box center [0, 0] width 0 height 0
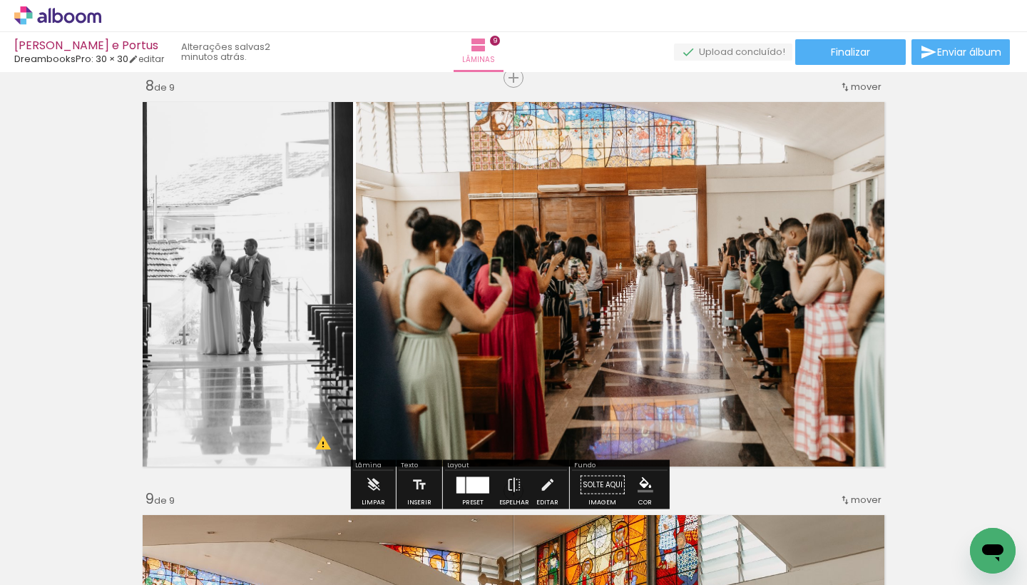
click at [316, 322] on quentale-photo at bounding box center [244, 284] width 217 height 377
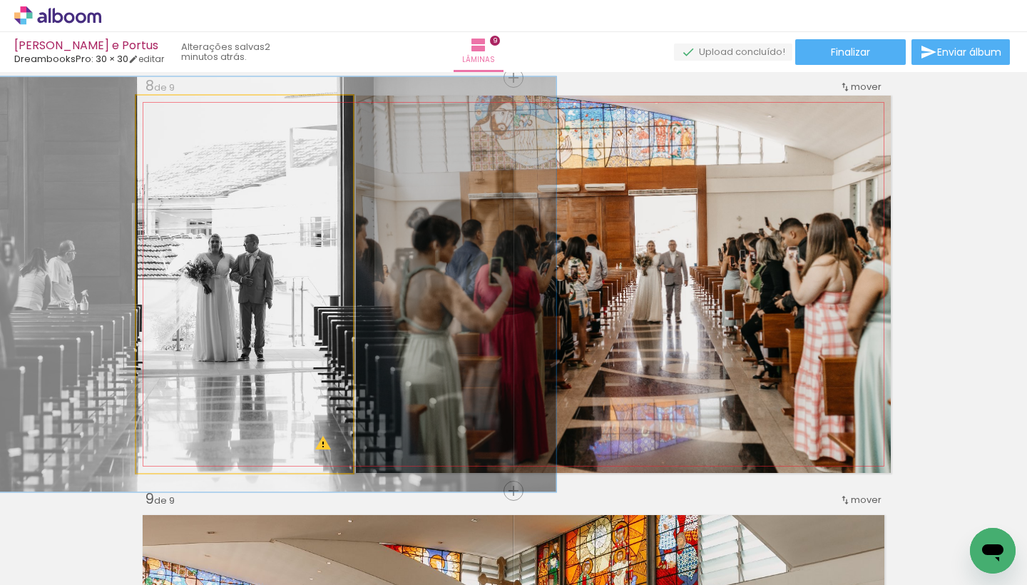
type paper-slider "110"
click at [168, 113] on div at bounding box center [174, 110] width 13 height 13
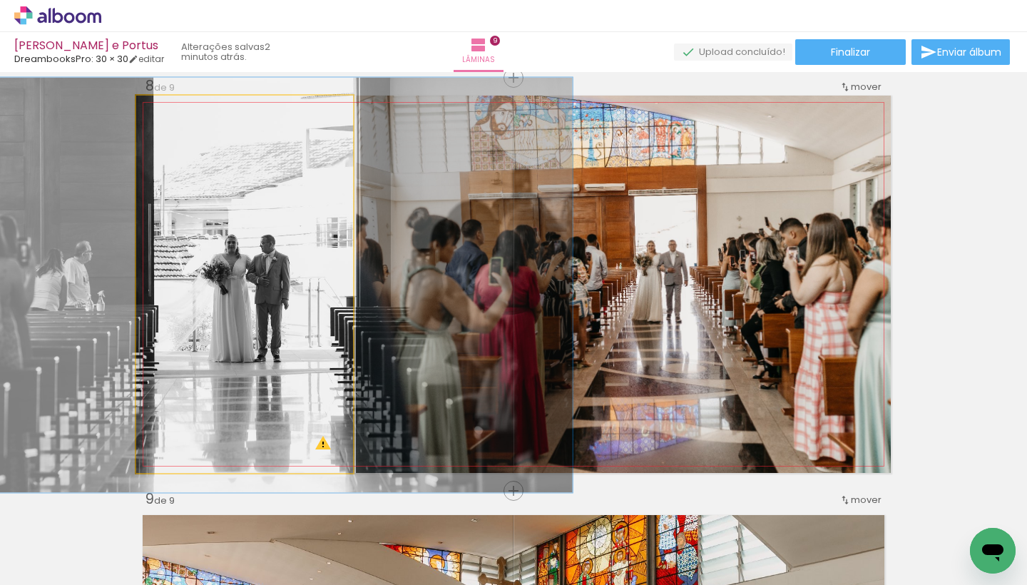
drag, startPoint x: 244, startPoint y: 249, endPoint x: 260, endPoint y: 249, distance: 15.7
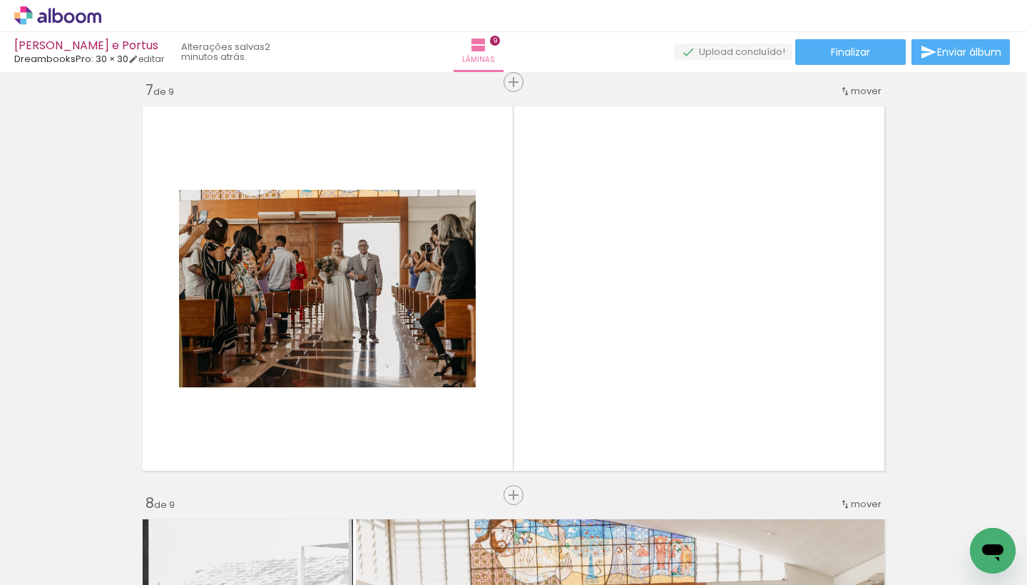
scroll to position [2484, 0]
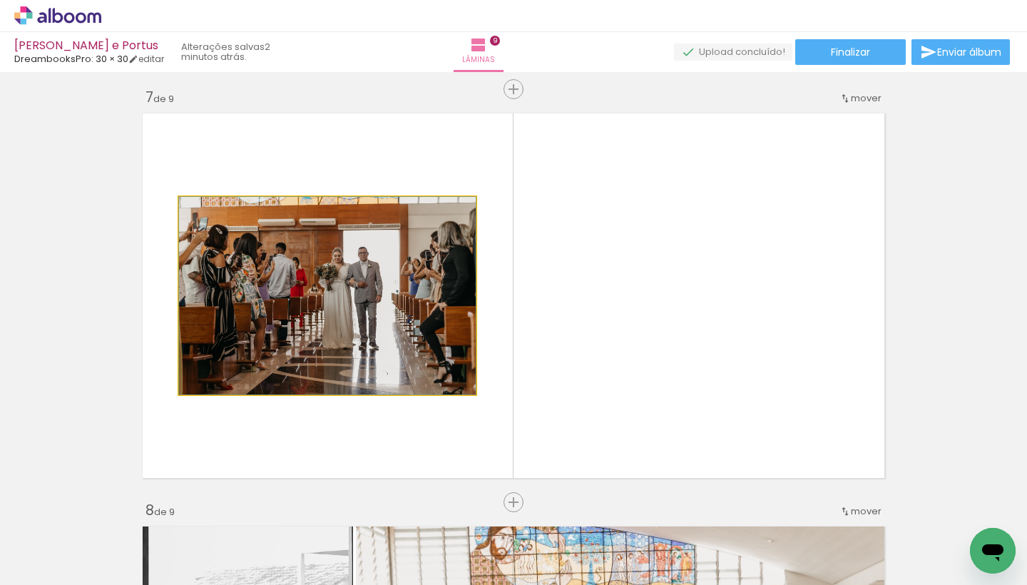
click at [427, 362] on quentale-photo at bounding box center [327, 296] width 297 height 198
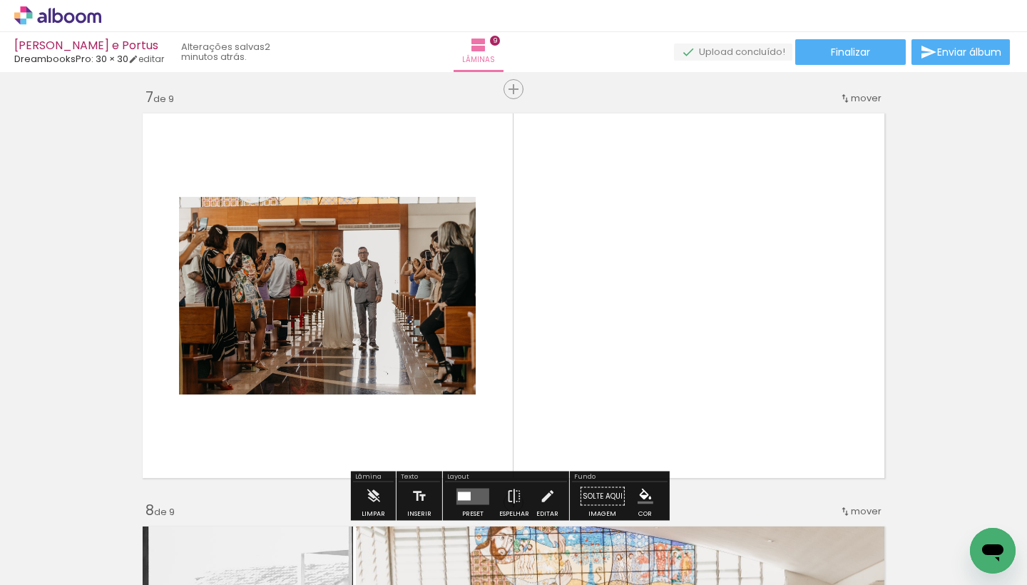
click at [468, 490] on quentale-layouter at bounding box center [472, 496] width 33 height 16
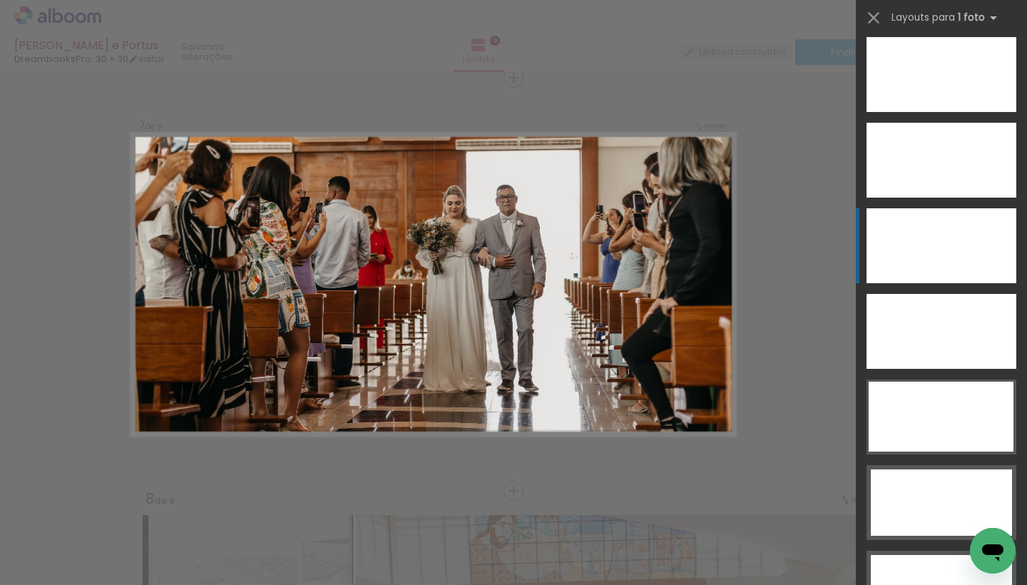
scroll to position [4110, 0]
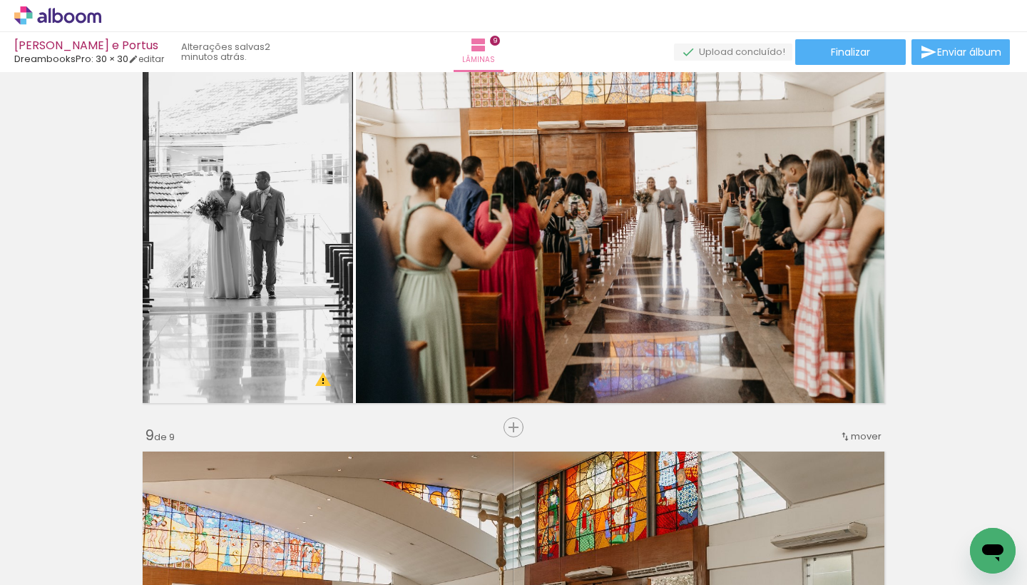
scroll to position [0, 0]
click at [513, 425] on span "Inserir lâmina" at bounding box center [520, 427] width 56 height 9
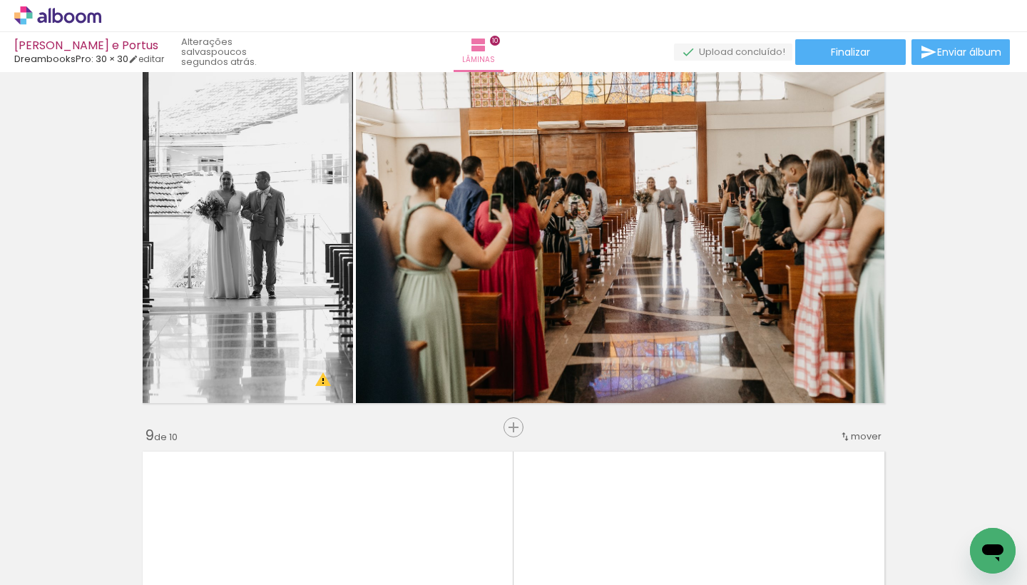
click at [233, 545] on div at bounding box center [222, 536] width 47 height 71
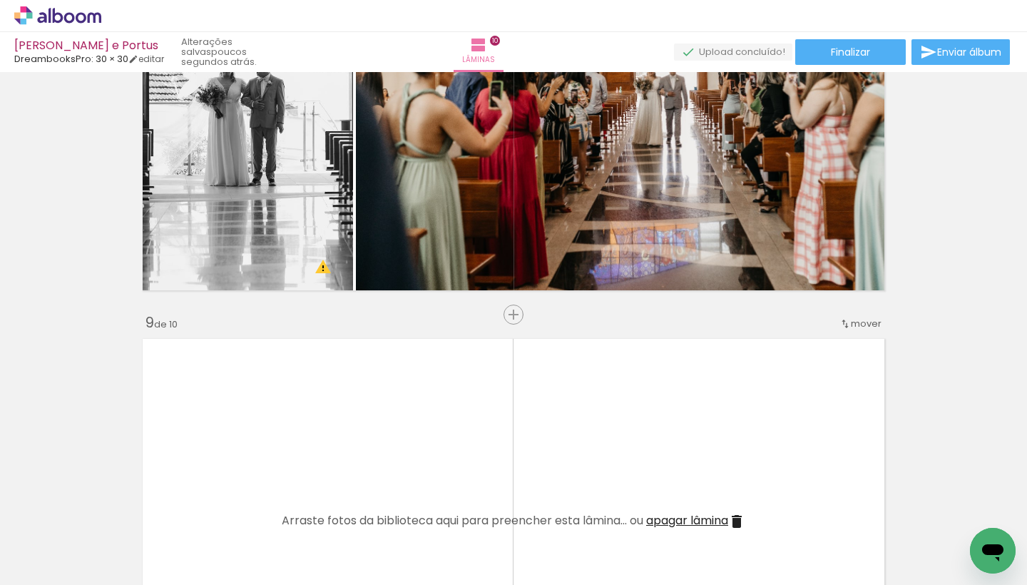
scroll to position [3086, 0]
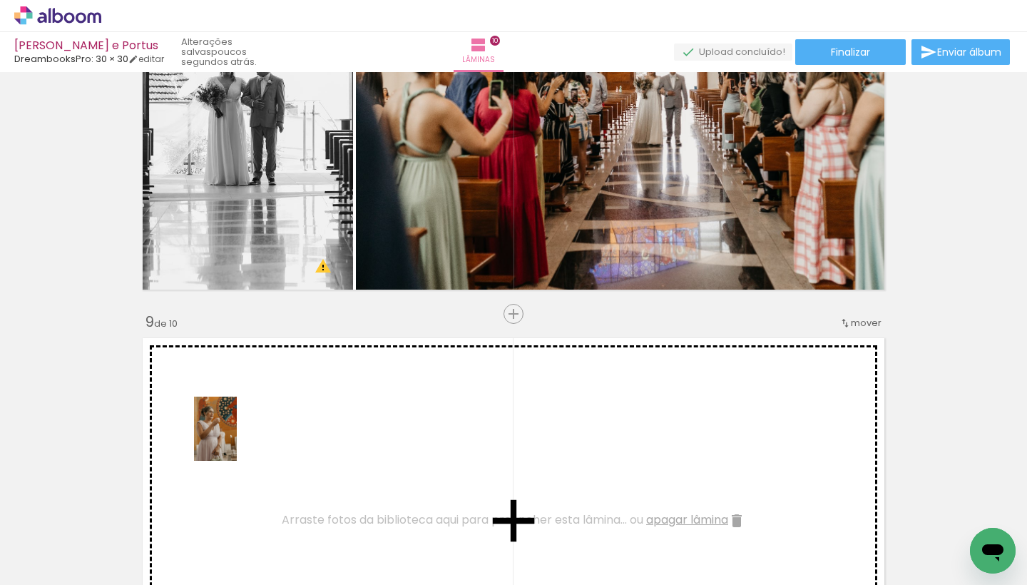
drag, startPoint x: 221, startPoint y: 542, endPoint x: 237, endPoint y: 439, distance: 103.9
click at [237, 439] on quentale-workspace at bounding box center [513, 292] width 1027 height 585
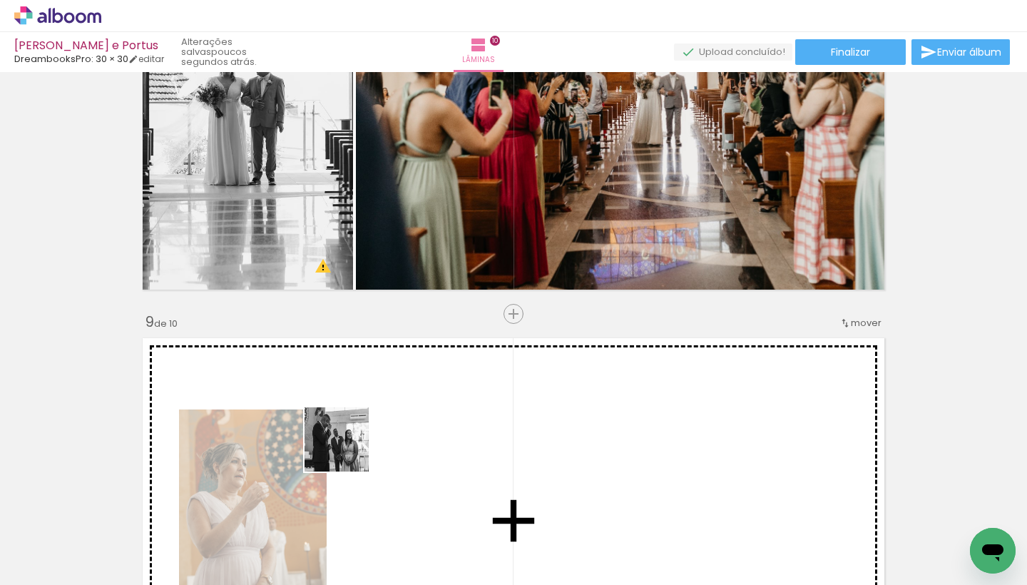
drag, startPoint x: 304, startPoint y: 537, endPoint x: 368, endPoint y: 432, distance: 123.5
click at [368, 432] on quentale-workspace at bounding box center [513, 292] width 1027 height 585
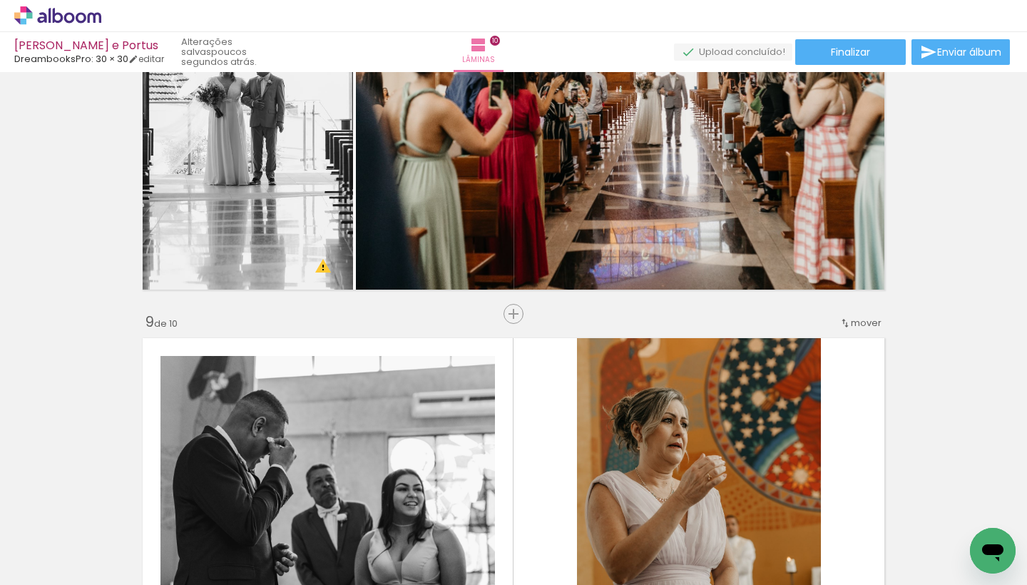
scroll to position [0, 2103]
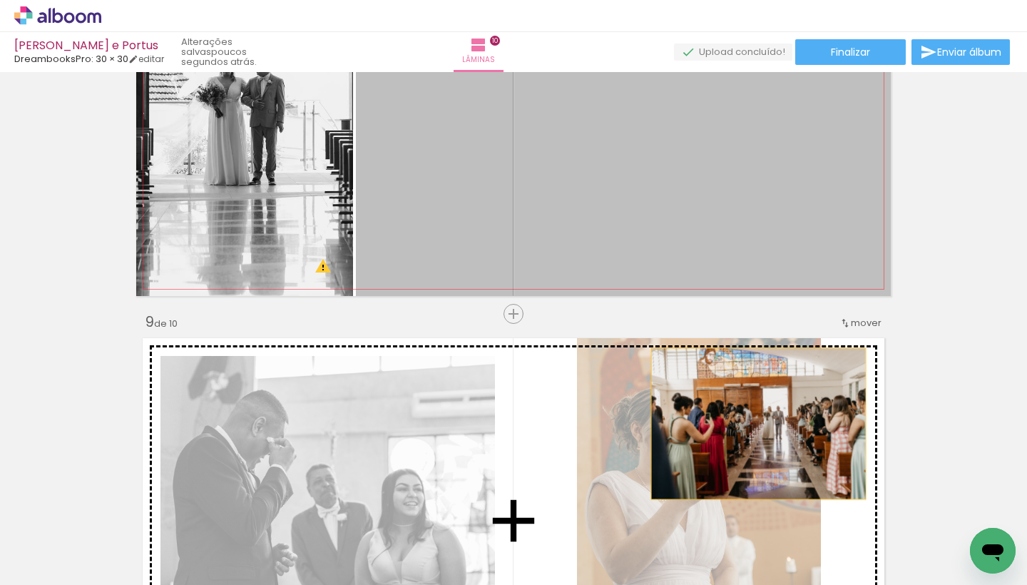
drag, startPoint x: 767, startPoint y: 220, endPoint x: 753, endPoint y: 424, distance: 203.7
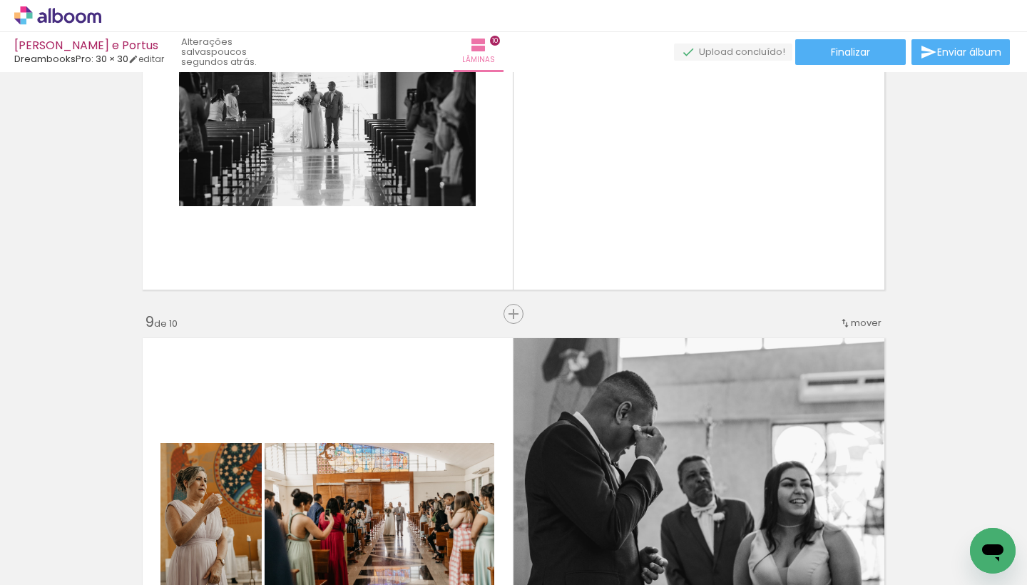
scroll to position [0, 6597]
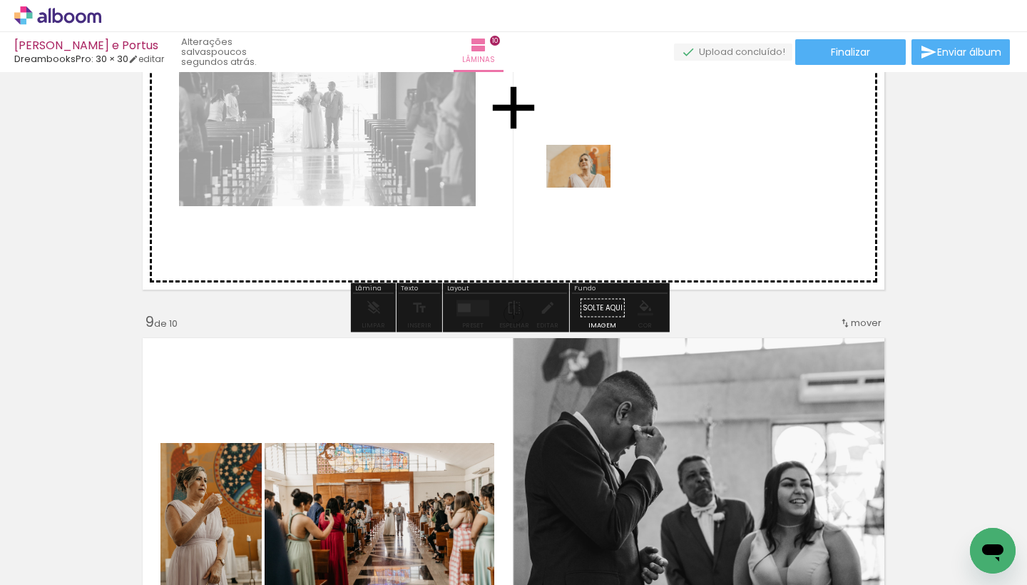
drag, startPoint x: 343, startPoint y: 541, endPoint x: 590, endPoint y: 186, distance: 432.5
click at [590, 186] on quentale-workspace at bounding box center [513, 292] width 1027 height 585
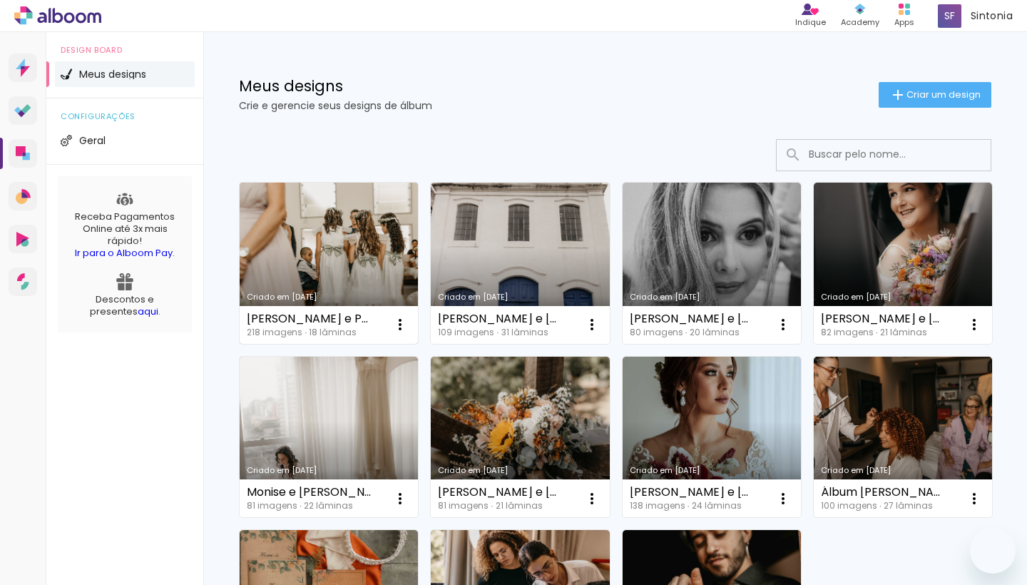
click at [326, 226] on link "Criado em [DATE]" at bounding box center [329, 263] width 178 height 161
